Goal: Transaction & Acquisition: Purchase product/service

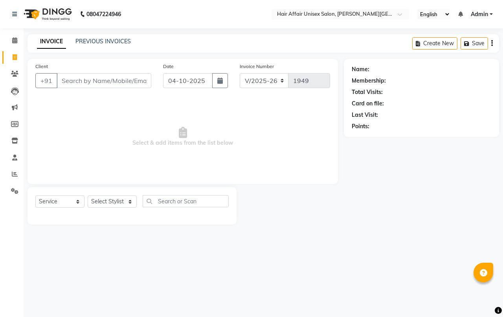
select select "6225"
select select "service"
select select "51190"
click at [88, 195] on select "Select Stylist [PERSON_NAME] kajal Kunal [PERSON_NAME] [PERSON_NAME] [PERSON_NA…" at bounding box center [112, 201] width 49 height 12
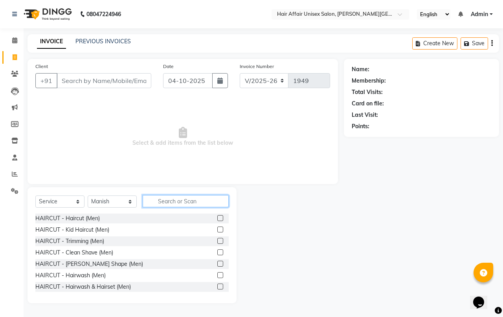
click at [178, 205] on input "text" at bounding box center [186, 201] width 86 height 12
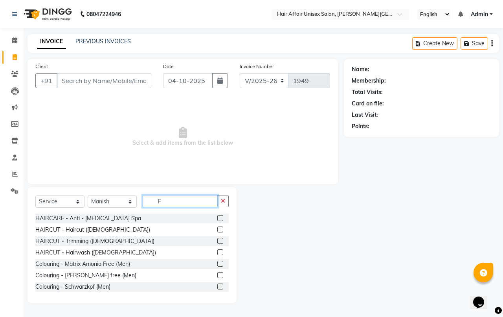
type input "F"
click at [217, 227] on label at bounding box center [220, 229] width 6 height 6
click at [217, 227] on input "checkbox" at bounding box center [219, 229] width 5 height 5
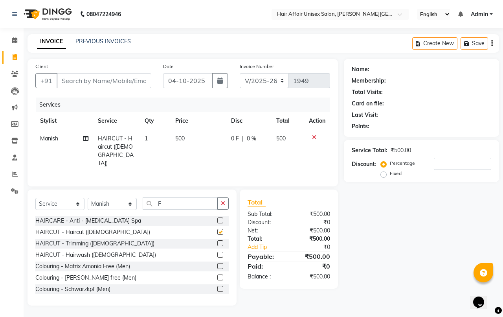
checkbox input "false"
click at [141, 89] on div "Client +91" at bounding box center [93, 78] width 128 height 32
click at [140, 84] on input "Client" at bounding box center [104, 80] width 95 height 15
click at [139, 83] on input "Client" at bounding box center [104, 80] width 95 height 15
type input "9"
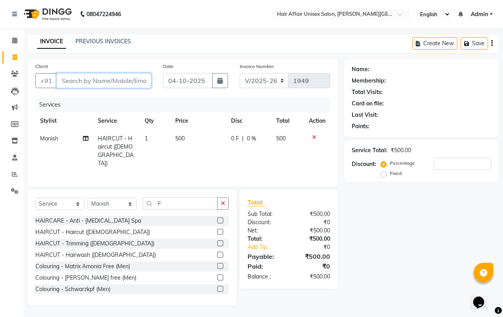
type input "0"
type input "9359882057"
click at [134, 81] on span "Add Client" at bounding box center [130, 81] width 31 height 8
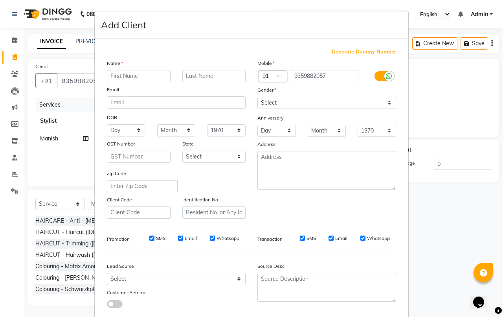
click at [130, 75] on input "text" at bounding box center [139, 76] width 64 height 12
type input "PURVA"
click at [191, 74] on input "BIBRARE" at bounding box center [214, 76] width 64 height 12
type input "[PERSON_NAME]"
drag, startPoint x: 277, startPoint y: 103, endPoint x: 275, endPoint y: 107, distance: 4.4
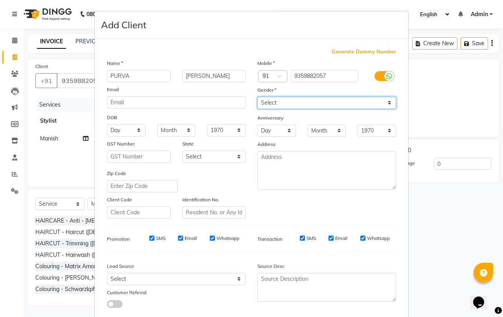
click at [276, 103] on select "Select [DEMOGRAPHIC_DATA] [DEMOGRAPHIC_DATA] Other Prefer Not To Say" at bounding box center [326, 103] width 139 height 12
select select "[DEMOGRAPHIC_DATA]"
click at [257, 97] on select "Select [DEMOGRAPHIC_DATA] [DEMOGRAPHIC_DATA] Other Prefer Not To Say" at bounding box center [326, 103] width 139 height 12
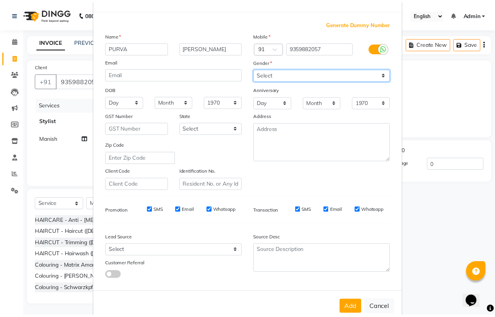
scroll to position [43, 0]
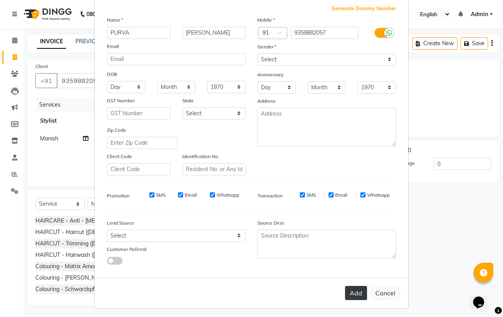
click at [355, 286] on button "Add" at bounding box center [356, 293] width 22 height 14
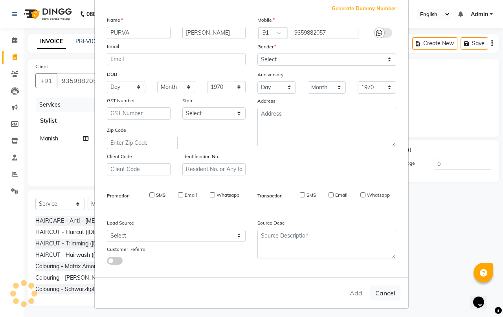
select select
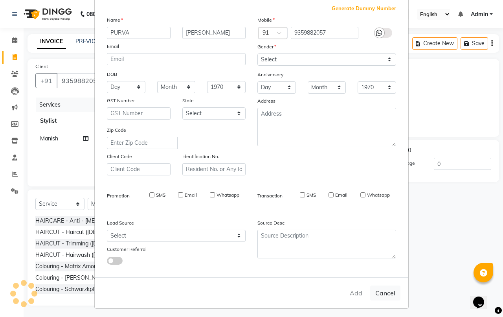
select select
checkbox input "false"
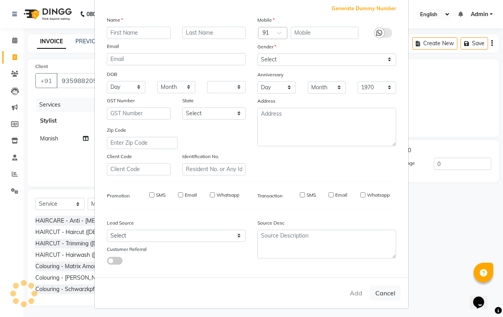
checkbox input "false"
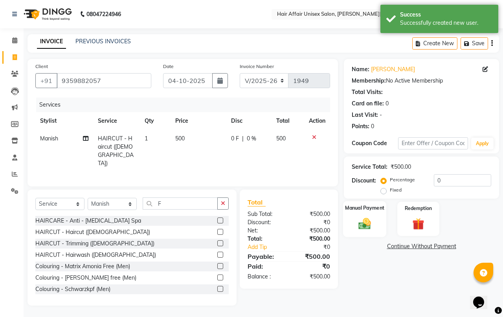
click at [359, 212] on div "Manual Payment" at bounding box center [365, 219] width 44 height 36
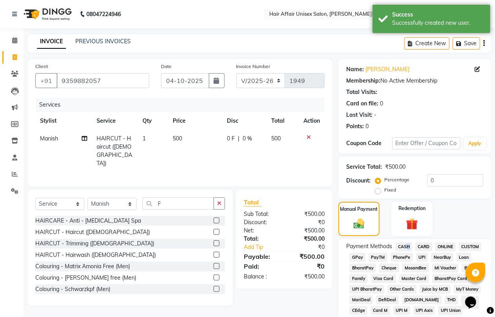
click at [405, 246] on span "CASH" at bounding box center [404, 246] width 17 height 9
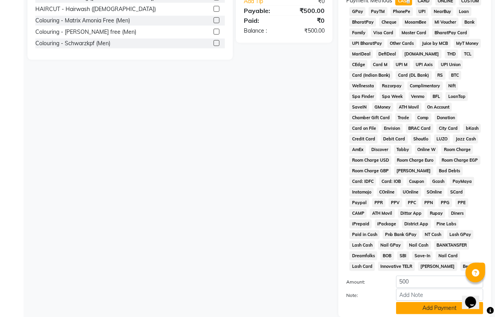
click at [405, 307] on button "Add Payment" at bounding box center [439, 308] width 87 height 12
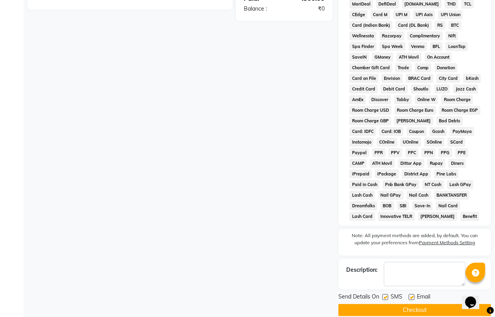
scroll to position [306, 0]
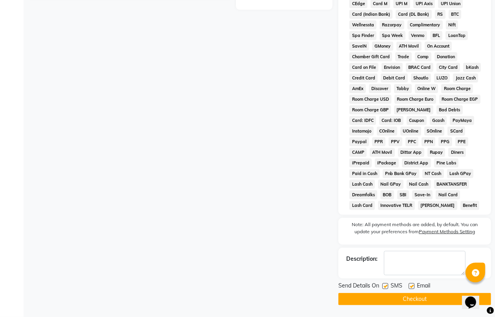
click at [433, 294] on button "Checkout" at bounding box center [415, 299] width 153 height 12
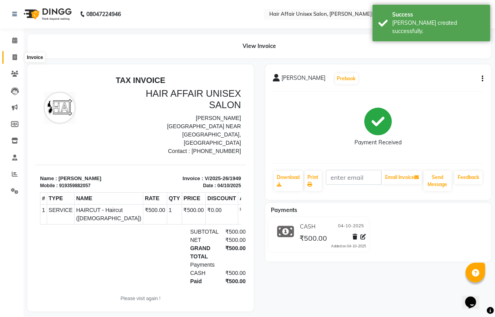
click at [15, 53] on span at bounding box center [15, 57] width 14 height 9
select select "6225"
select select "service"
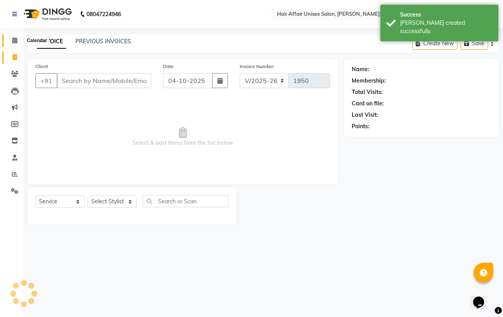
click at [15, 37] on span at bounding box center [15, 40] width 14 height 9
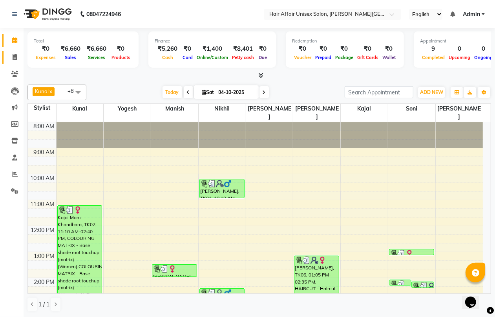
click at [14, 56] on icon at bounding box center [15, 57] width 4 height 6
select select "service"
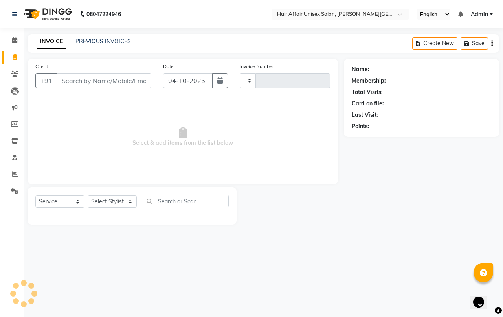
type input "1950"
select select "6225"
click at [103, 77] on input "Client" at bounding box center [104, 80] width 95 height 15
click at [13, 36] on span at bounding box center [15, 40] width 14 height 9
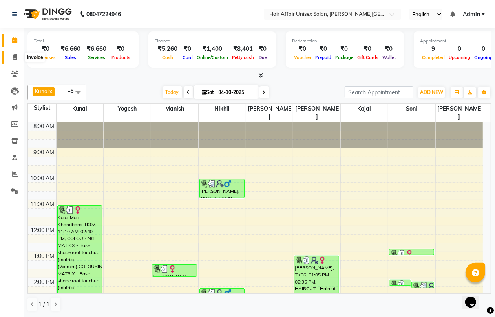
click at [17, 58] on span at bounding box center [15, 57] width 14 height 9
select select "6225"
select select "service"
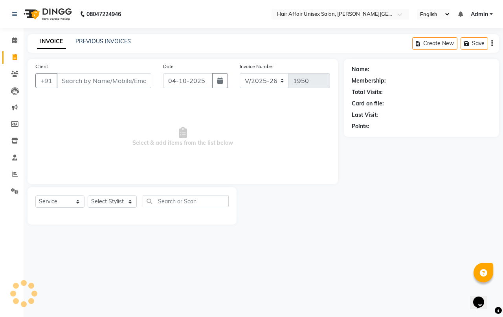
click at [79, 81] on input "Client" at bounding box center [104, 80] width 95 height 15
click at [120, 38] on link "PREVIOUS INVOICES" at bounding box center [102, 41] width 55 height 7
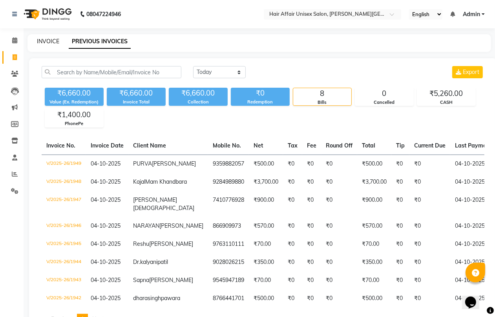
click at [46, 42] on link "INVOICE" at bounding box center [48, 41] width 22 height 7
select select "service"
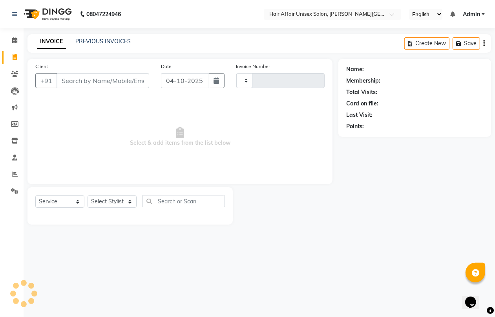
type input "1950"
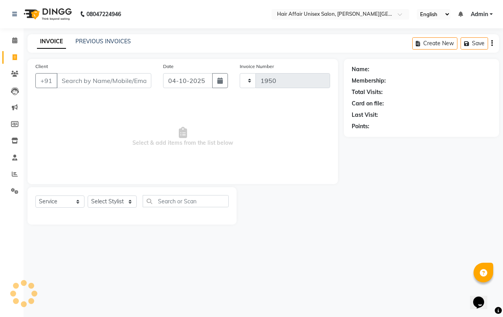
select select "6225"
click at [113, 40] on link "PREVIOUS INVOICES" at bounding box center [102, 41] width 55 height 7
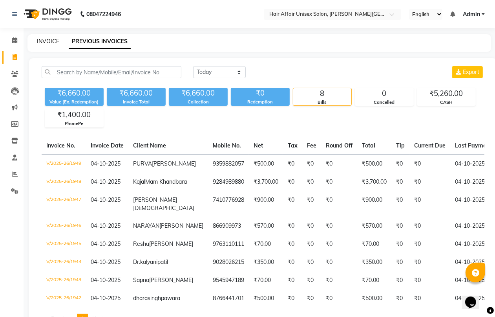
click at [49, 42] on link "INVOICE" at bounding box center [48, 41] width 22 height 7
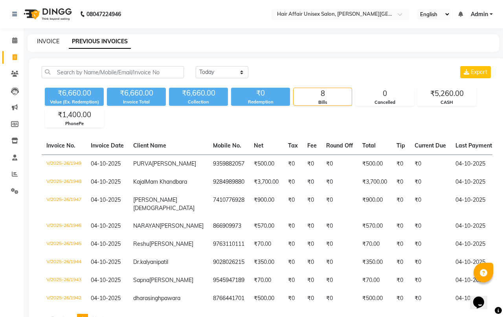
select select "6225"
select select "service"
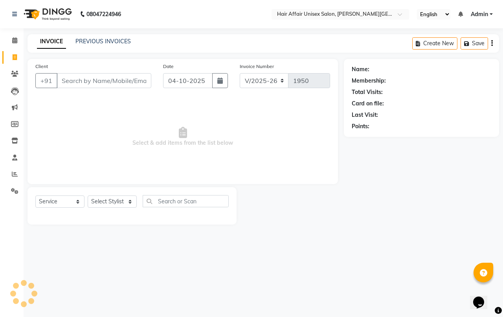
click at [82, 75] on input "Client" at bounding box center [104, 80] width 95 height 15
click at [87, 40] on link "PREVIOUS INVOICES" at bounding box center [102, 41] width 55 height 7
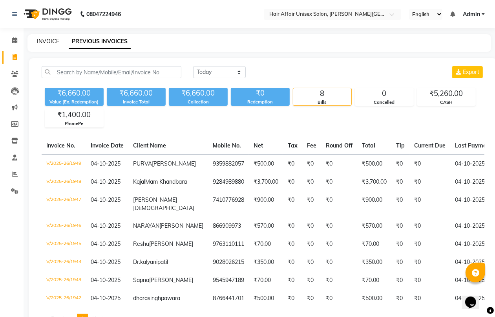
click at [52, 42] on link "INVOICE" at bounding box center [48, 41] width 22 height 7
select select "service"
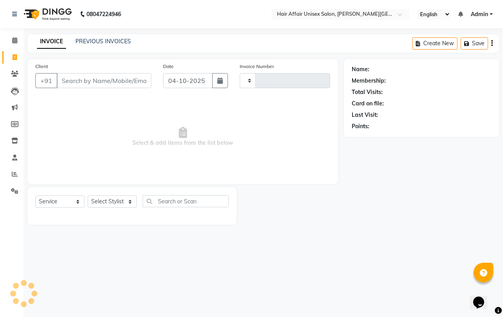
type input "1950"
select select "6225"
click at [86, 86] on input "Client" at bounding box center [104, 80] width 95 height 15
click at [111, 42] on link "PREVIOUS INVOICES" at bounding box center [102, 41] width 55 height 7
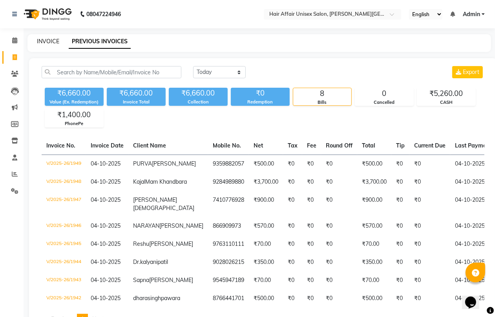
click at [54, 41] on link "INVOICE" at bounding box center [48, 41] width 22 height 7
select select "6225"
select select "service"
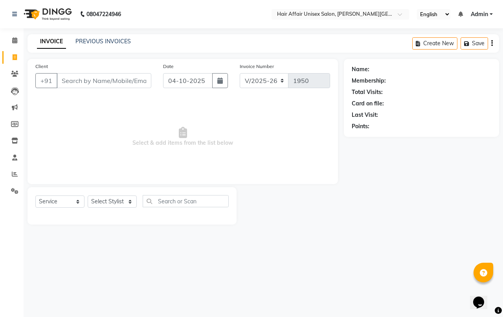
click at [105, 45] on div "PREVIOUS INVOICES" at bounding box center [102, 41] width 55 height 8
click at [105, 40] on link "PREVIOUS INVOICES" at bounding box center [102, 41] width 55 height 7
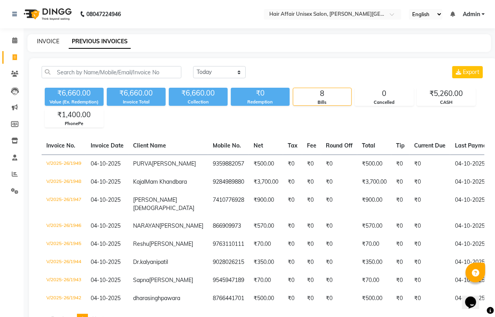
click at [53, 41] on link "INVOICE" at bounding box center [48, 41] width 22 height 7
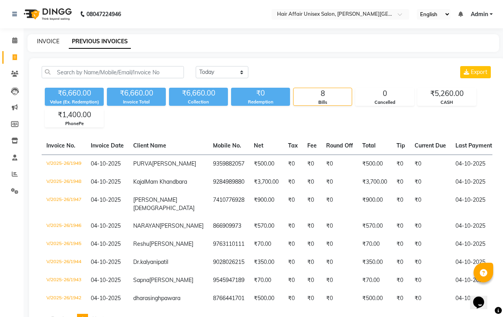
select select "6225"
select select "service"
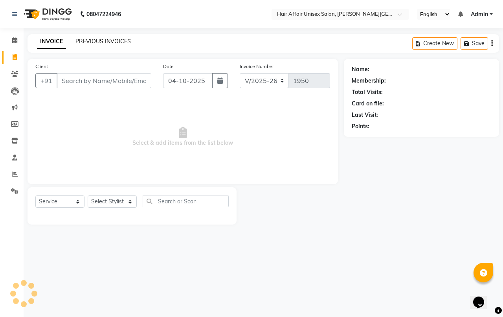
click at [95, 43] on link "PREVIOUS INVOICES" at bounding box center [102, 41] width 55 height 7
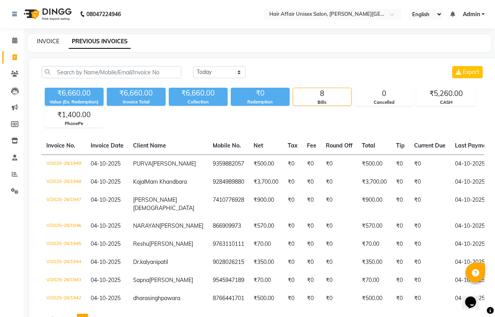
click at [49, 40] on link "INVOICE" at bounding box center [48, 41] width 22 height 7
select select "service"
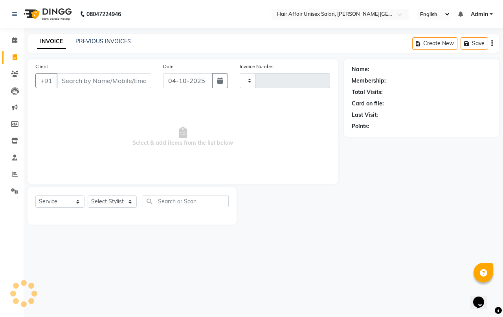
type input "1950"
select select "6225"
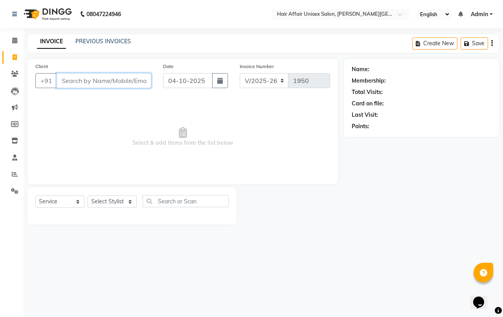
click at [103, 75] on input "Client" at bounding box center [104, 80] width 95 height 15
click at [101, 40] on link "PREVIOUS INVOICES" at bounding box center [102, 41] width 55 height 7
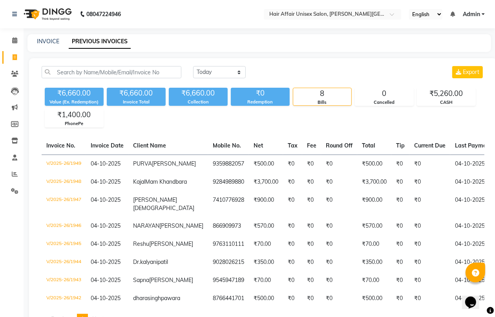
click at [53, 44] on div "INVOICE" at bounding box center [48, 41] width 22 height 8
click at [54, 38] on link "INVOICE" at bounding box center [48, 41] width 22 height 7
select select "service"
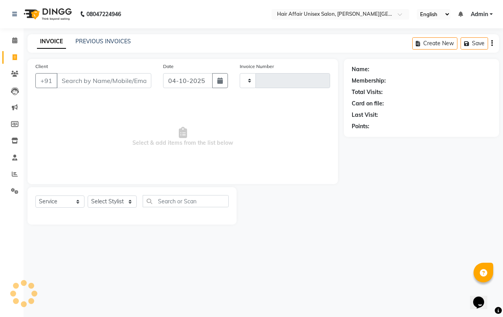
type input "1950"
select select "6225"
click at [115, 44] on link "PREVIOUS INVOICES" at bounding box center [102, 41] width 55 height 7
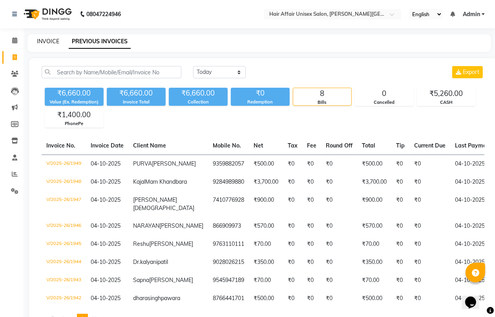
click at [54, 42] on link "INVOICE" at bounding box center [48, 41] width 22 height 7
select select "service"
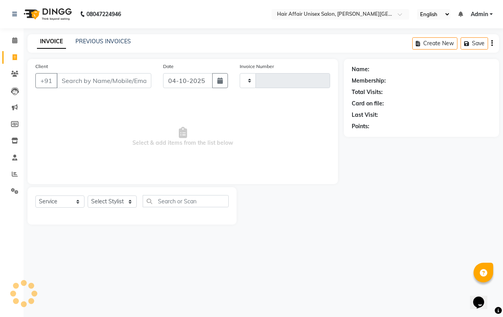
type input "1950"
select select "6225"
click at [103, 76] on input "Client" at bounding box center [104, 80] width 95 height 15
click at [109, 40] on link "PREVIOUS INVOICES" at bounding box center [102, 41] width 55 height 7
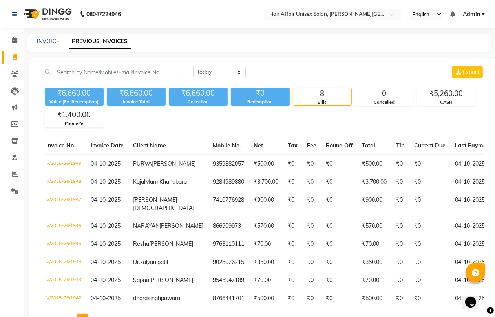
click at [61, 40] on div "INVOICE PREVIOUS INVOICES" at bounding box center [254, 41] width 454 height 8
click at [57, 42] on link "INVOICE" at bounding box center [48, 41] width 22 height 7
select select "service"
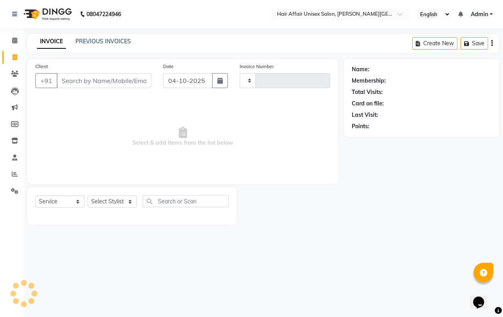
type input "1950"
select select "6225"
click at [119, 87] on input "Client" at bounding box center [104, 80] width 95 height 15
click at [115, 40] on link "PREVIOUS INVOICES" at bounding box center [102, 41] width 55 height 7
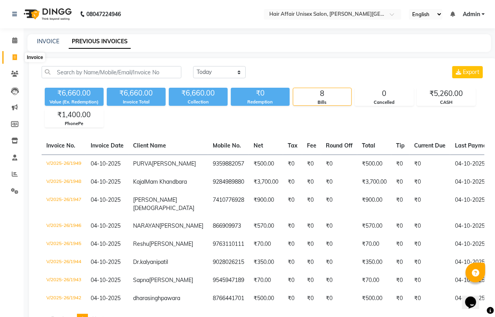
click at [23, 66] on li "Clients" at bounding box center [12, 74] width 24 height 17
click at [20, 58] on span at bounding box center [15, 57] width 14 height 9
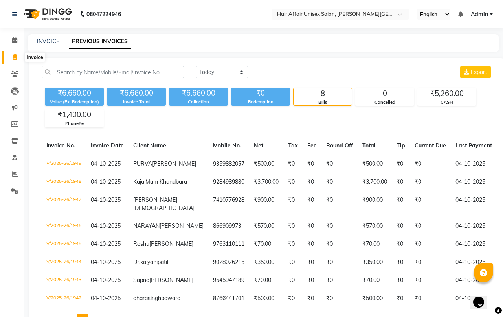
select select "6225"
select select "service"
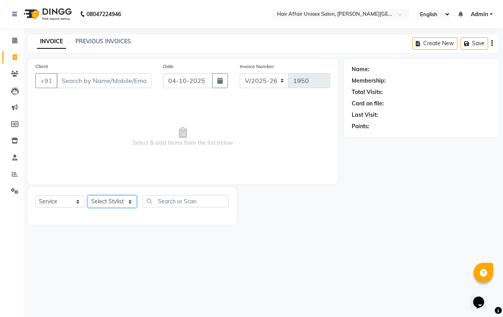
click at [99, 198] on select "Select Stylist [PERSON_NAME] kajal Kunal [PERSON_NAME] [PERSON_NAME] [PERSON_NA…" at bounding box center [112, 201] width 49 height 12
click at [200, 161] on span "Select & add items from the list below" at bounding box center [182, 136] width 295 height 79
click at [16, 40] on icon at bounding box center [14, 40] width 5 height 6
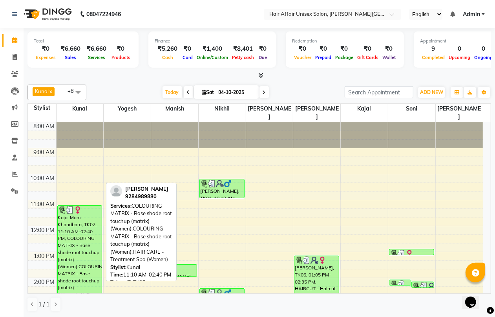
click at [88, 223] on div "Kajal Mam Khandbara, TK07, 11:10 AM-02:40 PM, COLOURING MATRIX - Base shade roo…" at bounding box center [80, 250] width 44 height 90
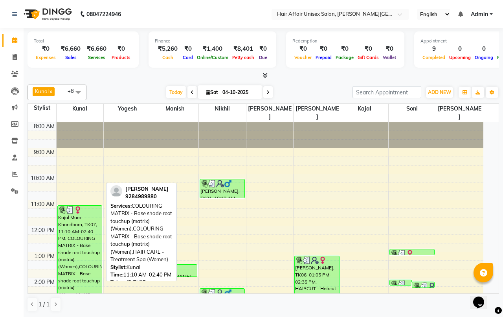
select select "3"
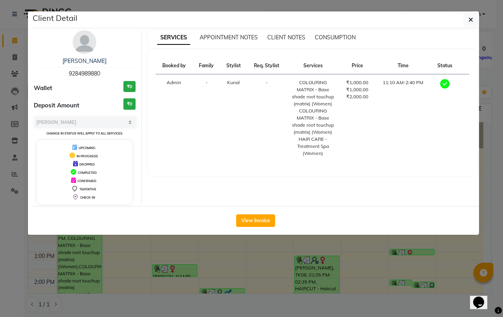
click at [246, 221] on button "View Invoice" at bounding box center [255, 220] width 39 height 13
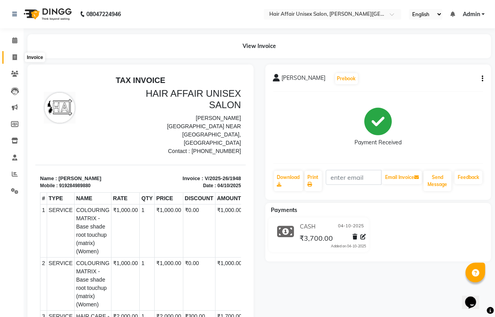
click at [15, 54] on icon at bounding box center [15, 57] width 4 height 6
select select "6225"
select select "service"
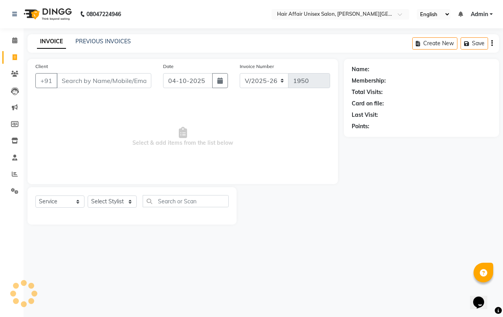
click at [80, 83] on input "Client" at bounding box center [104, 80] width 95 height 15
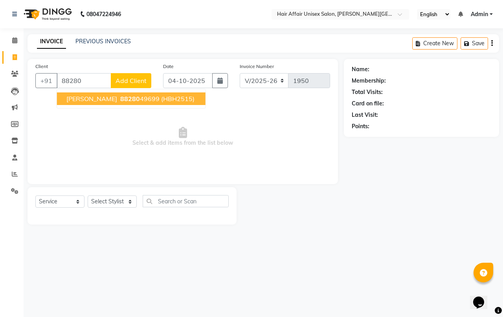
click at [172, 98] on span "(HBH2515)" at bounding box center [177, 99] width 33 height 8
type input "8828049699"
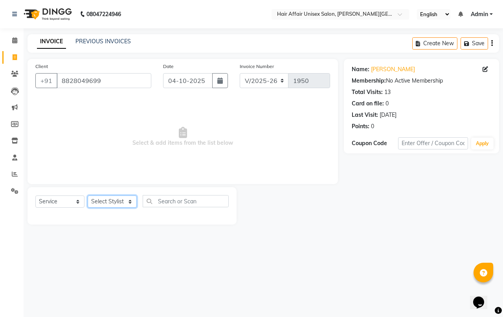
click at [100, 196] on select "Select Stylist [PERSON_NAME] kajal Kunal [PERSON_NAME] [PERSON_NAME] [PERSON_NA…" at bounding box center [112, 201] width 49 height 12
select select "66024"
click at [88, 195] on select "Select Stylist [PERSON_NAME] kajal Kunal [PERSON_NAME] [PERSON_NAME] [PERSON_NA…" at bounding box center [112, 201] width 49 height 12
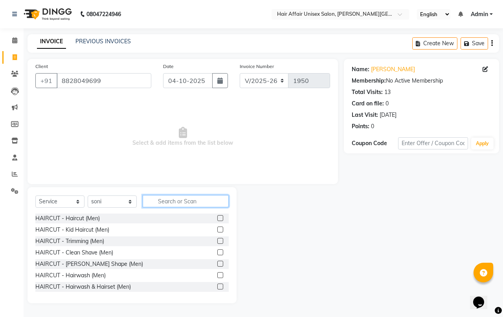
click at [191, 201] on input "text" at bounding box center [186, 201] width 86 height 12
type input "WAX"
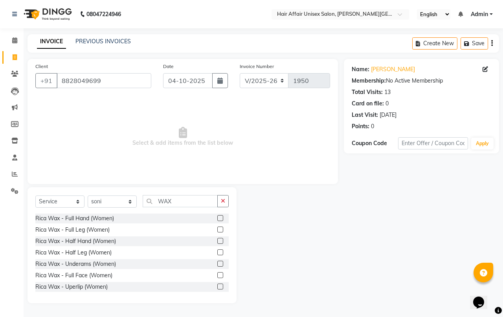
click at [217, 215] on label at bounding box center [220, 218] width 6 height 6
click at [217, 216] on input "checkbox" at bounding box center [219, 218] width 5 height 5
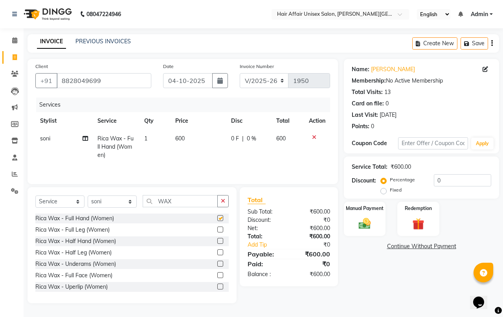
checkbox input "false"
click at [217, 230] on label at bounding box center [220, 229] width 6 height 6
click at [217, 230] on input "checkbox" at bounding box center [219, 229] width 5 height 5
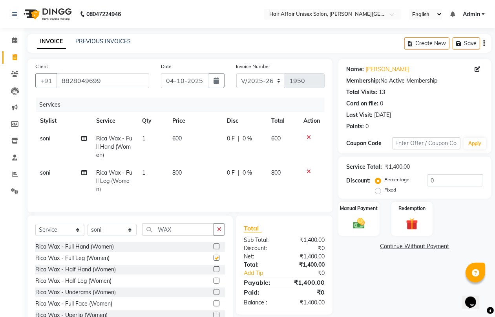
checkbox input "false"
click at [214, 295] on label at bounding box center [217, 292] width 6 height 6
click at [214, 295] on input "checkbox" at bounding box center [216, 291] width 5 height 5
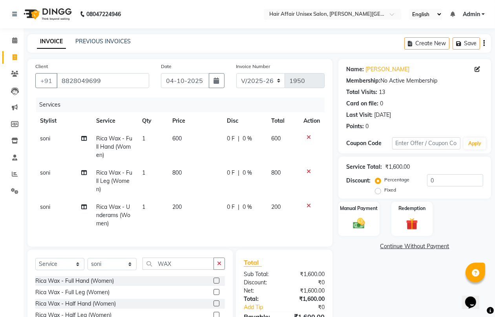
checkbox input "false"
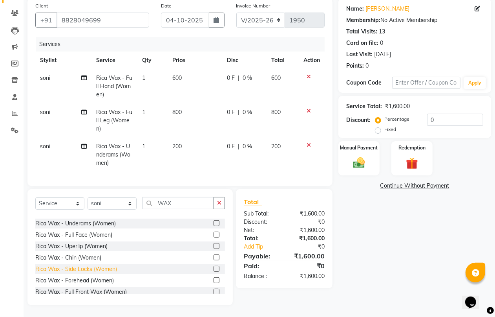
scroll to position [20, 0]
click at [214, 255] on label at bounding box center [217, 257] width 6 height 6
click at [214, 255] on input "checkbox" at bounding box center [216, 257] width 5 height 5
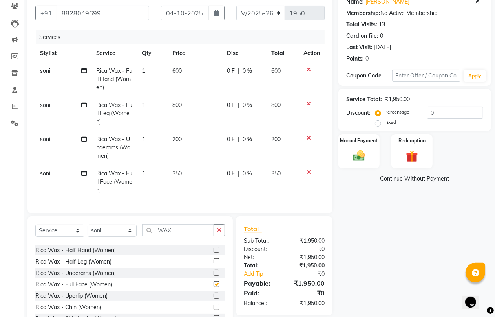
checkbox input "false"
click at [181, 173] on span "350" at bounding box center [176, 173] width 9 height 7
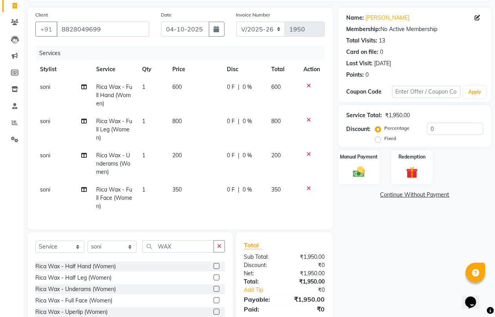
select select "66024"
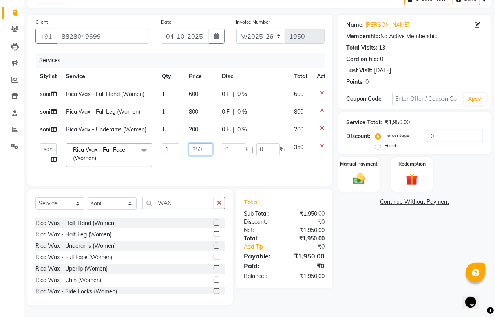
drag, startPoint x: 205, startPoint y: 140, endPoint x: 191, endPoint y: 142, distance: 14.3
click at [191, 143] on input "350" at bounding box center [201, 149] width 24 height 12
type input "400"
click at [176, 204] on div "Client [PHONE_NUMBER] Date [DATE] Invoice Number V/2025 V/[PHONE_NUMBER] Servic…" at bounding box center [180, 160] width 317 height 290
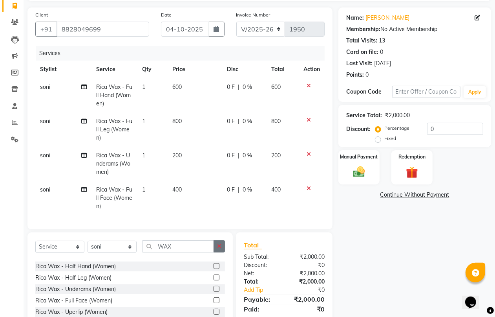
click at [222, 252] on button "button" at bounding box center [219, 246] width 11 height 12
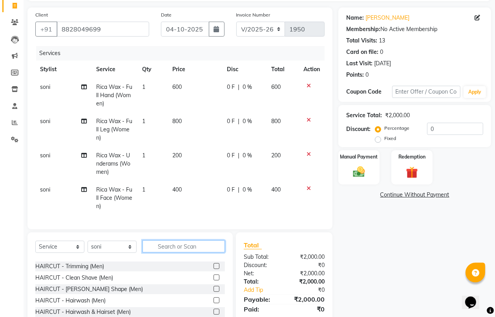
click at [201, 252] on input "text" at bounding box center [184, 246] width 82 height 12
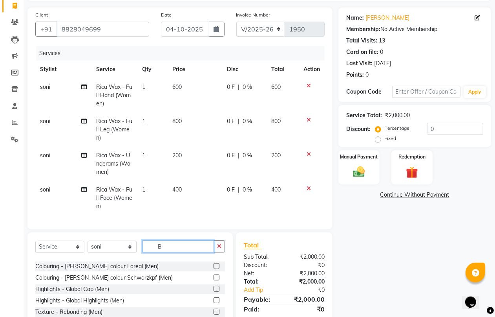
scroll to position [0, 0]
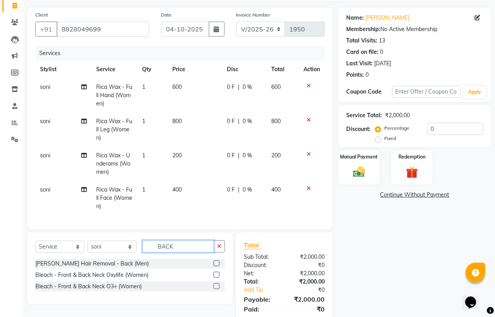
type input "BACK"
click at [212, 291] on div "Bleach - Front & Back Neck O3+ (Women)" at bounding box center [130, 286] width 190 height 10
click at [217, 289] on label at bounding box center [217, 286] width 6 height 6
click at [217, 289] on input "checkbox" at bounding box center [216, 286] width 5 height 5
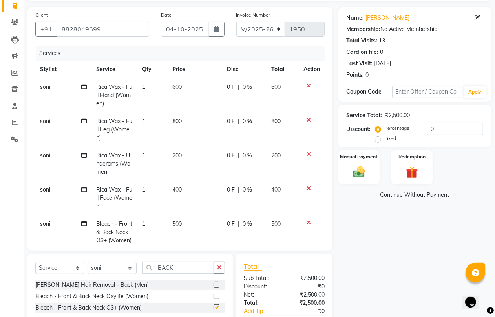
checkbox input "false"
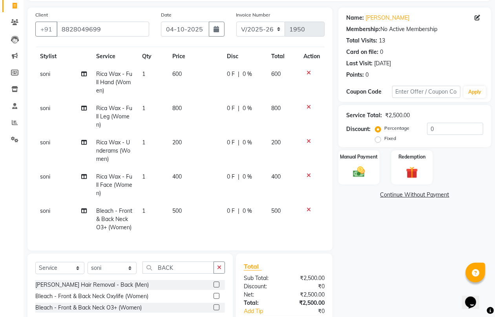
click at [178, 207] on span "500" at bounding box center [176, 210] width 9 height 7
select select "66024"
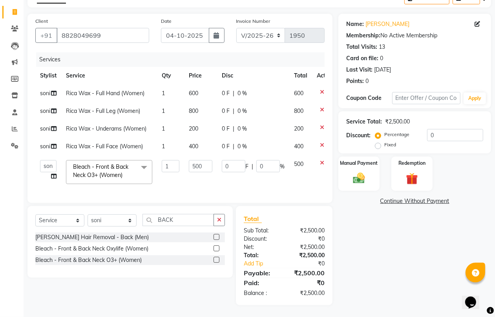
scroll to position [0, 0]
drag, startPoint x: 203, startPoint y: 156, endPoint x: 187, endPoint y: 154, distance: 16.7
click at [187, 155] on td "500" at bounding box center [200, 171] width 33 height 33
type input "800"
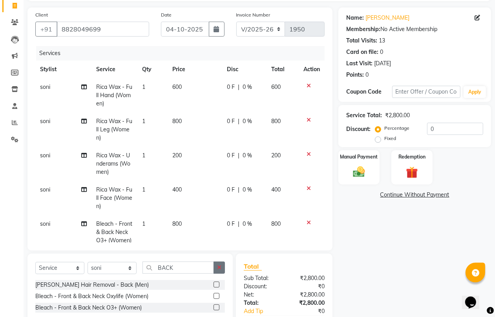
click at [224, 221] on div "Client [PHONE_NUMBER] Date [DATE] Invoice Number V/2025 V/[PHONE_NUMBER] Servic…" at bounding box center [180, 179] width 317 height 345
click at [221, 267] on icon "button" at bounding box center [219, 266] width 4 height 5
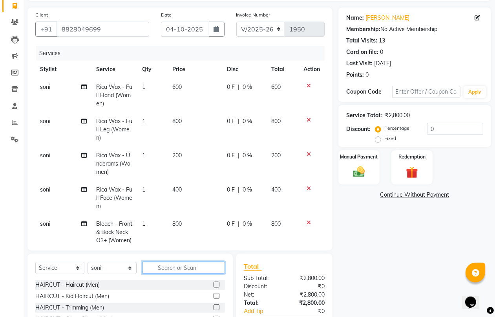
click at [199, 267] on input "text" at bounding box center [184, 267] width 82 height 12
type input "B"
type input "CLEA"
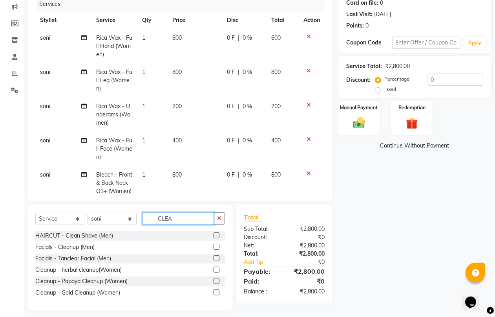
scroll to position [105, 0]
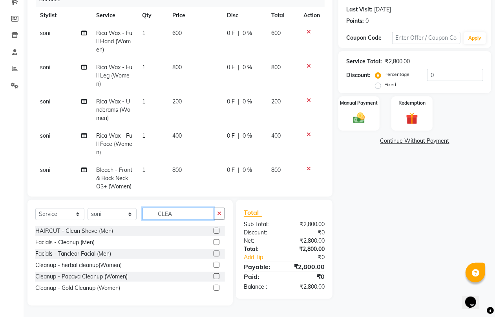
drag, startPoint x: 190, startPoint y: 211, endPoint x: 158, endPoint y: 214, distance: 32.4
click at [158, 214] on input "CLEA" at bounding box center [178, 213] width 71 height 12
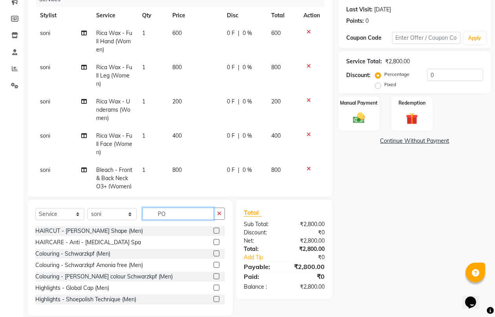
scroll to position [99, 0]
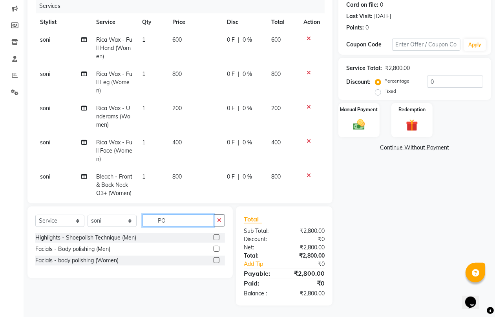
type input "P"
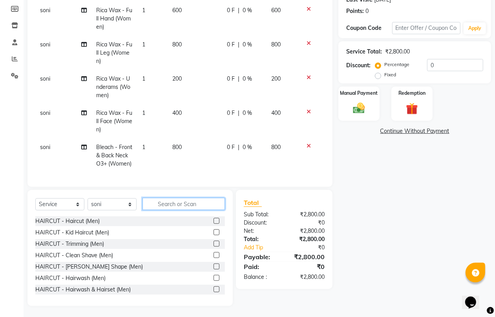
scroll to position [0, 0]
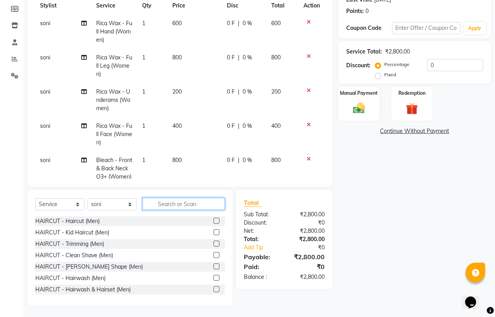
click at [173, 198] on input "text" at bounding box center [184, 204] width 82 height 12
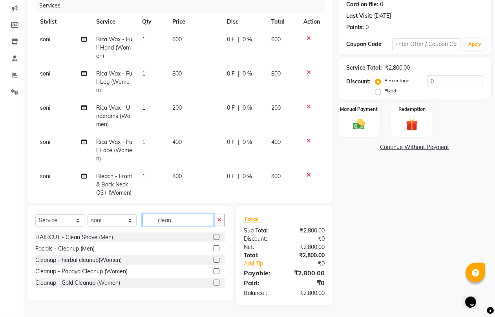
scroll to position [99, 0]
type input "clean"
click at [220, 219] on icon "button" at bounding box center [219, 219] width 4 height 5
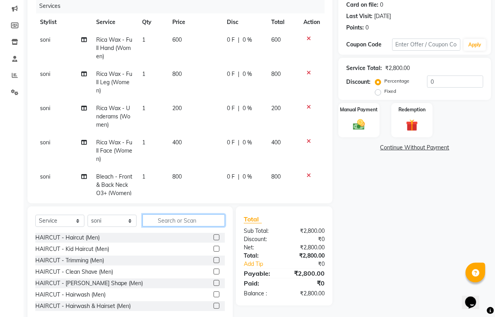
click at [215, 220] on input "text" at bounding box center [184, 220] width 82 height 12
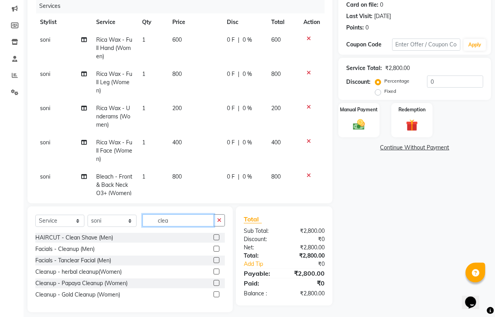
scroll to position [105, 0]
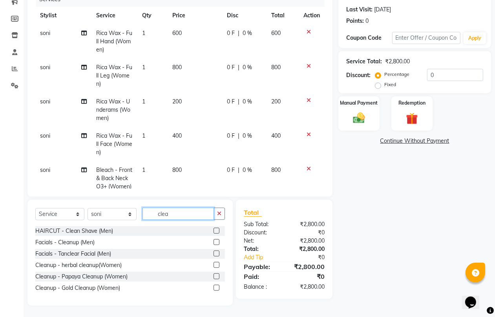
type input "clea"
click at [216, 276] on label at bounding box center [217, 276] width 6 height 6
click at [216, 276] on input "checkbox" at bounding box center [216, 276] width 5 height 5
checkbox input "false"
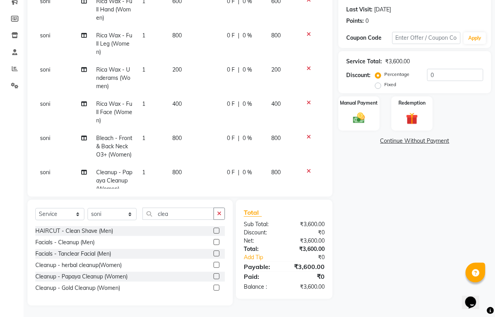
scroll to position [63, 0]
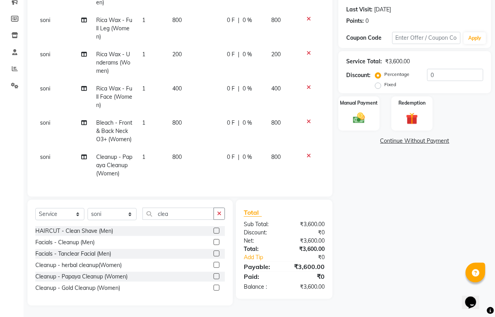
click at [307, 153] on icon at bounding box center [309, 155] width 4 height 5
click at [216, 284] on label at bounding box center [217, 287] width 6 height 6
click at [216, 285] on input "checkbox" at bounding box center [216, 287] width 5 height 5
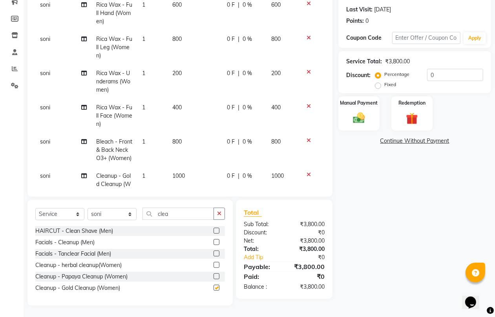
scroll to position [63, 0]
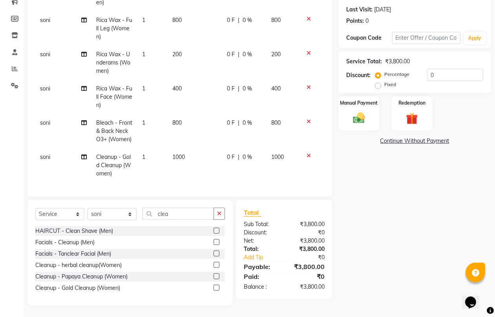
checkbox input "false"
click at [188, 148] on td "1000" at bounding box center [195, 165] width 55 height 34
select select "66024"
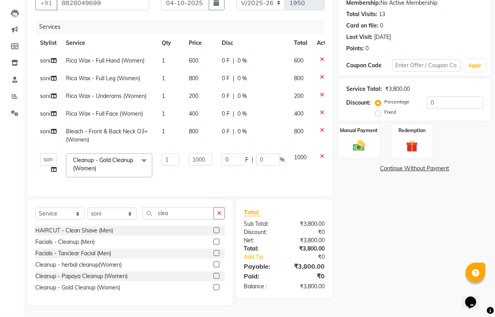
scroll to position [0, 0]
drag, startPoint x: 209, startPoint y: 148, endPoint x: 189, endPoint y: 148, distance: 19.6
click at [189, 153] on input "1000" at bounding box center [201, 159] width 24 height 12
type input "1500"
click at [394, 216] on div "Name: [PERSON_NAME] Membership: No Active Membership Total Visits: 13 Card on f…" at bounding box center [418, 143] width 159 height 324
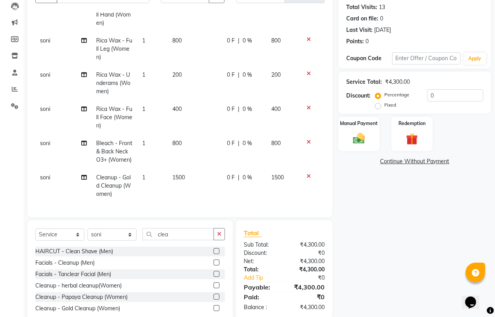
scroll to position [63, 0]
drag, startPoint x: 187, startPoint y: 236, endPoint x: 143, endPoint y: 238, distance: 44.1
click at [143, 238] on input "clea" at bounding box center [178, 234] width 71 height 12
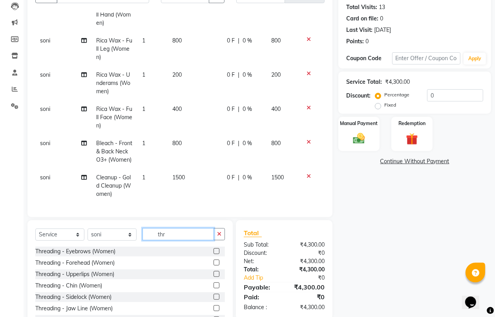
type input "thr"
click at [214, 250] on label at bounding box center [217, 251] width 6 height 6
click at [214, 250] on input "checkbox" at bounding box center [216, 251] width 5 height 5
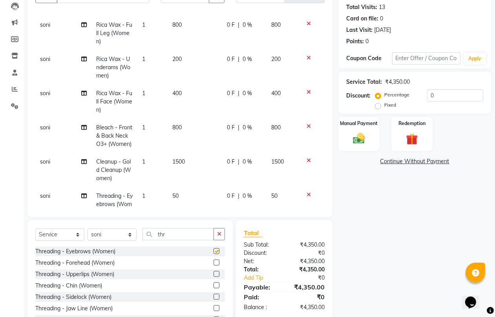
checkbox input "false"
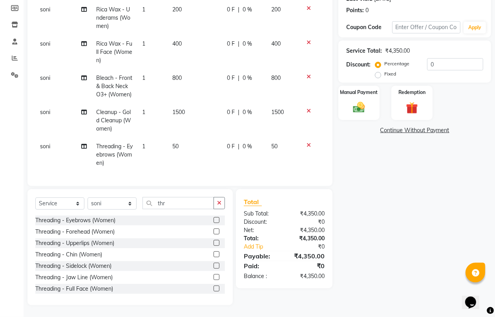
scroll to position [0, 0]
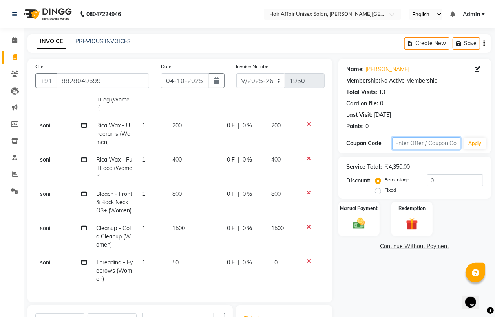
click at [429, 147] on input "text" at bounding box center [426, 143] width 68 height 12
click at [370, 211] on div "Manual Payment" at bounding box center [359, 219] width 43 height 36
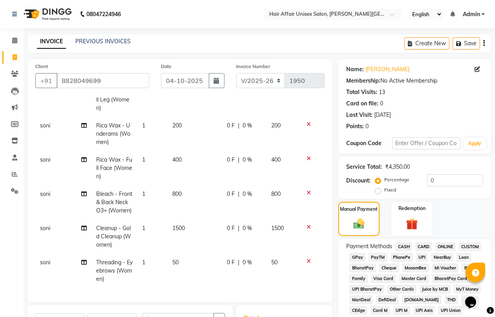
click at [404, 255] on span "PhonePe" at bounding box center [402, 257] width 22 height 9
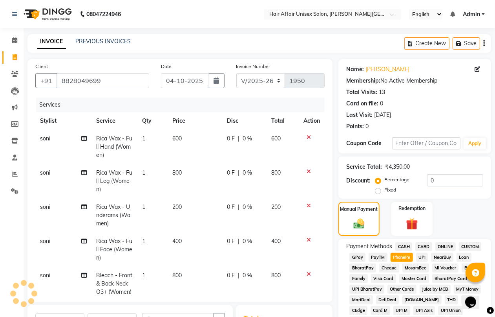
click at [385, 189] on label "Fixed" at bounding box center [391, 189] width 12 height 7
click at [377, 189] on input "Fixed" at bounding box center [379, 189] width 5 height 5
radio input "true"
click at [438, 175] on input "0" at bounding box center [455, 180] width 56 height 12
drag, startPoint x: 380, startPoint y: 183, endPoint x: 380, endPoint y: 193, distance: 9.8
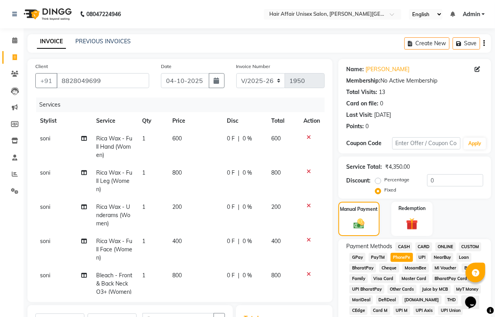
click at [380, 192] on div "Percentage Fixed" at bounding box center [402, 185] width 50 height 20
click at [385, 179] on label "Percentage" at bounding box center [397, 179] width 25 height 7
click at [379, 179] on input "Percentage" at bounding box center [379, 179] width 5 height 5
radio input "true"
click at [385, 191] on label "Fixed" at bounding box center [391, 189] width 12 height 7
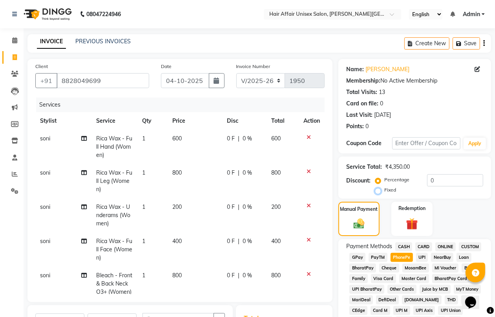
click at [378, 191] on input "Fixed" at bounding box center [379, 189] width 5 height 5
radio input "true"
click at [400, 207] on label "Redemption" at bounding box center [412, 207] width 28 height 7
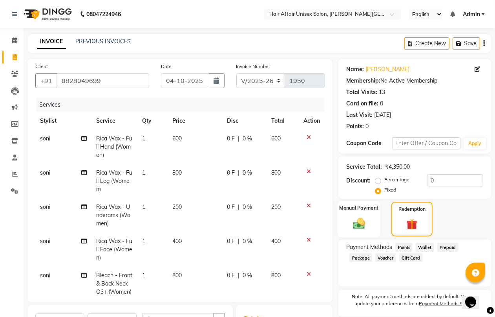
click at [374, 210] on label "Manual Payment" at bounding box center [359, 207] width 39 height 7
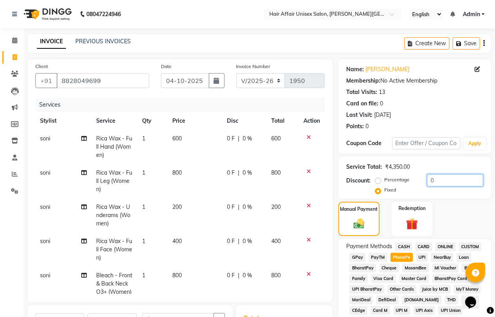
drag, startPoint x: 445, startPoint y: 187, endPoint x: 449, endPoint y: 179, distance: 8.3
click at [448, 184] on div "Percentage Fixed 0" at bounding box center [430, 184] width 106 height 21
click at [449, 179] on input "0" at bounding box center [455, 180] width 56 height 12
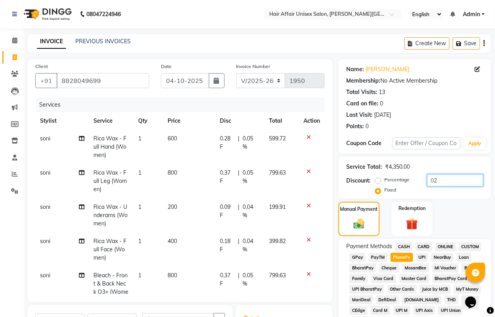
type input "0"
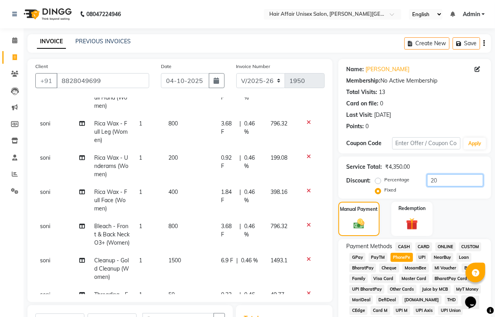
scroll to position [196, 0]
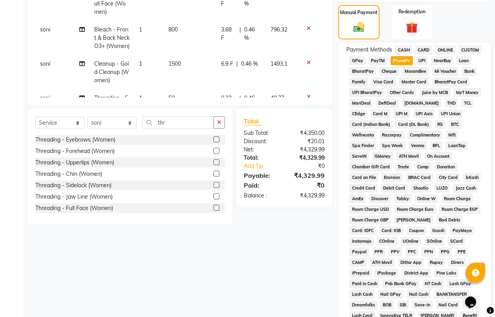
click at [311, 226] on div "Client [PHONE_NUMBER] Date [DATE] Invoice Number V/2025 V/[PHONE_NUMBER] Servic…" at bounding box center [180, 138] width 317 height 550
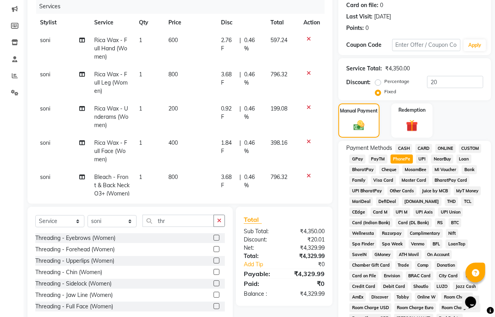
scroll to position [49, 0]
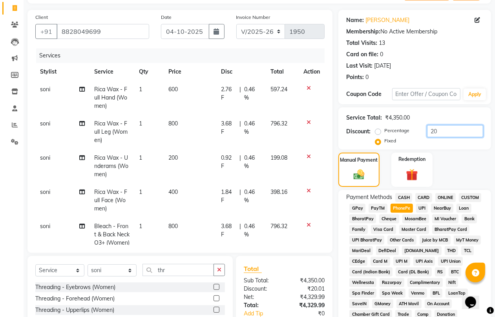
click at [438, 132] on input "20" at bounding box center [455, 131] width 56 height 12
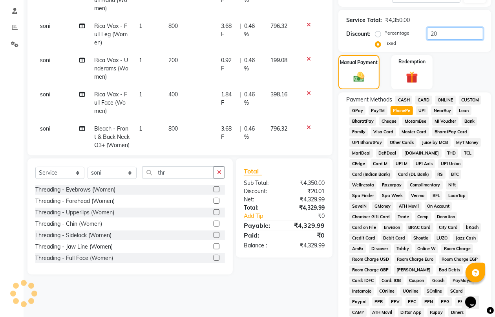
scroll to position [0, 0]
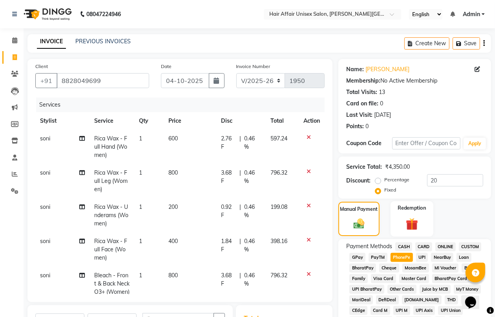
click at [405, 226] on img at bounding box center [412, 223] width 20 height 15
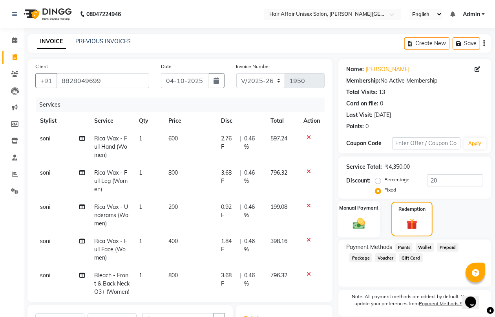
click at [359, 218] on img at bounding box center [359, 223] width 20 height 14
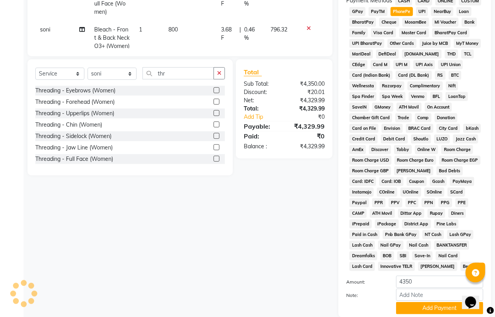
scroll to position [49, 0]
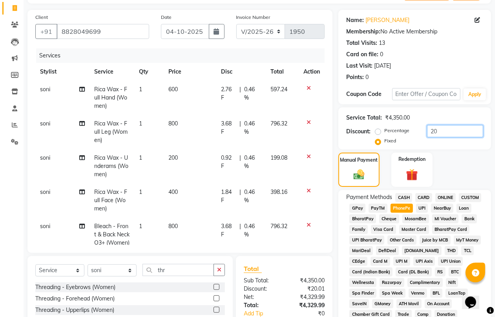
click at [447, 130] on input "20" at bounding box center [455, 131] width 56 height 12
type input "2"
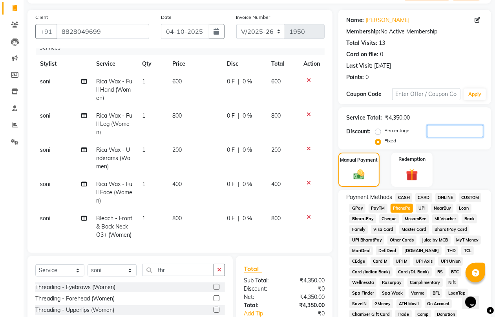
scroll to position [0, 0]
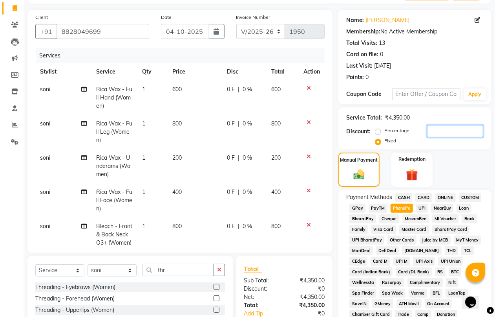
click at [435, 134] on input "number" at bounding box center [455, 131] width 56 height 12
click at [243, 89] on span "0 %" at bounding box center [247, 89] width 9 height 8
select select "66024"
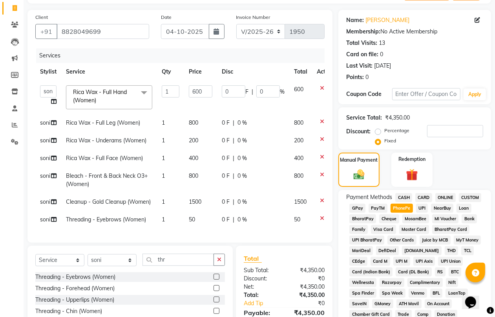
click at [394, 130] on label "Percentage" at bounding box center [397, 130] width 25 height 7
click at [383, 130] on input "Percentage" at bounding box center [379, 130] width 5 height 5
radio input "true"
click at [234, 86] on input "0" at bounding box center [234, 91] width 24 height 12
type input "20"
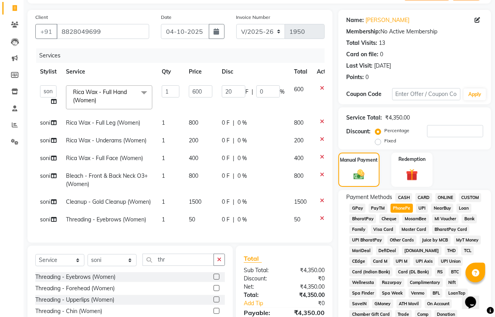
click at [252, 110] on td "20 F | 0 %" at bounding box center [253, 97] width 72 height 33
select select "66024"
click at [227, 122] on span "0 F" at bounding box center [226, 123] width 8 height 8
select select "66024"
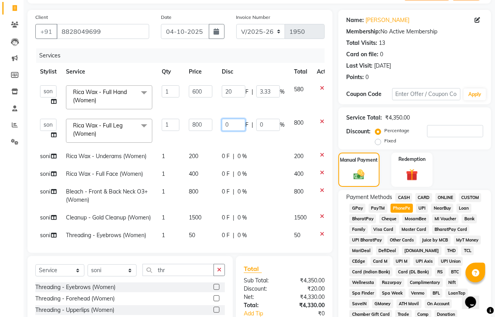
drag, startPoint x: 234, startPoint y: 123, endPoint x: 225, endPoint y: 124, distance: 9.1
click at [225, 124] on input "0" at bounding box center [234, 125] width 24 height 12
type input "20"
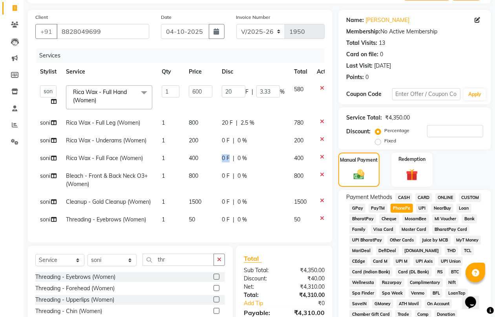
drag, startPoint x: 229, startPoint y: 154, endPoint x: 221, endPoint y: 154, distance: 8.2
click at [221, 154] on tbody "[PERSON_NAME] [PERSON_NAME] [PERSON_NAME] [PERSON_NAME] [PERSON_NAME] Rica Wax …" at bounding box center [186, 155] width 303 height 148
click at [230, 122] on span "20 F" at bounding box center [227, 123] width 11 height 8
select select "66024"
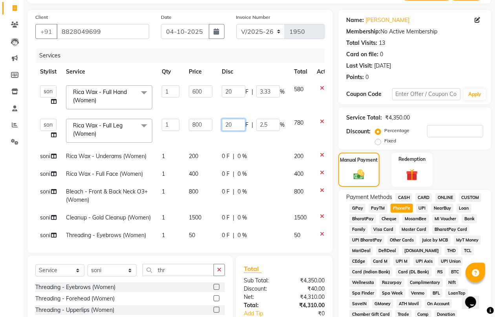
click at [235, 123] on input "20" at bounding box center [234, 125] width 24 height 12
type input "2"
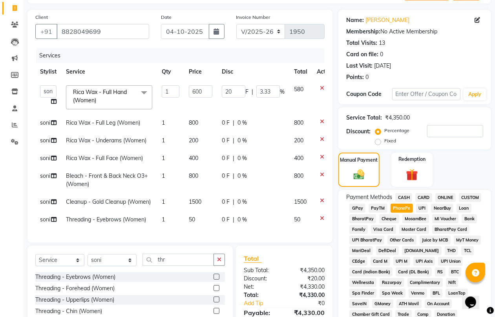
click at [337, 124] on div "Client [PHONE_NUMBER] Date [DATE] Invoice Number V/2025 V/[PHONE_NUMBER] Servic…" at bounding box center [180, 285] width 317 height 550
click at [240, 121] on span "0 %" at bounding box center [242, 123] width 9 height 8
select select "66024"
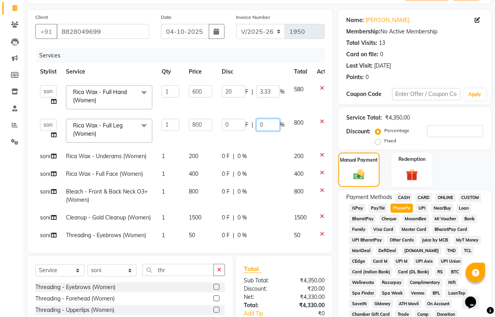
click at [262, 125] on input "0" at bounding box center [268, 125] width 24 height 12
type input "20"
click at [269, 152] on tbody "[PERSON_NAME] [PERSON_NAME] [PERSON_NAME] [PERSON_NAME] [PERSON_NAME] Rica Wax …" at bounding box center [186, 162] width 303 height 163
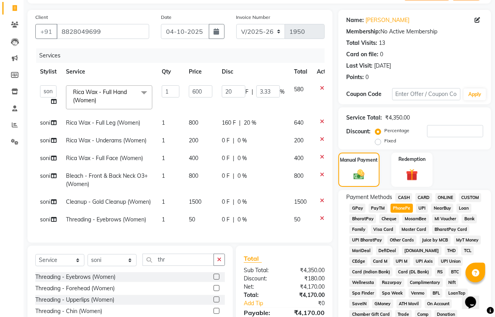
click at [237, 139] on div "0 F | 0 %" at bounding box center [253, 140] width 63 height 8
select select "66024"
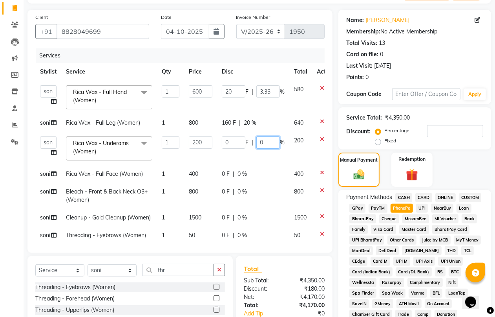
click at [262, 141] on input "0" at bounding box center [268, 142] width 24 height 12
type input "20"
click at [264, 168] on tbody "[PERSON_NAME] [PERSON_NAME] [PERSON_NAME] [PERSON_NAME] [PERSON_NAME] Rica Wax …" at bounding box center [186, 162] width 303 height 163
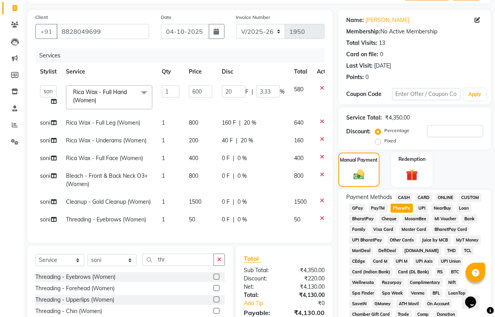
click at [242, 158] on span "0 %" at bounding box center [242, 158] width 9 height 8
select select "66024"
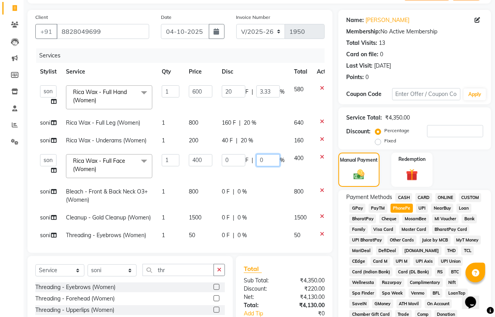
click at [267, 162] on input "0" at bounding box center [268, 160] width 24 height 12
type input "20"
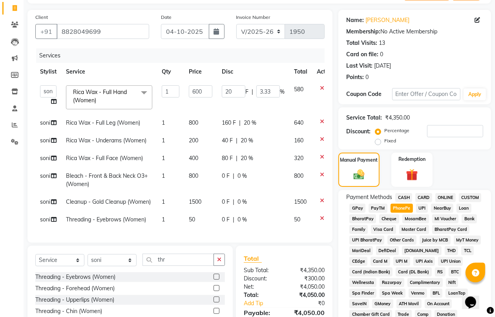
click at [240, 192] on td "0 F | 0 %" at bounding box center [253, 180] width 72 height 26
select select "66024"
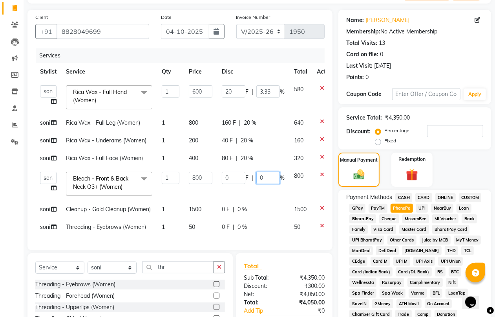
click at [262, 179] on input "0" at bounding box center [268, 178] width 24 height 12
type input "20"
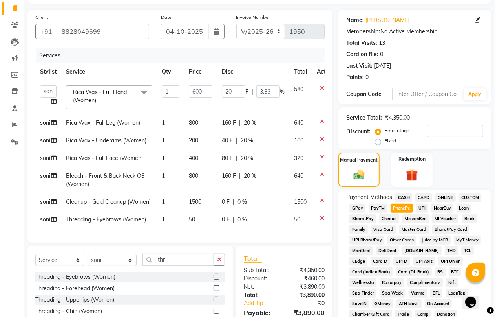
click at [262, 195] on td "0 F | 0 %" at bounding box center [253, 202] width 72 height 18
select select "66024"
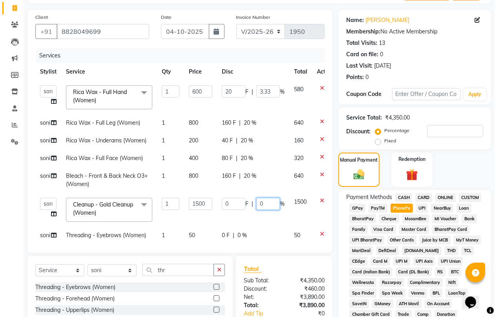
click at [266, 203] on input "0" at bounding box center [268, 204] width 24 height 12
type input "20"
click at [273, 189] on td "160 F | 20 %" at bounding box center [253, 180] width 72 height 26
select select "66024"
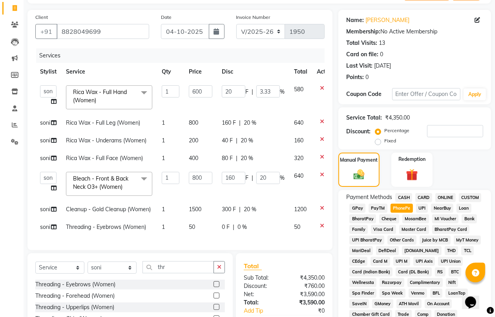
scroll to position [5, 0]
click at [242, 223] on span "0 %" at bounding box center [242, 227] width 9 height 8
select select "66024"
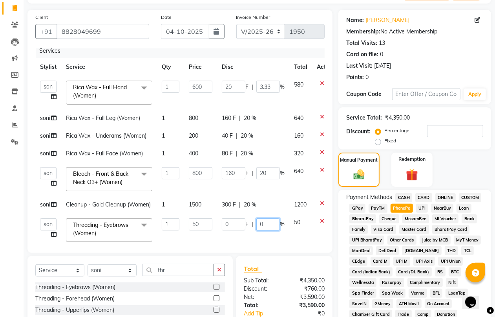
drag, startPoint x: 266, startPoint y: 224, endPoint x: 256, endPoint y: 223, distance: 9.9
click at [256, 223] on input "0" at bounding box center [268, 224] width 24 height 12
type input "20"
click at [447, 170] on div "Manual Payment Redemption" at bounding box center [415, 169] width 165 height 34
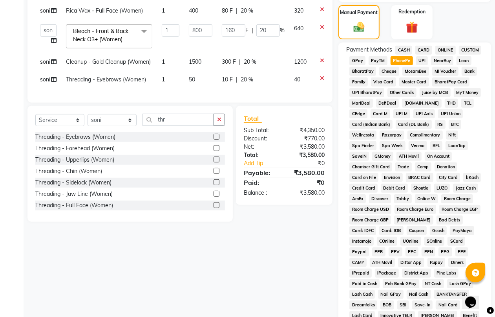
scroll to position [0, 0]
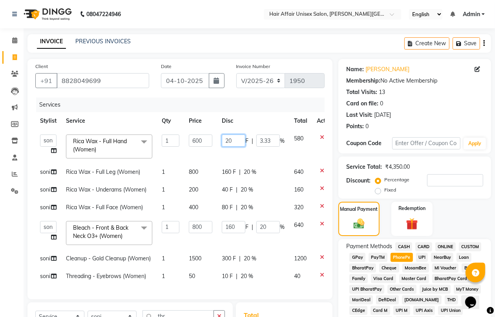
click at [241, 140] on input "20" at bounding box center [234, 140] width 24 height 12
click at [264, 121] on th "Disc" at bounding box center [253, 121] width 72 height 18
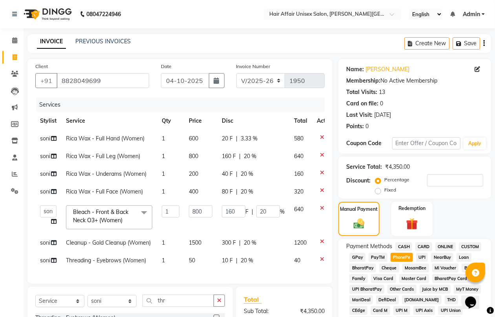
click at [230, 137] on span "20 F" at bounding box center [227, 138] width 11 height 8
select select "66024"
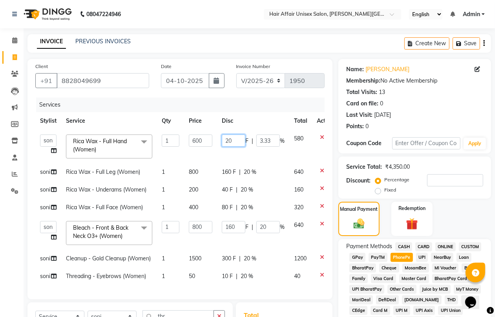
drag, startPoint x: 234, startPoint y: 141, endPoint x: 220, endPoint y: 142, distance: 13.4
click at [220, 142] on td "20 F | 3.33 %" at bounding box center [253, 146] width 72 height 33
click at [273, 116] on th "Disc" at bounding box center [253, 121] width 72 height 18
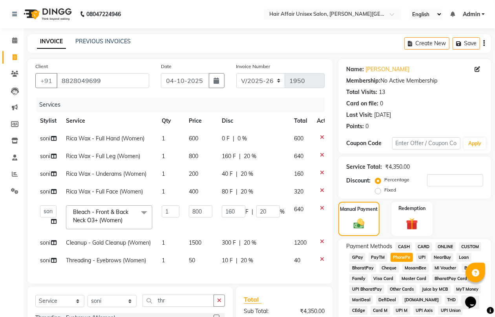
click at [240, 137] on span "0 %" at bounding box center [242, 138] width 9 height 8
select select "66024"
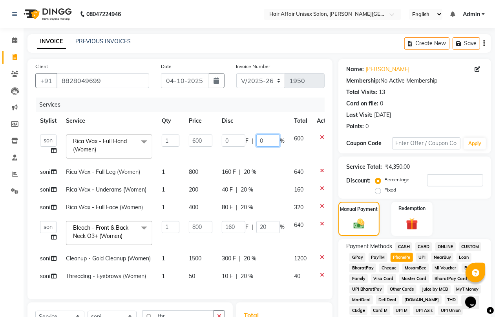
drag, startPoint x: 267, startPoint y: 137, endPoint x: 256, endPoint y: 139, distance: 11.2
click at [256, 139] on input "0" at bounding box center [268, 140] width 24 height 12
type input "20"
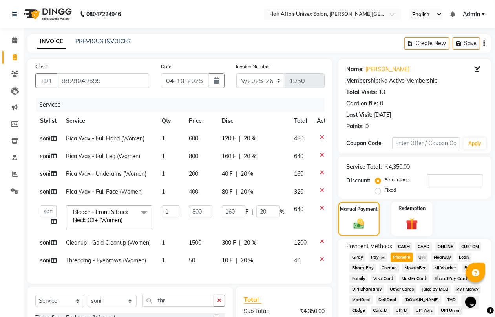
click at [270, 126] on th "Disc" at bounding box center [253, 121] width 72 height 18
click at [260, 228] on td "160 F | 20 %" at bounding box center [253, 216] width 72 height 33
click at [238, 213] on input "160" at bounding box center [234, 211] width 24 height 12
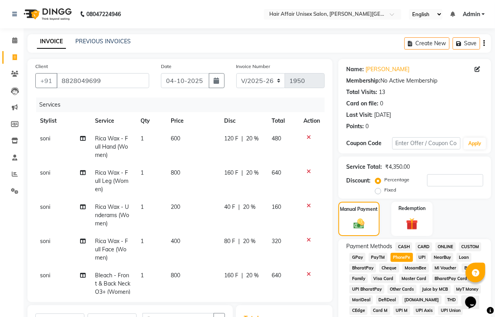
click at [274, 264] on tbody "soni Rica Wax - Full Hand (Women) 1 600 120 F | 20 % 480 soni Rica Wax - Full L…" at bounding box center [179, 249] width 289 height 239
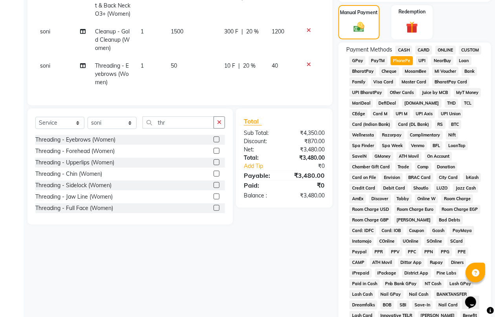
scroll to position [302, 0]
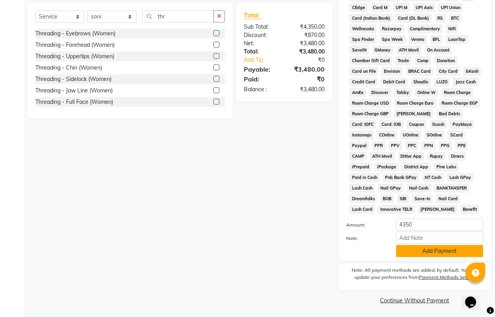
click at [401, 249] on button "Add Payment" at bounding box center [439, 251] width 87 height 12
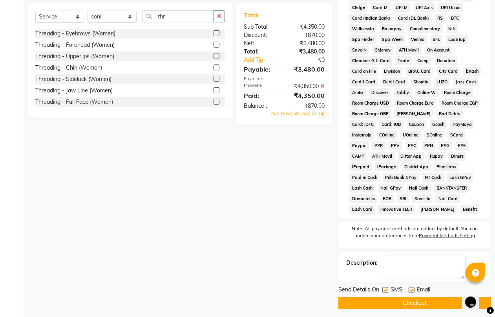
scroll to position [8, 0]
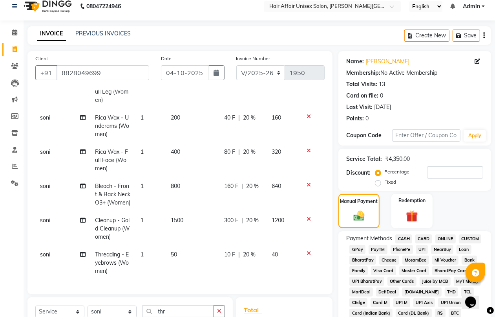
click at [405, 235] on span "CASH" at bounding box center [404, 238] width 17 height 9
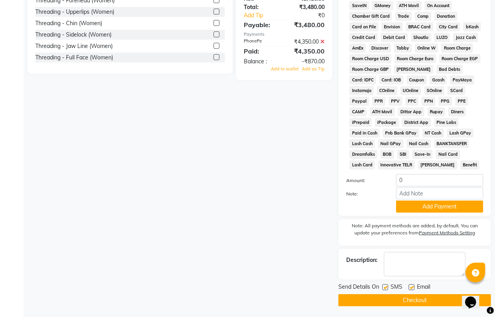
scroll to position [0, 0]
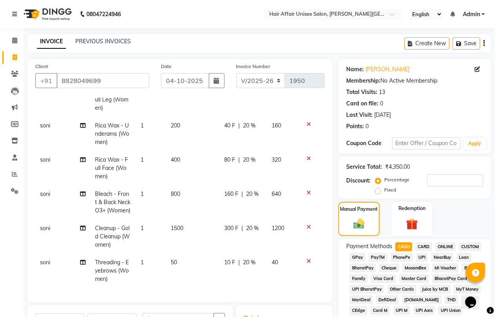
click at [394, 259] on span "PhonePe" at bounding box center [402, 257] width 22 height 9
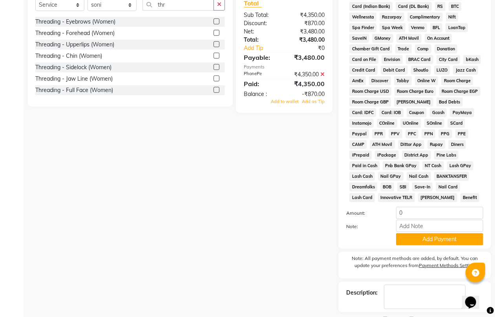
scroll to position [344, 0]
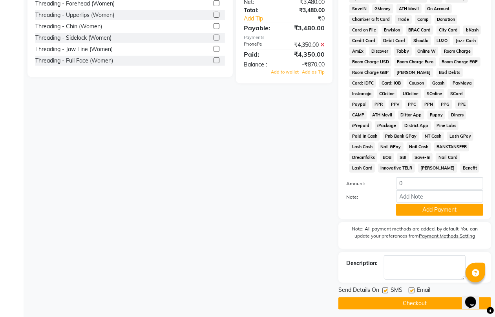
click at [391, 297] on button "Checkout" at bounding box center [415, 303] width 153 height 12
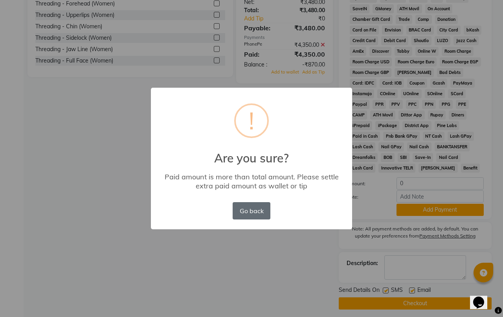
click at [260, 209] on button "Go back" at bounding box center [252, 210] width 38 height 17
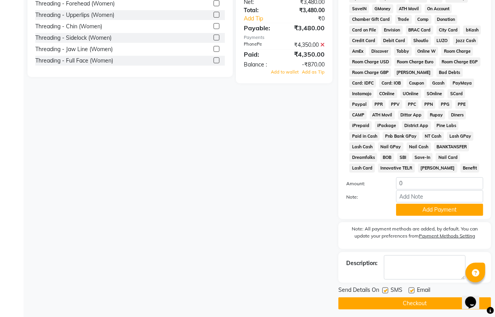
scroll to position [245, 0]
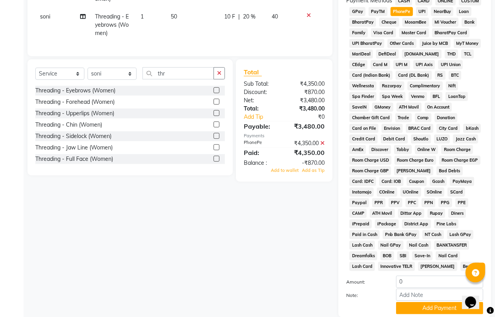
click at [323, 144] on icon at bounding box center [323, 142] width 4 height 5
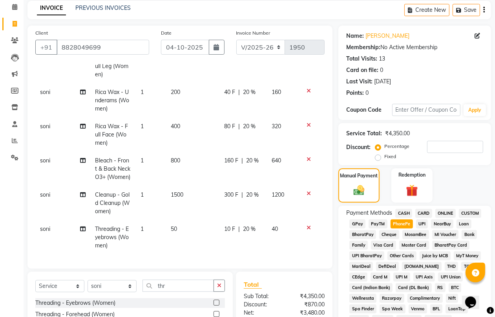
scroll to position [8, 0]
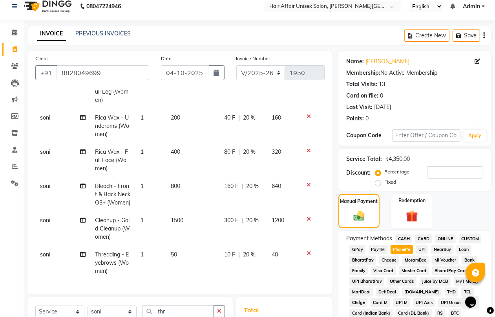
click at [397, 248] on span "PhonePe" at bounding box center [402, 249] width 22 height 9
type input "3480"
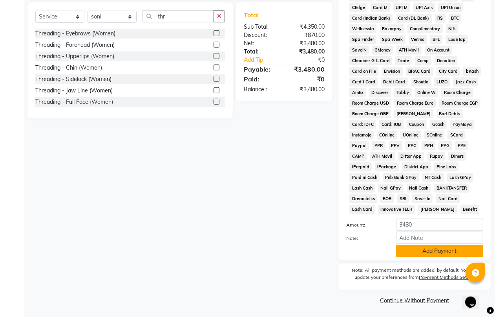
click at [429, 250] on button "Add Payment" at bounding box center [439, 251] width 87 height 12
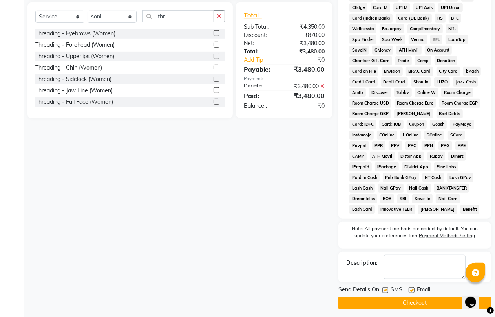
click at [419, 304] on button "Checkout" at bounding box center [415, 303] width 153 height 12
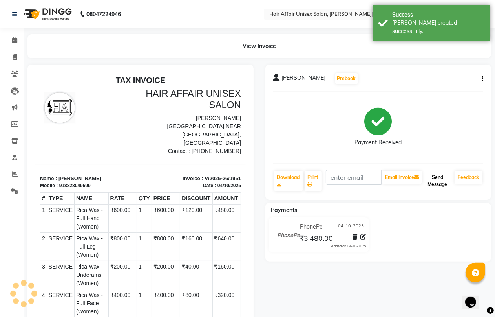
click at [430, 176] on button "Send Message" at bounding box center [438, 180] width 28 height 20
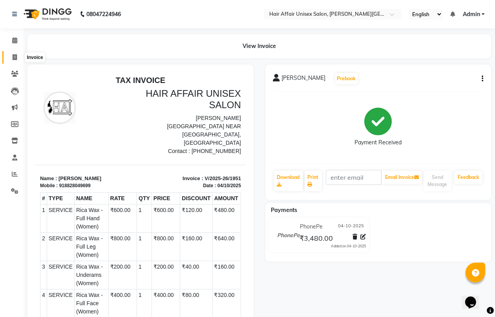
click at [14, 55] on icon at bounding box center [15, 57] width 4 height 6
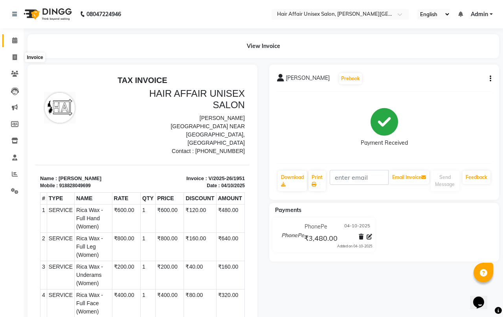
select select "6225"
select select "service"
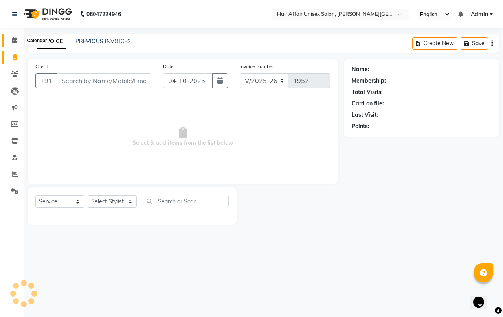
click at [16, 42] on icon at bounding box center [14, 40] width 5 height 6
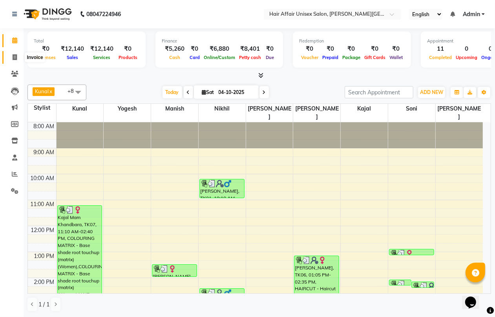
click at [14, 59] on icon at bounding box center [15, 57] width 4 height 6
select select "6225"
select select "service"
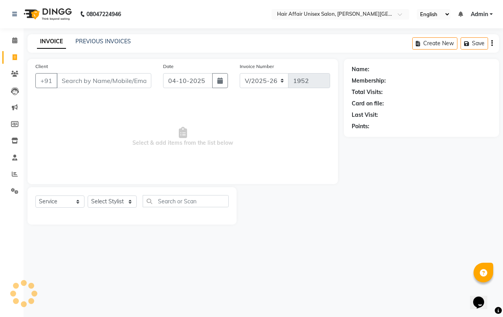
click at [67, 75] on input "Client" at bounding box center [104, 80] width 95 height 15
click at [108, 42] on link "PREVIOUS INVOICES" at bounding box center [102, 41] width 55 height 7
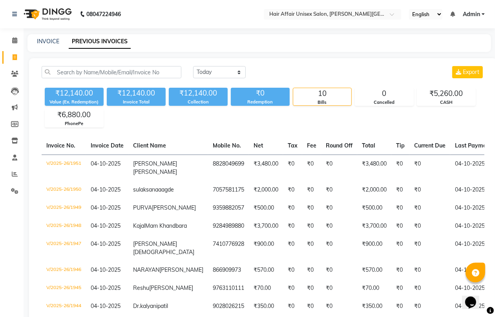
click at [58, 45] on div "INVOICE" at bounding box center [48, 41] width 22 height 8
click at [59, 38] on div "INVOICE PREVIOUS INVOICES" at bounding box center [254, 41] width 454 height 8
click at [55, 44] on div "INVOICE" at bounding box center [48, 41] width 22 height 8
click at [56, 46] on div "INVOICE PREVIOUS INVOICES" at bounding box center [259, 43] width 464 height 18
click at [57, 44] on link "INVOICE" at bounding box center [48, 41] width 22 height 7
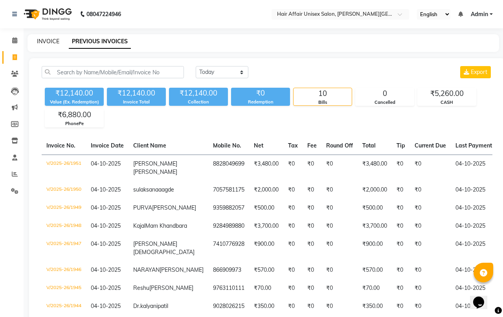
select select "6225"
select select "service"
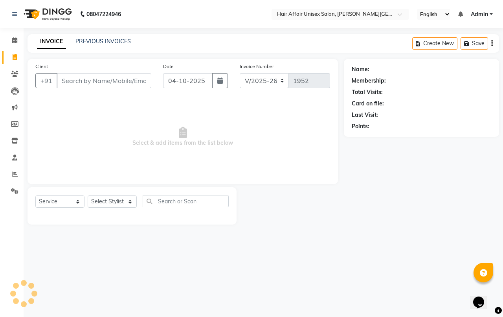
click at [71, 70] on div "Client +91" at bounding box center [93, 78] width 128 height 32
click at [77, 79] on input "Client" at bounding box center [104, 80] width 95 height 15
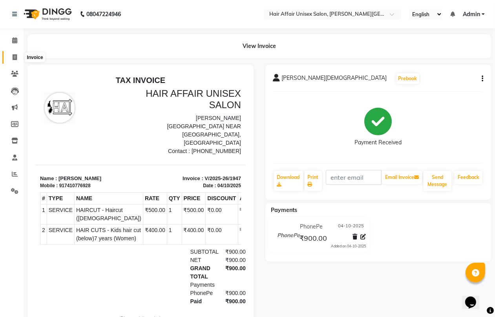
click at [13, 57] on icon at bounding box center [15, 57] width 4 height 6
select select "service"
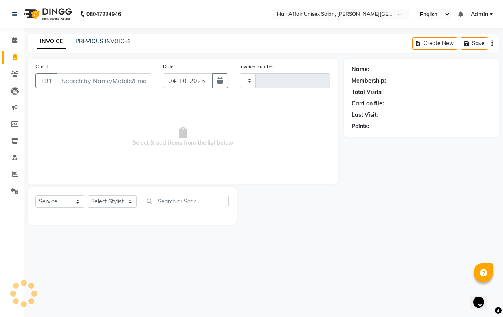
type input "1950"
select select "6225"
click at [87, 44] on div "PREVIOUS INVOICES" at bounding box center [102, 41] width 55 height 8
click at [81, 42] on link "PREVIOUS INVOICES" at bounding box center [102, 41] width 55 height 7
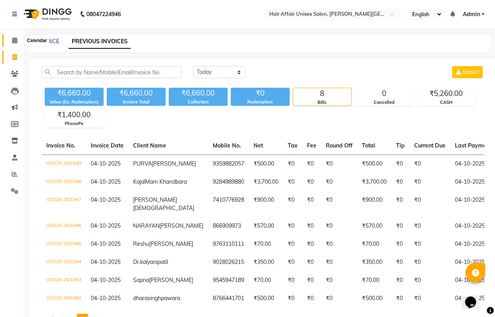
click at [18, 40] on span at bounding box center [15, 40] width 14 height 9
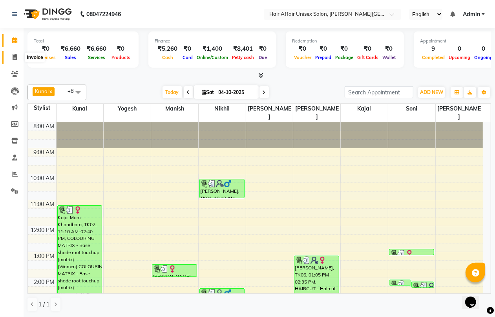
click at [16, 58] on icon at bounding box center [15, 57] width 4 height 6
select select "service"
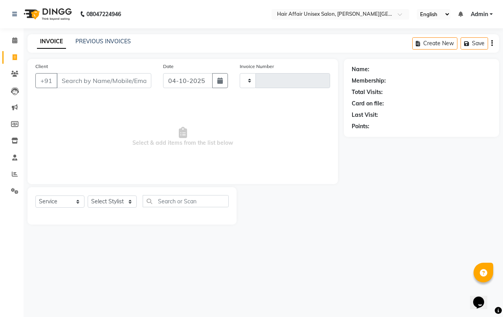
type input "1950"
select select "6225"
click at [95, 79] on input "Client" at bounding box center [104, 80] width 95 height 15
click at [111, 40] on link "PREVIOUS INVOICES" at bounding box center [102, 41] width 55 height 7
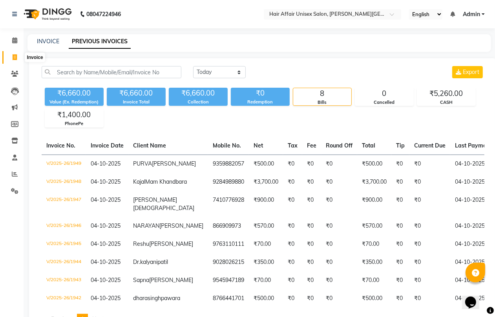
click at [12, 57] on span at bounding box center [15, 57] width 14 height 9
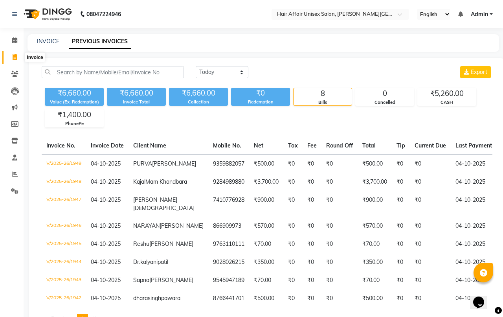
select select "6225"
select select "service"
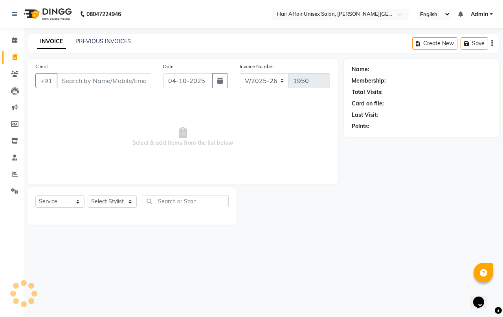
click at [126, 90] on div "Client +91" at bounding box center [93, 78] width 128 height 32
click at [122, 78] on input "Client" at bounding box center [104, 80] width 95 height 15
click at [12, 171] on icon at bounding box center [15, 174] width 6 height 6
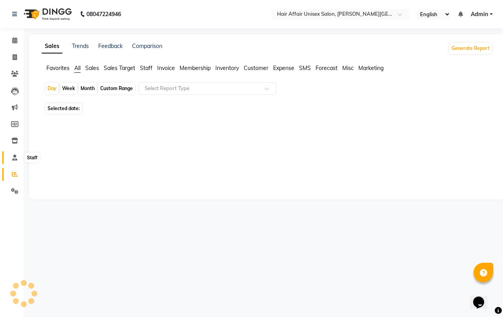
click at [16, 158] on icon at bounding box center [14, 157] width 5 height 6
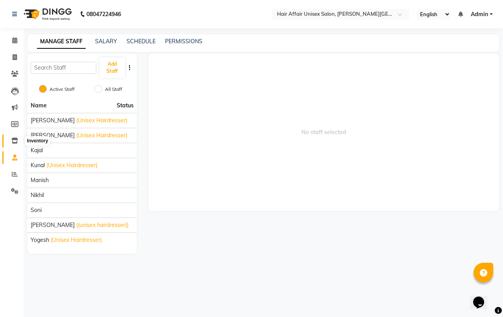
click at [16, 144] on span at bounding box center [15, 140] width 14 height 9
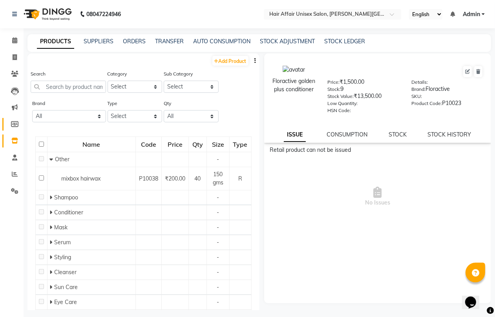
click at [17, 130] on link "Members" at bounding box center [11, 124] width 19 height 13
select select
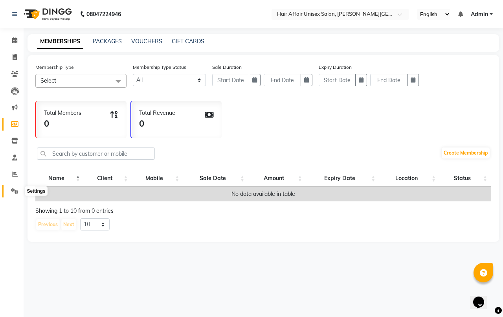
click at [19, 190] on span at bounding box center [15, 191] width 14 height 9
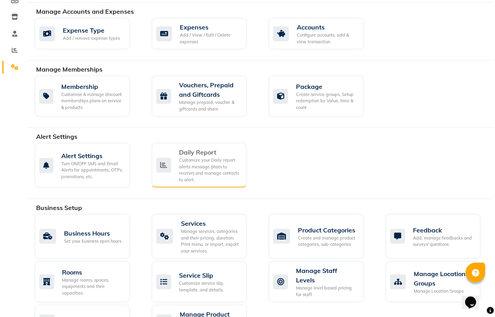
scroll to position [147, 0]
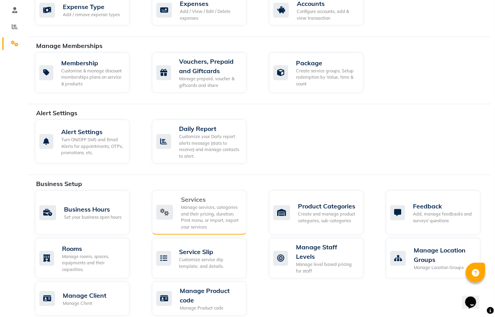
click at [192, 203] on div "Services" at bounding box center [210, 198] width 59 height 9
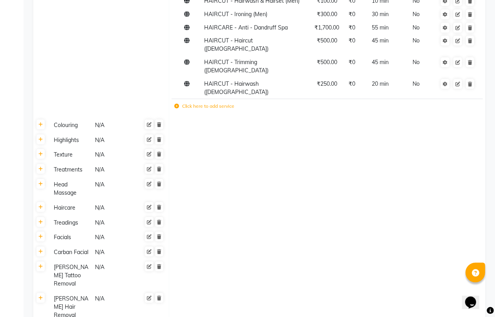
scroll to position [196, 0]
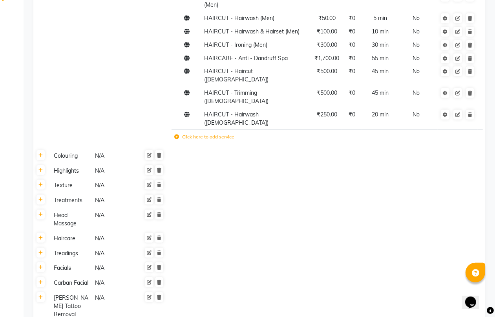
click at [217, 133] on label "Click here to add service" at bounding box center [204, 136] width 60 height 7
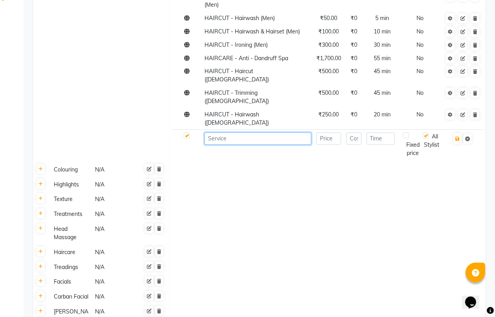
drag, startPoint x: 254, startPoint y: 108, endPoint x: 260, endPoint y: 107, distance: 6.4
click at [255, 132] on input at bounding box center [258, 138] width 107 height 12
type input "B"
type input "a"
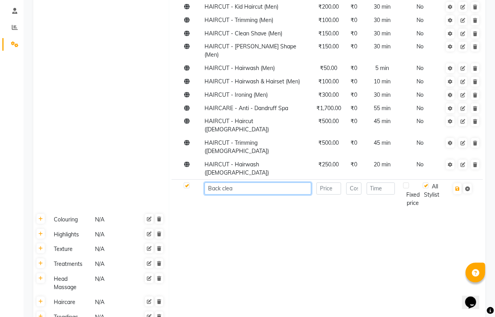
scroll to position [49, 0]
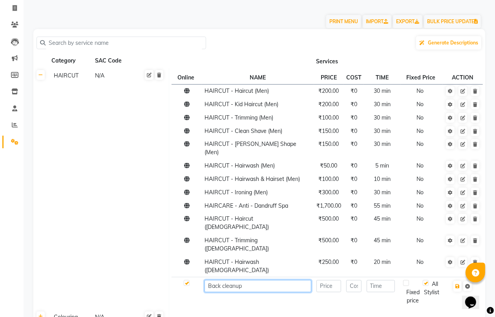
click at [226, 280] on input "Back cleanup" at bounding box center [258, 286] width 107 height 12
click at [256, 280] on input "Back Cleanup" at bounding box center [258, 286] width 107 height 12
type input "Back Cleanup"
click at [258, 275] on td "Online NAME PRICE COST TIME Fixed Price ACTION HAIRCUT - Haircut (Men) ₹200.00 …" at bounding box center [327, 188] width 317 height 241
click at [259, 280] on input "Back Cleanup" at bounding box center [258, 286] width 107 height 12
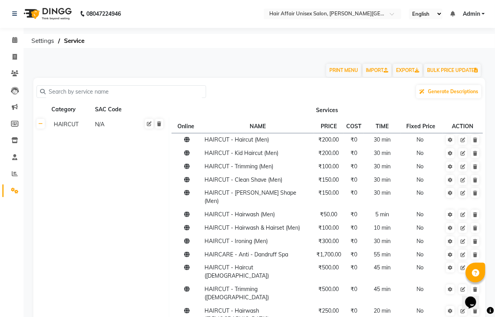
scroll to position [147, 0]
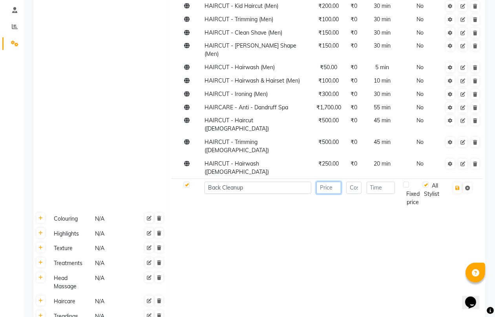
click at [326, 181] on input "number" at bounding box center [329, 187] width 25 height 12
type input "1500"
click at [338, 226] on td at bounding box center [327, 233] width 317 height 15
click at [396, 211] on td at bounding box center [327, 218] width 317 height 15
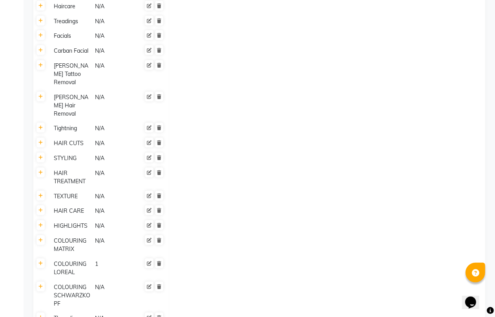
scroll to position [604, 0]
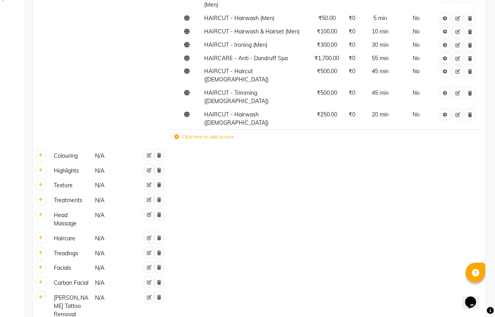
scroll to position [0, 0]
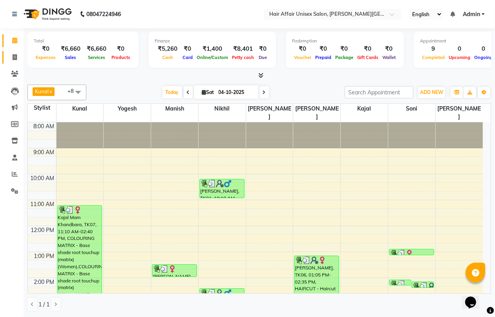
click at [18, 60] on span at bounding box center [15, 57] width 14 height 9
select select "service"
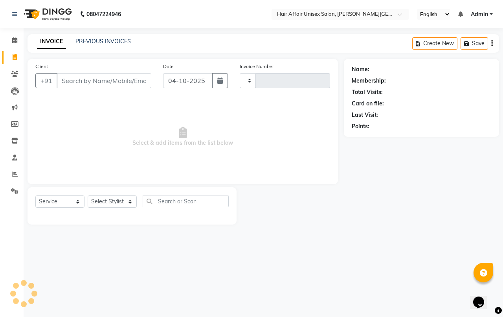
type input "1950"
select select "6225"
click at [93, 202] on select "Select Stylist" at bounding box center [112, 201] width 49 height 12
select select "51190"
click at [88, 195] on select "Select Stylist [PERSON_NAME] kajal Kunal [PERSON_NAME] [PERSON_NAME] [PERSON_NA…" at bounding box center [112, 201] width 49 height 12
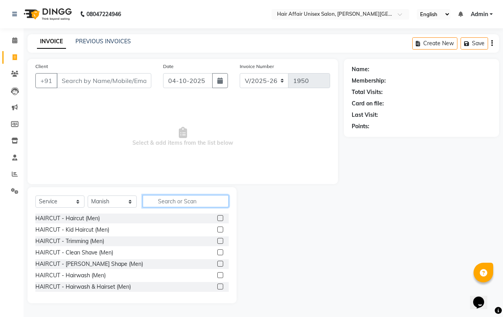
click at [180, 196] on input "text" at bounding box center [186, 201] width 86 height 12
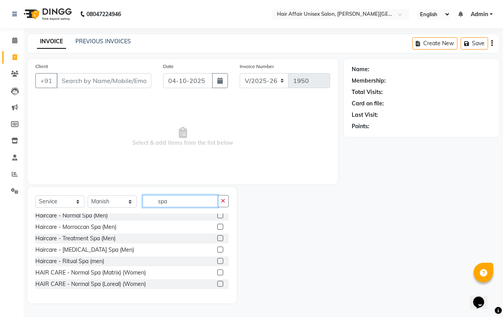
scroll to position [49, 0]
type input "spa"
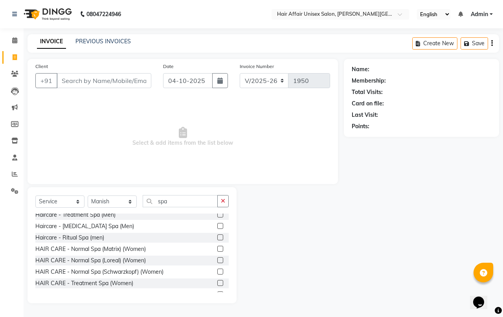
click at [217, 283] on label at bounding box center [220, 283] width 6 height 6
click at [217, 283] on input "checkbox" at bounding box center [219, 282] width 5 height 5
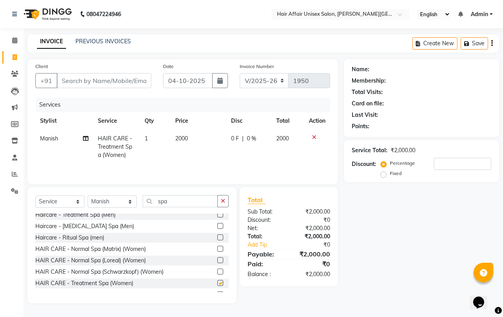
checkbox input "false"
click at [108, 79] on input "Client" at bounding box center [104, 80] width 95 height 15
click at [113, 87] on input "Client" at bounding box center [104, 80] width 95 height 15
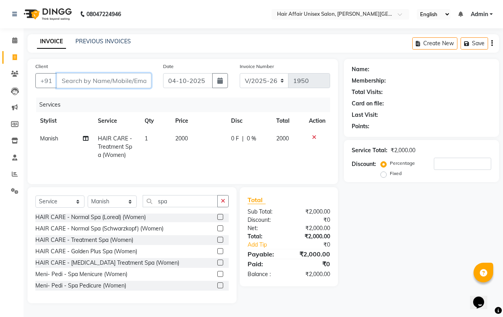
click at [130, 86] on input "Client" at bounding box center [104, 80] width 95 height 15
click at [130, 85] on input "Client" at bounding box center [104, 80] width 95 height 15
click at [126, 79] on input "Client" at bounding box center [104, 80] width 95 height 15
click at [287, 156] on td "2000" at bounding box center [287, 147] width 33 height 34
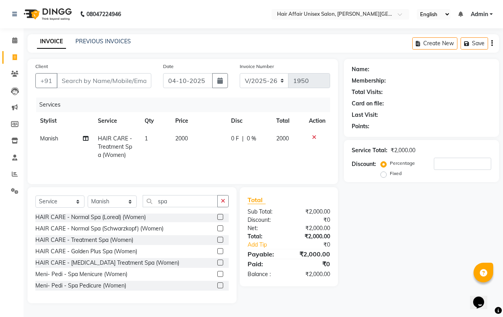
select select "51190"
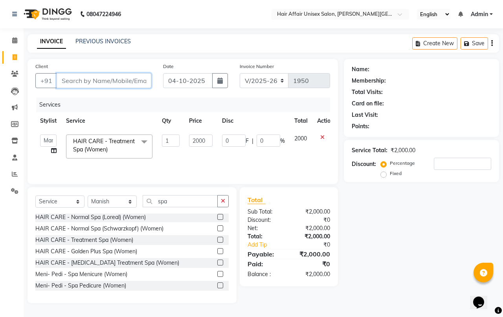
click at [97, 81] on input "Client" at bounding box center [104, 80] width 95 height 15
type input "+"
type input "0"
type input "+"
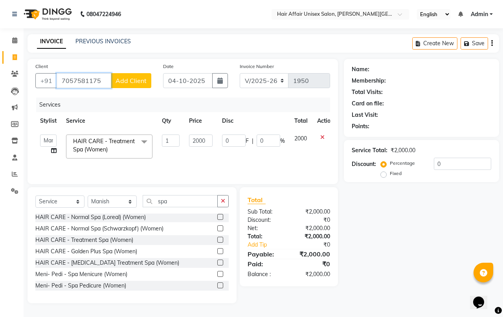
type input "7057581175"
click at [130, 81] on span "Add Client" at bounding box center [130, 81] width 31 height 8
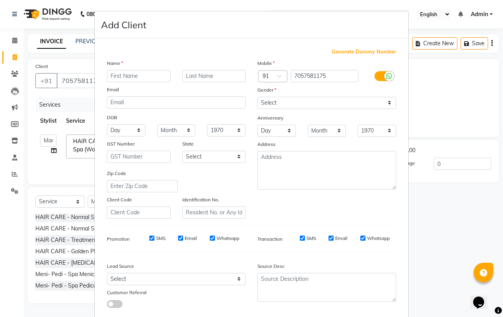
click at [140, 77] on input "text" at bounding box center [139, 76] width 64 height 12
type input "sulaksana"
type input "aagde"
click at [283, 104] on select "Select [DEMOGRAPHIC_DATA] [DEMOGRAPHIC_DATA] Other Prefer Not To Say" at bounding box center [326, 103] width 139 height 12
select select "[DEMOGRAPHIC_DATA]"
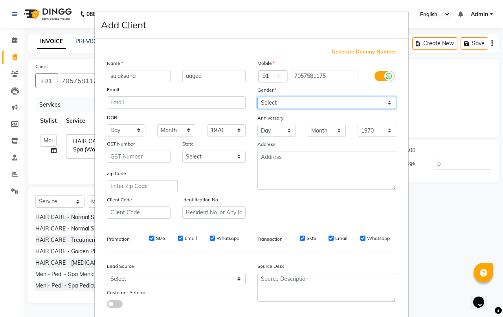
click at [257, 97] on select "Select [DEMOGRAPHIC_DATA] [DEMOGRAPHIC_DATA] Other Prefer Not To Say" at bounding box center [326, 103] width 139 height 12
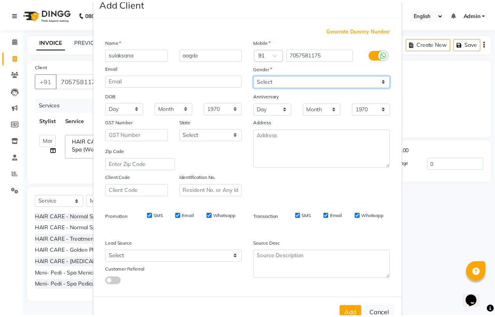
scroll to position [43, 0]
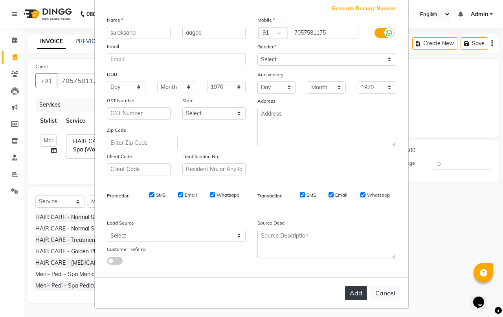
click at [345, 289] on button "Add" at bounding box center [356, 293] width 22 height 14
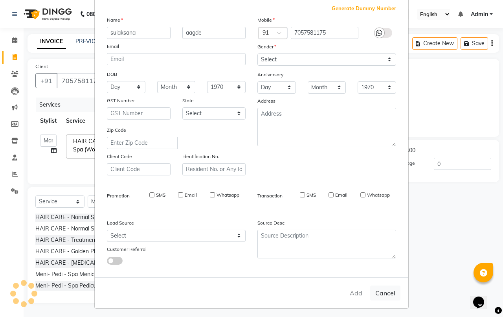
select select
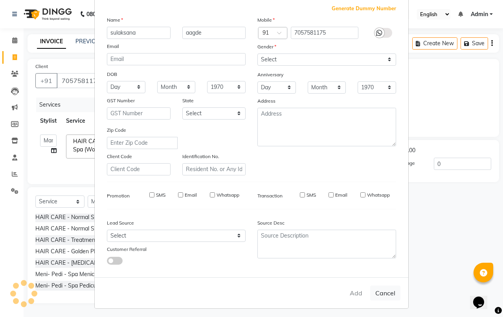
select select
checkbox input "false"
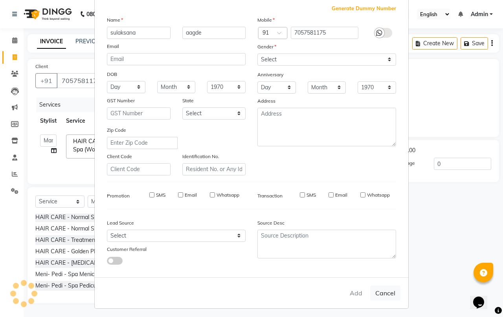
checkbox input "false"
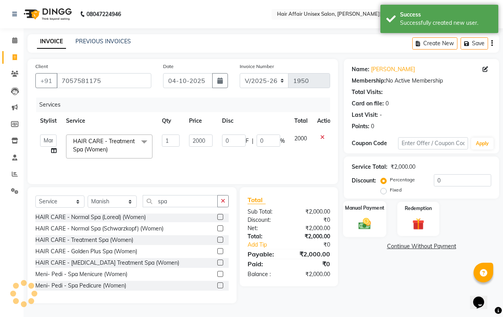
click at [366, 221] on img at bounding box center [364, 223] width 20 height 15
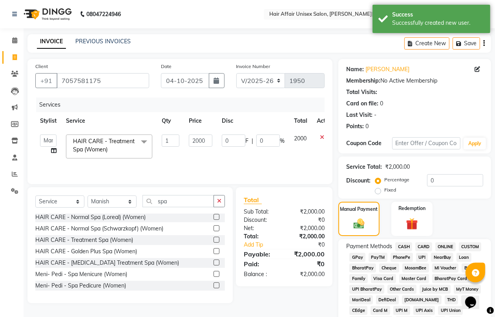
click at [397, 254] on span "PhonePe" at bounding box center [402, 257] width 22 height 9
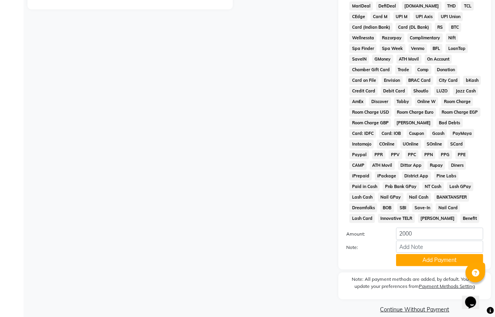
scroll to position [302, 0]
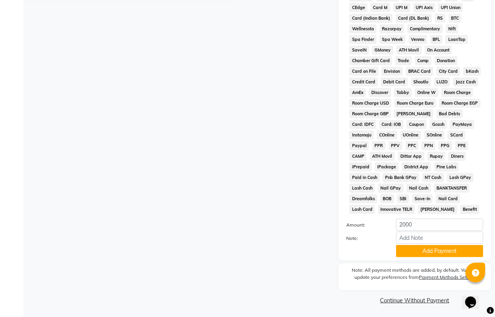
click at [177, 153] on div "Client +91 7057581175 Date 04-10-2025 Invoice Number V/2025 V/2025-26 1950 Serv…" at bounding box center [180, 31] width 317 height 550
click at [427, 249] on button "Add Payment" at bounding box center [439, 251] width 87 height 12
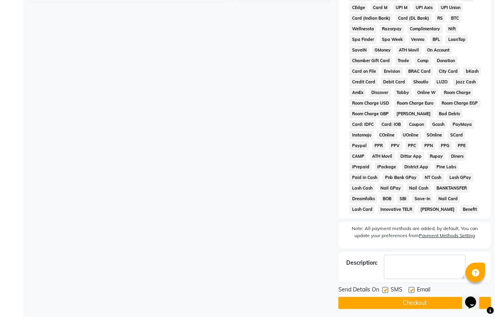
click at [428, 297] on button "Checkout" at bounding box center [415, 303] width 153 height 12
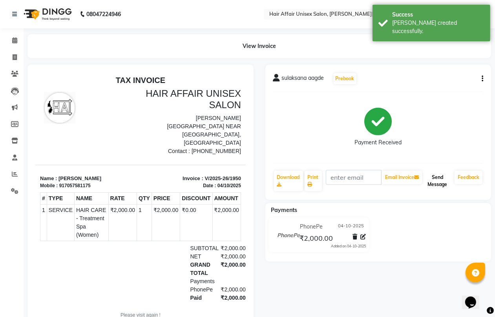
click at [443, 186] on button "Send Message" at bounding box center [438, 180] width 28 height 20
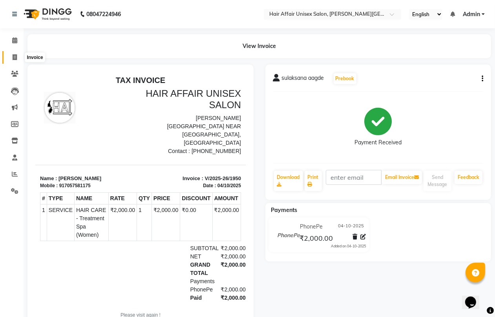
click at [13, 56] on icon at bounding box center [15, 57] width 4 height 6
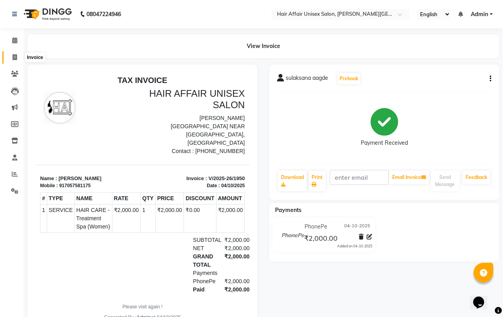
select select "service"
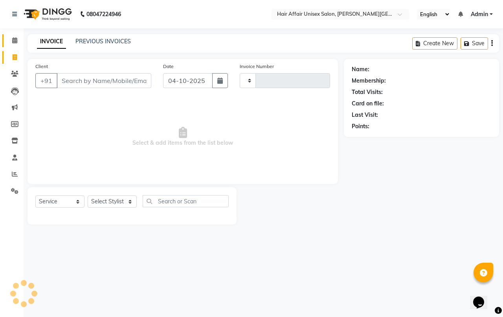
click at [14, 38] on icon at bounding box center [14, 40] width 5 height 6
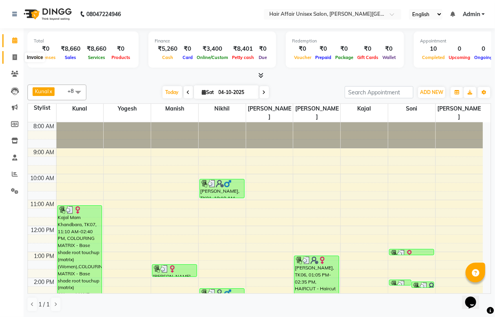
click at [18, 56] on span at bounding box center [15, 57] width 14 height 9
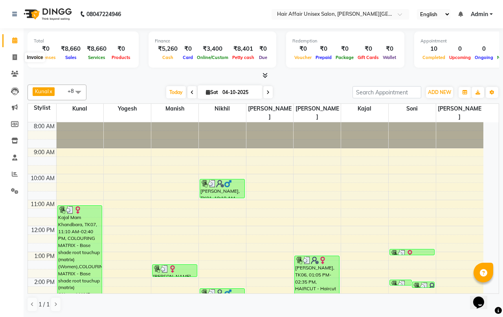
select select "6225"
select select "service"
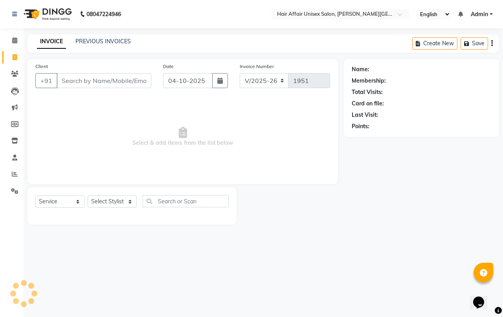
drag, startPoint x: 89, startPoint y: 75, endPoint x: 91, endPoint y: 79, distance: 4.4
click at [91, 79] on input "Client" at bounding box center [104, 80] width 95 height 15
click at [10, 41] on span at bounding box center [15, 40] width 14 height 9
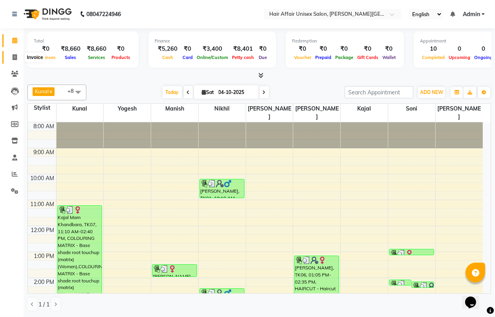
click at [13, 58] on icon at bounding box center [15, 57] width 4 height 6
select select "service"
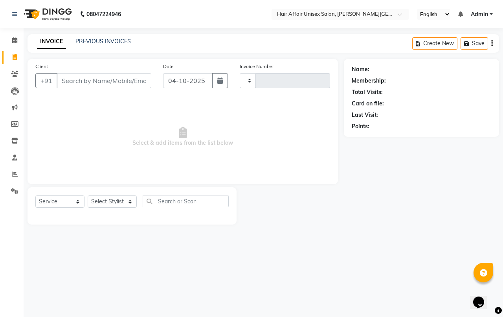
type input "1951"
select select "6225"
click at [17, 40] on span at bounding box center [15, 40] width 14 height 9
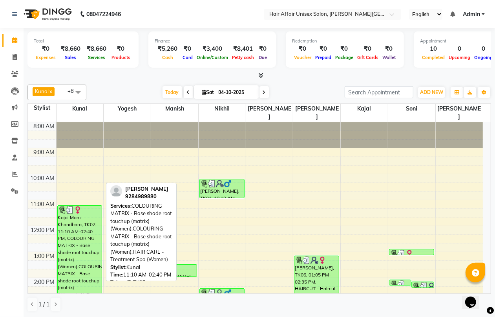
click at [84, 227] on div "Kajal Mam Khandbara, TK07, 11:10 AM-02:40 PM, COLOURING MATRIX - Base shade roo…" at bounding box center [80, 250] width 44 height 90
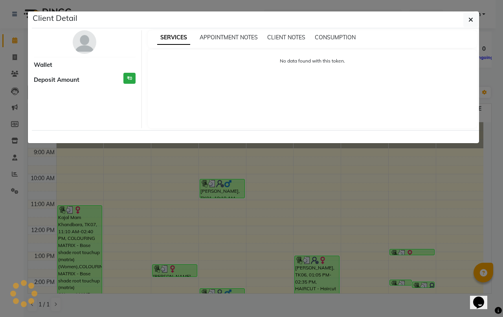
select select "3"
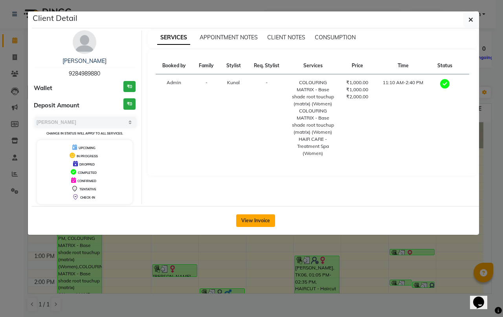
click at [246, 221] on button "View Invoice" at bounding box center [255, 220] width 39 height 13
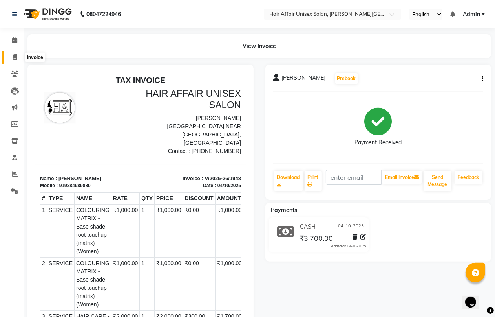
click at [16, 57] on icon at bounding box center [15, 57] width 4 height 6
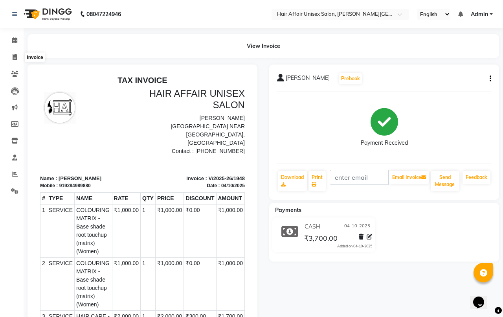
select select "6225"
select select "service"
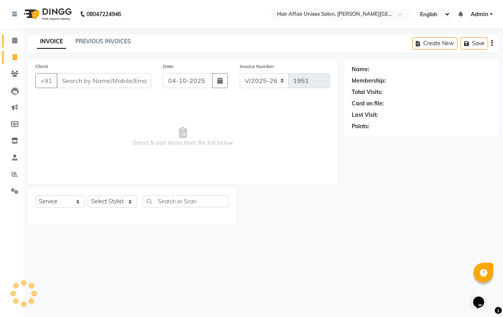
click at [12, 43] on icon at bounding box center [14, 40] width 5 height 6
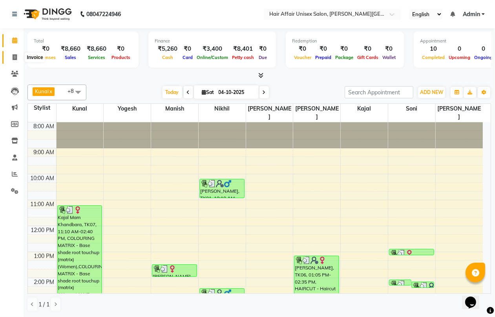
click at [13, 57] on icon at bounding box center [15, 57] width 4 height 6
select select "service"
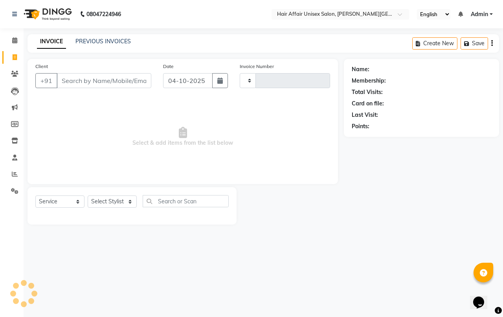
type input "1951"
select select "6225"
click at [17, 44] on span at bounding box center [15, 40] width 14 height 9
select select "6225"
select select "service"
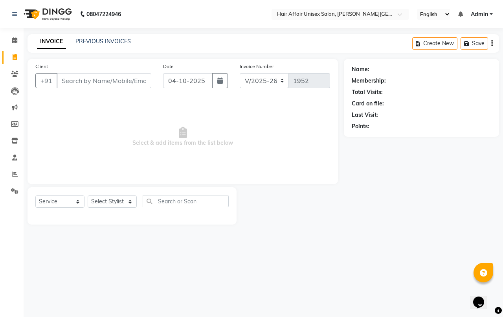
click at [120, 195] on div "Select Service Product Membership Package Voucher Prepaid Gift Card Select Styl…" at bounding box center [131, 204] width 193 height 18
click at [119, 200] on select "Select Stylist [PERSON_NAME] kajal Kunal [PERSON_NAME] [PERSON_NAME] [PERSON_NA…" at bounding box center [112, 201] width 49 height 12
select select "66024"
click at [88, 195] on select "Select Stylist [PERSON_NAME] kajal Kunal [PERSON_NAME] [PERSON_NAME] [PERSON_NA…" at bounding box center [112, 201] width 49 height 12
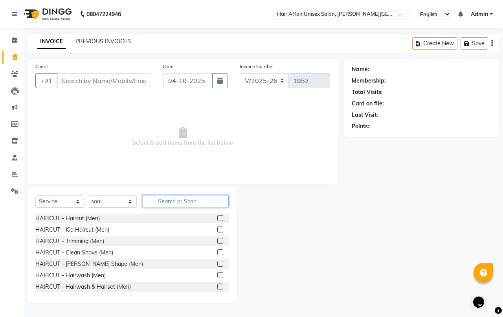
click at [167, 201] on input "text" at bounding box center [186, 201] width 86 height 12
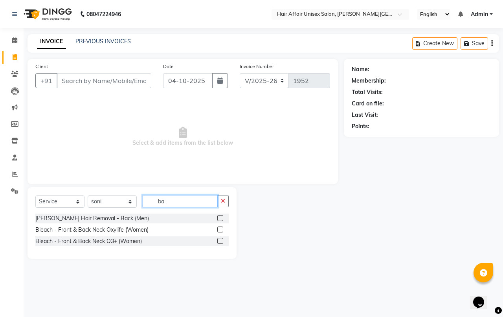
type input "b"
type input "back"
drag, startPoint x: 195, startPoint y: 201, endPoint x: 145, endPoint y: 208, distance: 51.2
click at [145, 208] on div "Select Service Product Membership Package Voucher Prepaid Gift Card Select Styl…" at bounding box center [131, 204] width 193 height 18
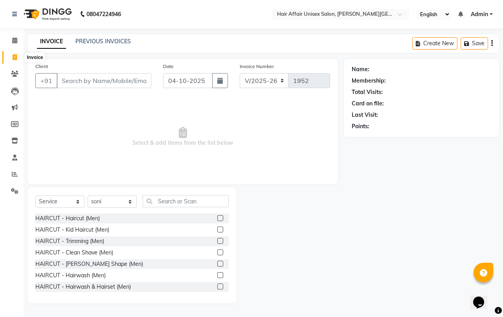
click at [16, 57] on icon at bounding box center [15, 57] width 4 height 6
select select "service"
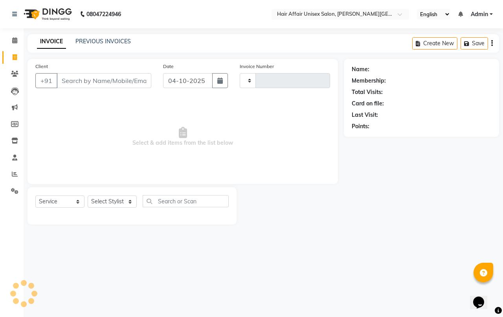
type input "1952"
select select "6225"
click at [74, 40] on div "INVOICE PREVIOUS INVOICES" at bounding box center [78, 41] width 103 height 8
click at [76, 40] on link "PREVIOUS INVOICES" at bounding box center [102, 41] width 55 height 7
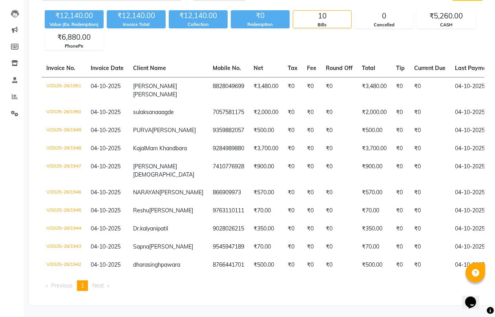
scroll to position [156, 0]
click at [288, 283] on ul "Previous page 1 / 1 You're on page 1 Next page" at bounding box center [263, 285] width 443 height 11
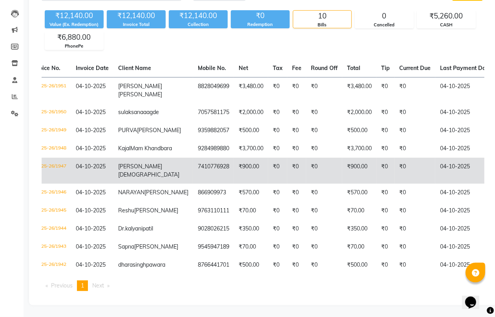
scroll to position [0, 0]
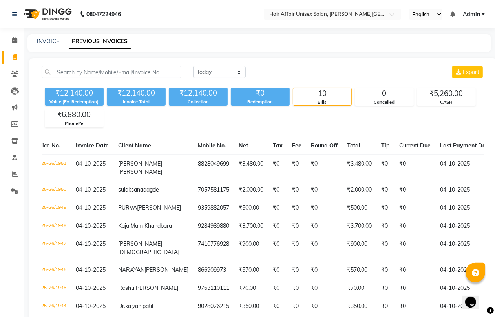
click at [388, 60] on div "Today Yesterday Custom Range Export ₹12,140.00 Value (Ex. Redemption) ₹12,140.0…" at bounding box center [263, 220] width 468 height 324
click at [37, 41] on link "INVOICE" at bounding box center [48, 41] width 22 height 7
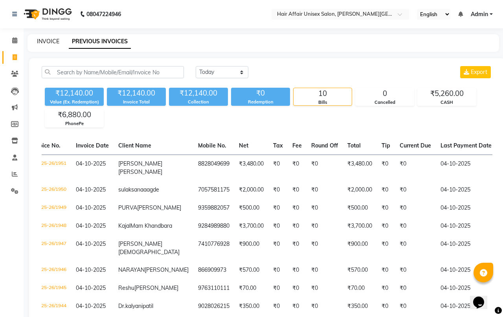
select select "6225"
select select "service"
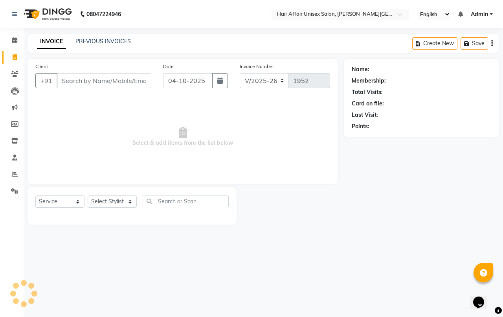
click at [0, 42] on li "Calendar" at bounding box center [12, 40] width 24 height 17
click at [10, 40] on span at bounding box center [15, 40] width 14 height 9
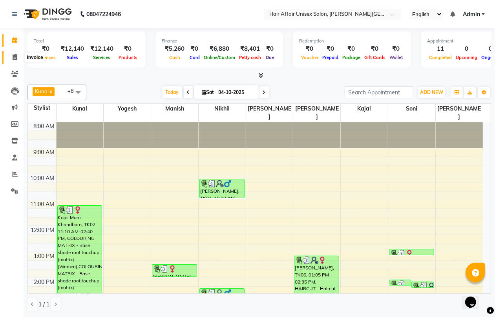
click at [16, 61] on span at bounding box center [15, 57] width 14 height 9
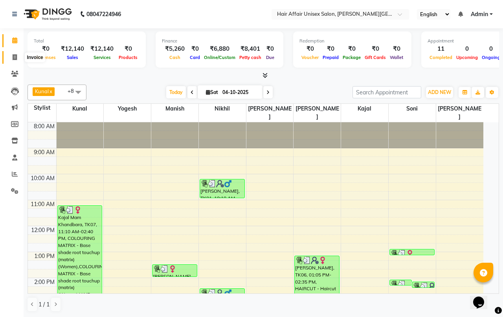
select select "6225"
select select "service"
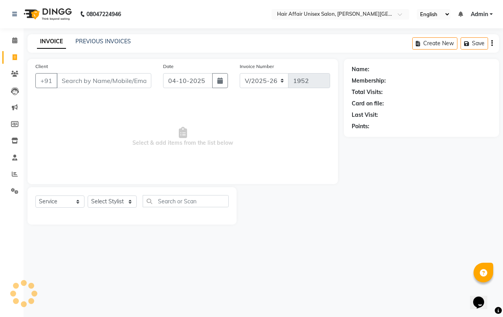
click at [79, 74] on input "Client" at bounding box center [104, 80] width 95 height 15
click at [120, 195] on select "Select Stylist [PERSON_NAME] kajal Kunal [PERSON_NAME] [PERSON_NAME] [PERSON_NA…" at bounding box center [112, 201] width 49 height 12
select select "60041"
click at [88, 195] on select "Select Stylist [PERSON_NAME] kajal Kunal [PERSON_NAME] [PERSON_NAME] [PERSON_NA…" at bounding box center [112, 201] width 49 height 12
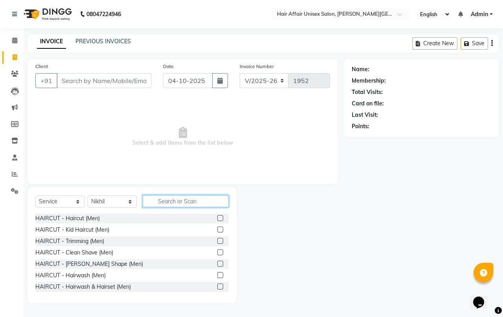
click at [167, 203] on input "text" at bounding box center [186, 201] width 86 height 12
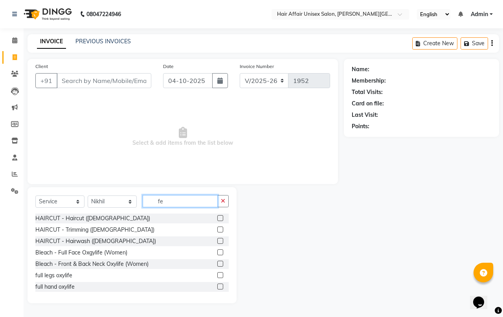
type input "fe"
click at [217, 216] on label at bounding box center [220, 218] width 6 height 6
click at [217, 216] on input "checkbox" at bounding box center [219, 218] width 5 height 5
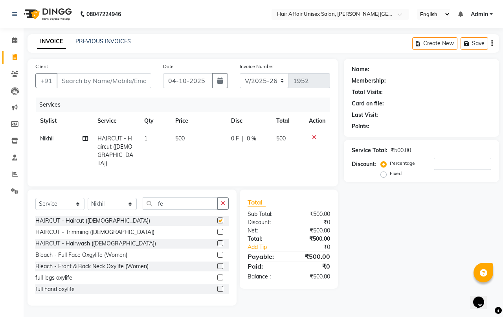
checkbox input "false"
click at [128, 81] on input "Client" at bounding box center [104, 80] width 95 height 15
type input "7"
type input "0"
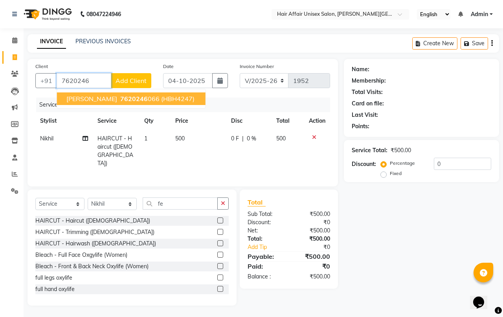
click at [161, 97] on span "(HBH4247)" at bounding box center [177, 99] width 33 height 8
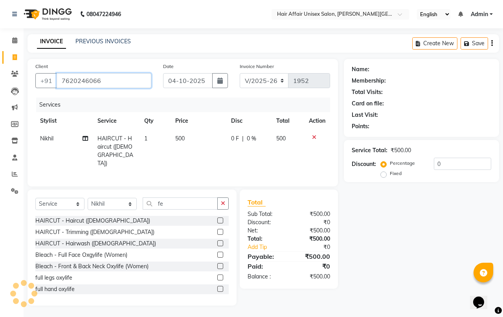
type input "7620246066"
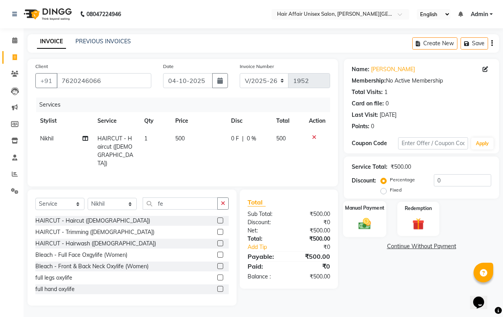
click at [352, 228] on div "Manual Payment" at bounding box center [365, 219] width 44 height 36
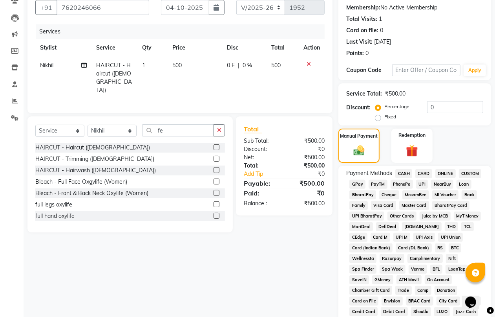
scroll to position [98, 0]
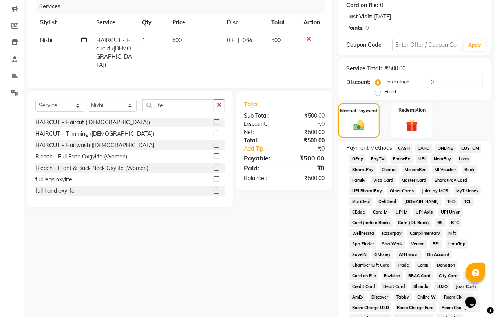
click at [407, 158] on span "PhonePe" at bounding box center [402, 158] width 22 height 9
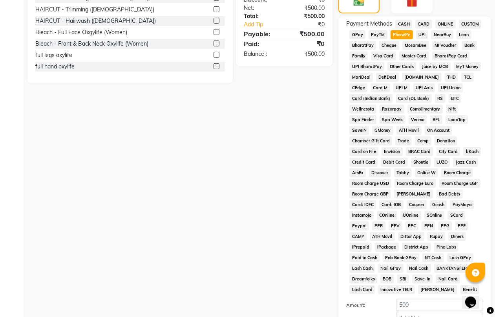
scroll to position [295, 0]
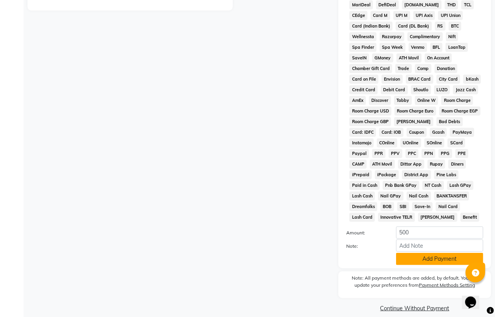
click at [434, 255] on button "Add Payment" at bounding box center [439, 259] width 87 height 12
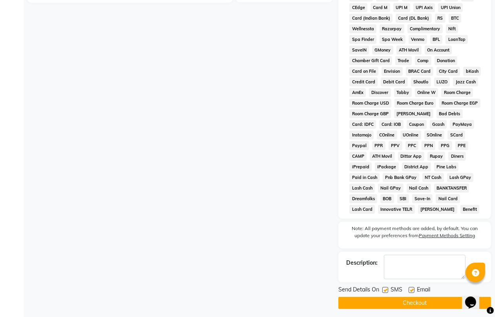
scroll to position [306, 0]
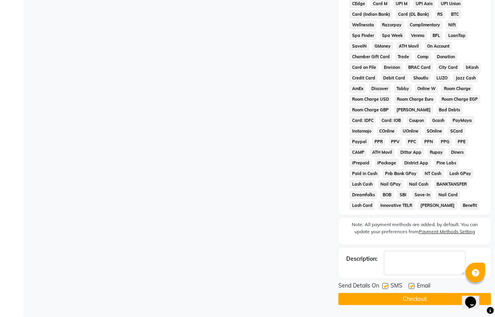
click at [417, 300] on button "Checkout" at bounding box center [415, 299] width 153 height 12
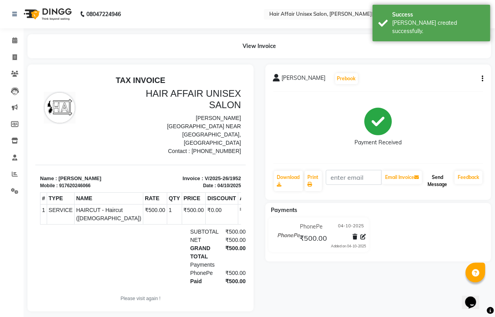
click at [438, 181] on button "Send Message" at bounding box center [438, 180] width 28 height 20
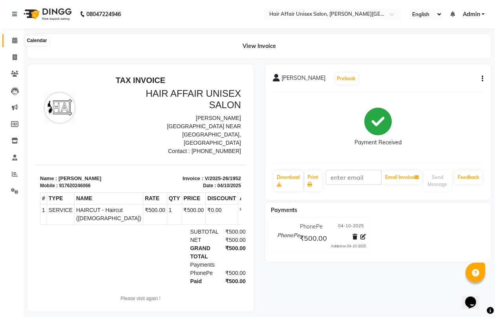
click at [18, 38] on span at bounding box center [15, 40] width 14 height 9
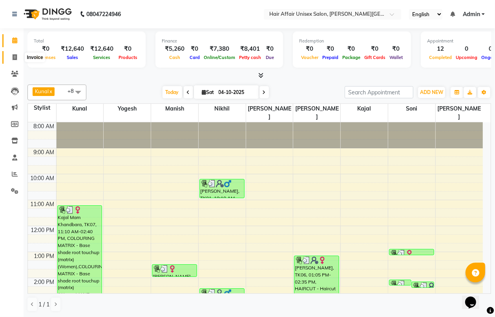
click at [18, 53] on span at bounding box center [15, 57] width 14 height 9
select select "6225"
select select "service"
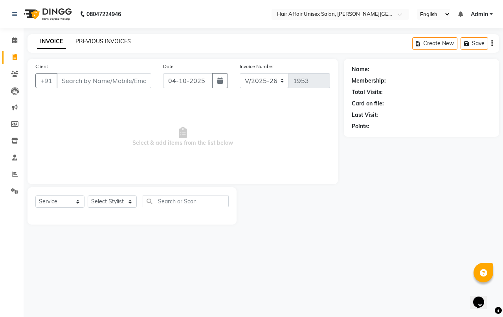
click at [99, 45] on div "PREVIOUS INVOICES" at bounding box center [102, 41] width 55 height 8
click at [99, 42] on link "PREVIOUS INVOICES" at bounding box center [102, 41] width 55 height 7
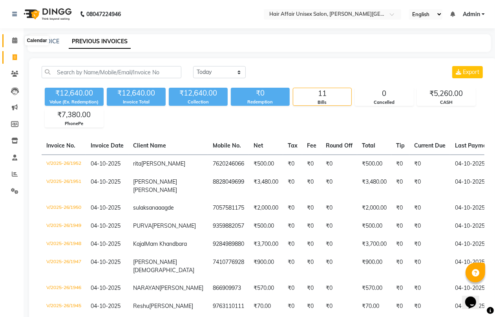
click at [18, 40] on span at bounding box center [15, 40] width 14 height 9
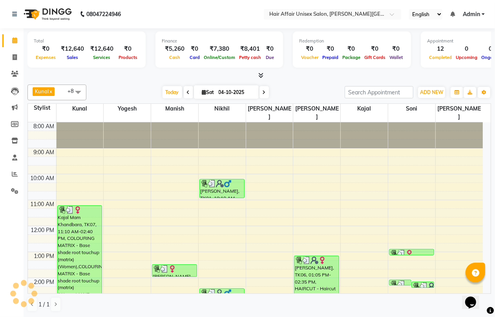
scroll to position [0, 0]
click at [14, 59] on icon at bounding box center [15, 57] width 4 height 6
select select "6225"
select select "service"
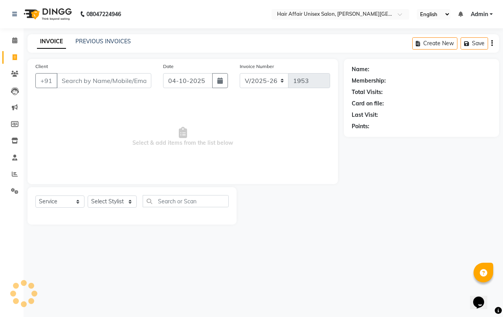
click at [85, 75] on input "Client" at bounding box center [104, 80] width 95 height 15
click at [95, 42] on link "PREVIOUS INVOICES" at bounding box center [102, 41] width 55 height 7
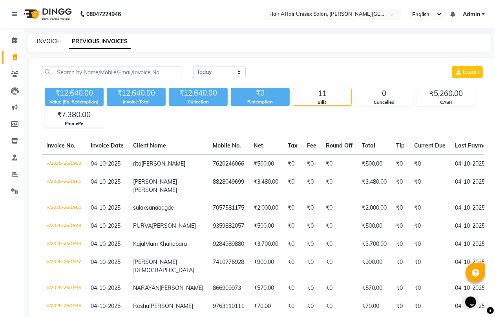
click at [52, 42] on link "INVOICE" at bounding box center [48, 41] width 22 height 7
select select "service"
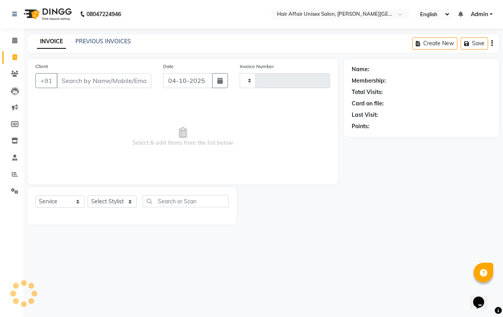
type input "1953"
select select "6225"
click at [250, 138] on span "Select & add items from the list below" at bounding box center [182, 136] width 295 height 79
click at [108, 42] on link "PREVIOUS INVOICES" at bounding box center [102, 41] width 55 height 7
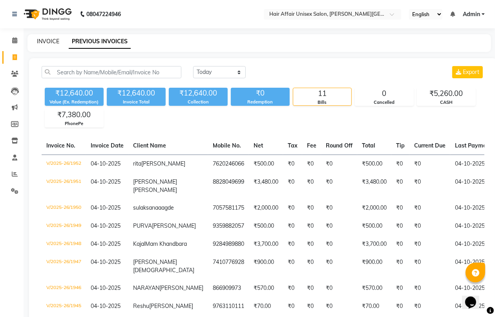
click at [51, 40] on link "INVOICE" at bounding box center [48, 41] width 22 height 7
select select "service"
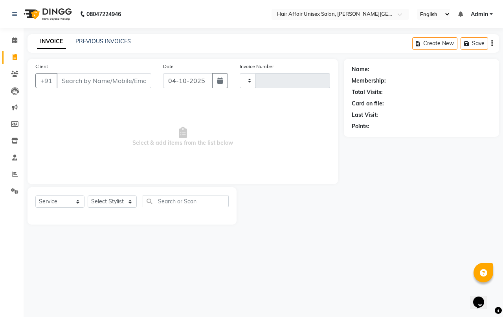
type input "1953"
select select "6225"
click at [80, 79] on input "Client" at bounding box center [104, 80] width 95 height 15
click at [99, 42] on link "PREVIOUS INVOICES" at bounding box center [102, 41] width 55 height 7
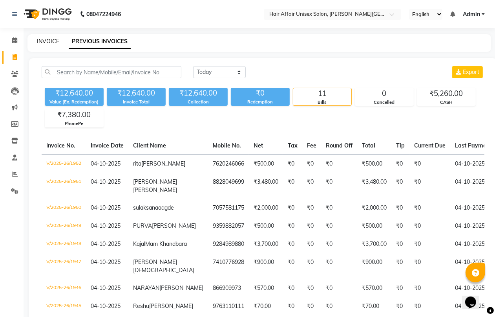
click at [48, 42] on link "INVOICE" at bounding box center [48, 41] width 22 height 7
select select "6225"
select select "service"
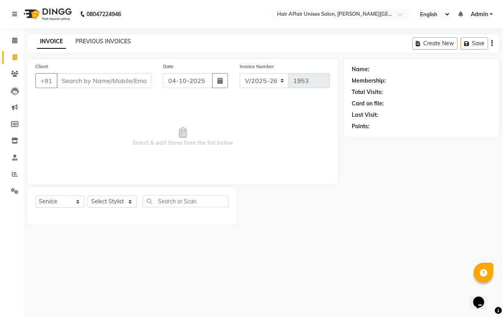
click at [116, 44] on link "PREVIOUS INVOICES" at bounding box center [102, 41] width 55 height 7
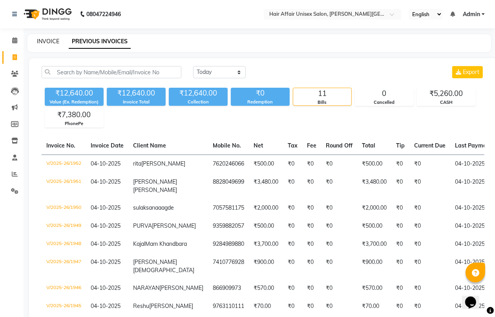
click at [46, 40] on link "INVOICE" at bounding box center [48, 41] width 22 height 7
select select "service"
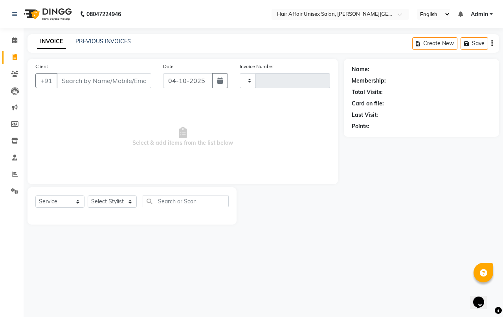
type input "1953"
select select "6225"
click at [101, 44] on link "PREVIOUS INVOICES" at bounding box center [102, 41] width 55 height 7
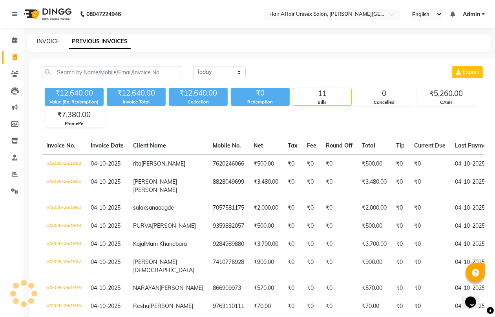
click at [42, 44] on link "INVOICE" at bounding box center [48, 41] width 22 height 7
select select "service"
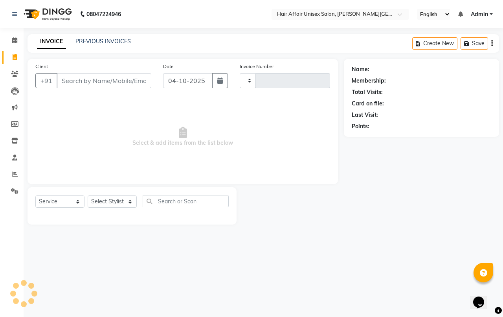
type input "1953"
select select "6225"
click at [100, 39] on link "PREVIOUS INVOICES" at bounding box center [102, 41] width 55 height 7
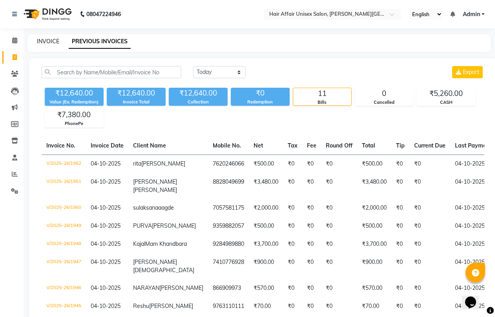
click at [44, 38] on link "INVOICE" at bounding box center [48, 41] width 22 height 7
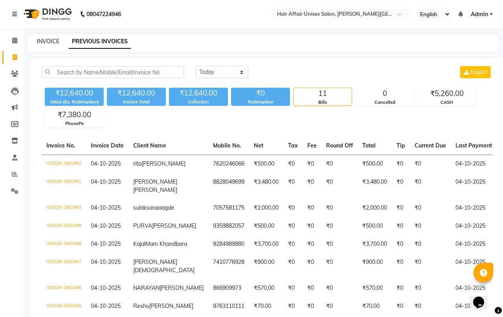
select select "6225"
select select "service"
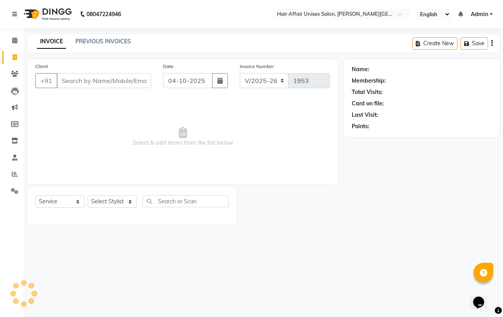
click at [84, 80] on input "Client" at bounding box center [104, 80] width 95 height 15
click at [93, 42] on link "PREVIOUS INVOICES" at bounding box center [102, 41] width 55 height 7
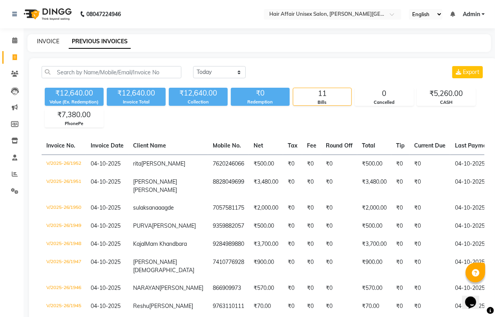
click at [47, 44] on link "INVOICE" at bounding box center [48, 41] width 22 height 7
select select "6225"
select select "service"
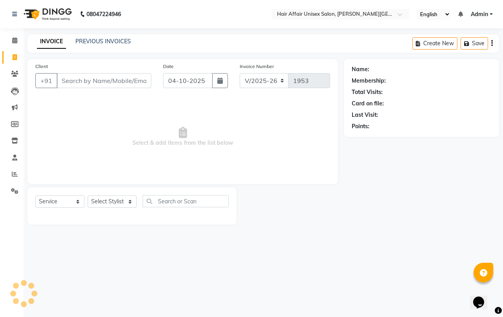
click at [69, 83] on input "Client" at bounding box center [104, 80] width 95 height 15
click at [16, 174] on icon at bounding box center [15, 174] width 6 height 6
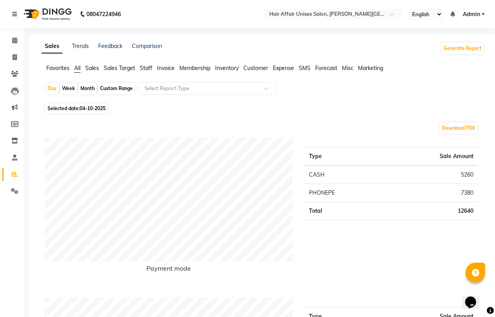
click at [90, 88] on div "Month" at bounding box center [88, 88] width 18 height 11
select select "10"
select select "2025"
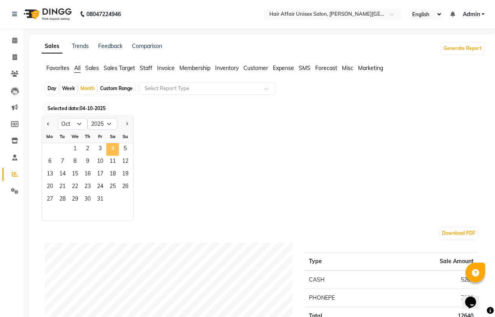
click at [114, 148] on span "4" at bounding box center [112, 149] width 13 height 13
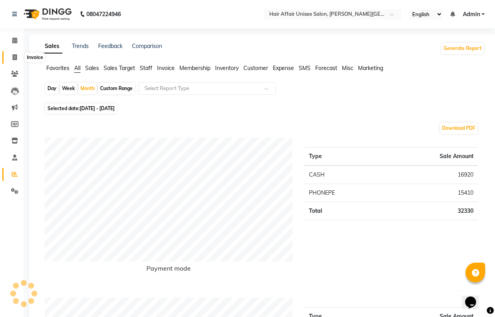
click at [15, 58] on icon at bounding box center [15, 57] width 4 height 6
select select "service"
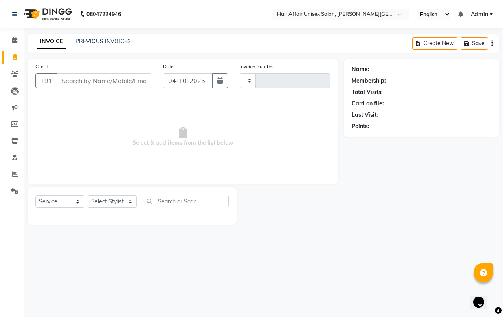
type input "1953"
select select "6225"
click at [65, 81] on input "Client" at bounding box center [104, 80] width 95 height 15
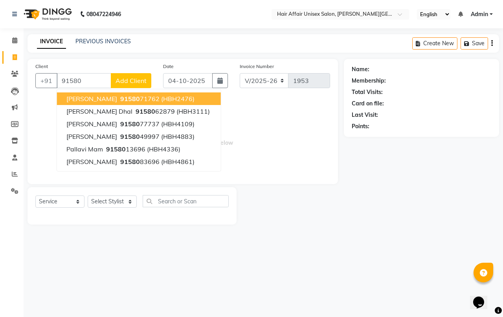
click at [90, 101] on span "prashant dhodare" at bounding box center [91, 99] width 51 height 8
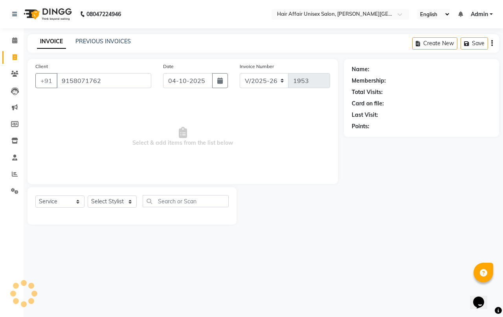
type input "9158071762"
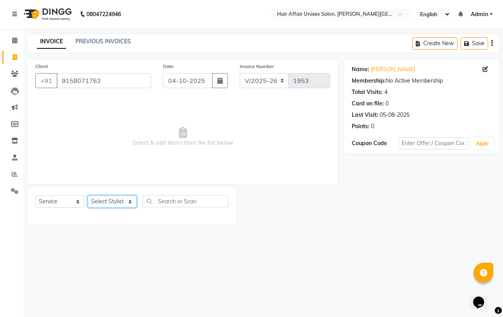
click at [114, 201] on select "Select Stylist [PERSON_NAME] kajal Kunal [PERSON_NAME] [PERSON_NAME] [PERSON_NA…" at bounding box center [112, 201] width 49 height 12
select select "66024"
click at [88, 195] on select "Select Stylist [PERSON_NAME] kajal Kunal [PERSON_NAME] [PERSON_NAME] [PERSON_NA…" at bounding box center [112, 201] width 49 height 12
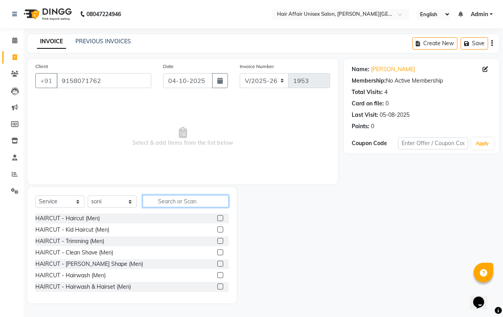
click at [154, 199] on input "text" at bounding box center [186, 201] width 86 height 12
click at [160, 201] on input "text" at bounding box center [186, 201] width 86 height 12
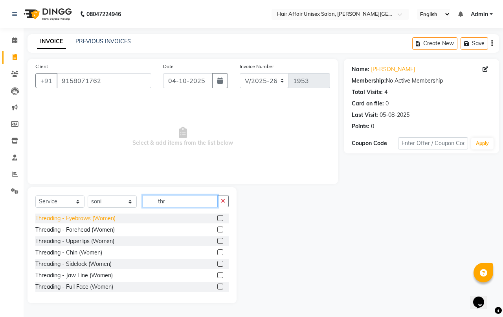
type input "thr"
click at [113, 220] on div "Threading - Eyebrows (Women)" at bounding box center [75, 218] width 80 height 8
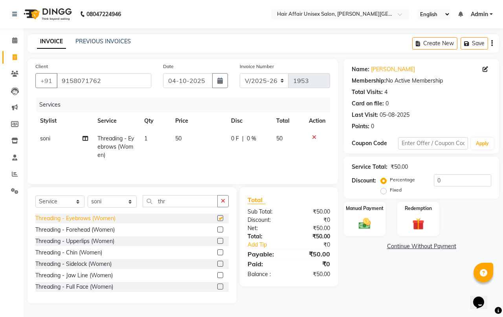
checkbox input "false"
click at [370, 224] on img at bounding box center [364, 223] width 20 height 15
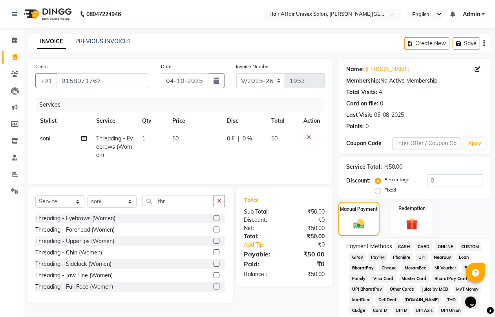
click at [403, 256] on span "PhonePe" at bounding box center [402, 257] width 22 height 9
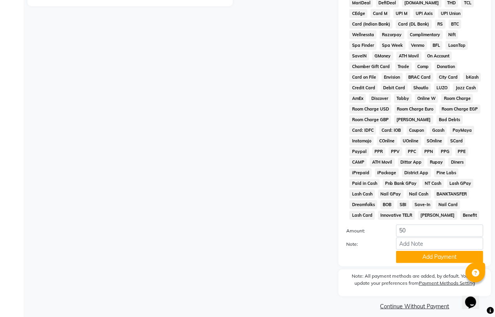
scroll to position [302, 0]
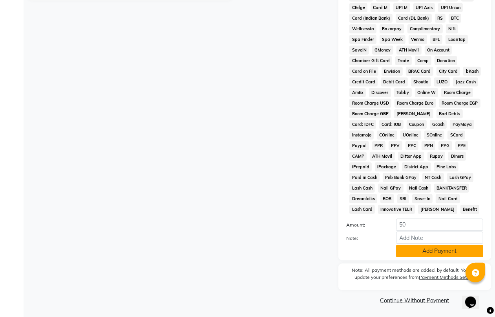
click at [405, 245] on button "Add Payment" at bounding box center [439, 251] width 87 height 12
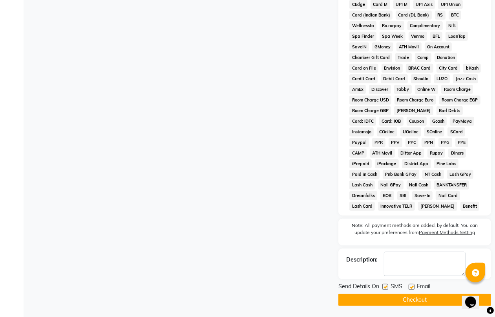
scroll to position [306, 0]
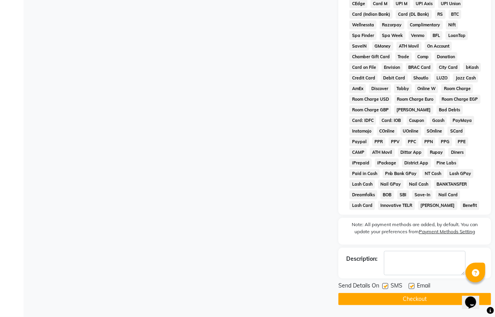
click at [406, 295] on button "Checkout" at bounding box center [415, 299] width 153 height 12
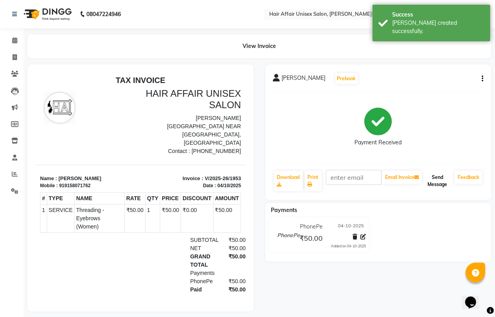
click at [436, 179] on button "Send Message" at bounding box center [438, 180] width 28 height 20
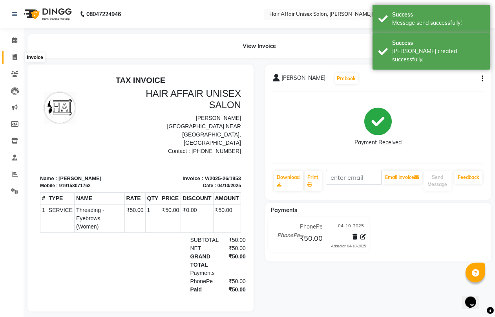
click at [16, 56] on icon at bounding box center [15, 57] width 4 height 6
select select "service"
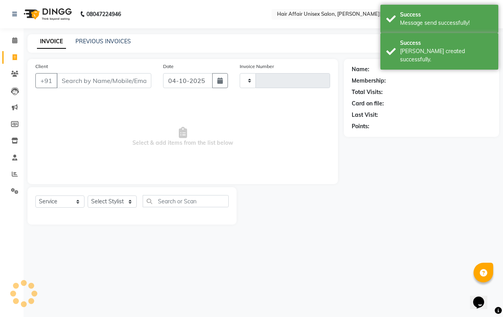
type input "1954"
select select "6225"
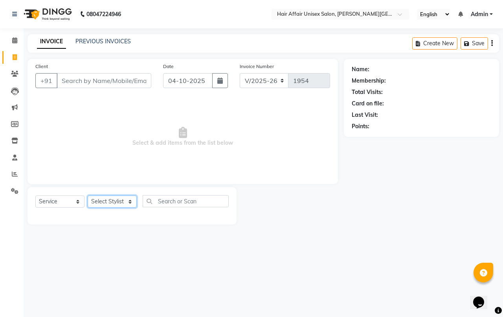
click at [117, 204] on select "Select Stylist [PERSON_NAME] kajal Kunal [PERSON_NAME] [PERSON_NAME] [PERSON_NA…" at bounding box center [112, 201] width 49 height 12
select select "45995"
click at [88, 195] on select "Select Stylist [PERSON_NAME] kajal Kunal [PERSON_NAME] [PERSON_NAME] [PERSON_NA…" at bounding box center [112, 201] width 49 height 12
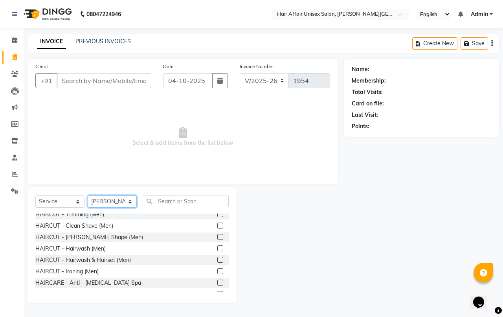
scroll to position [49, 0]
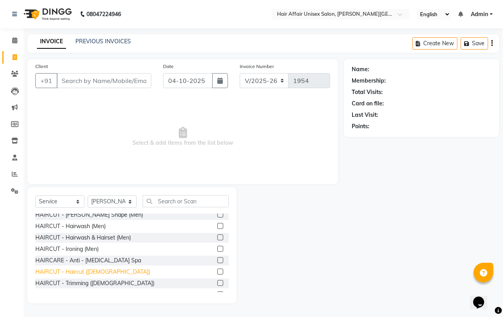
click at [91, 273] on div "HAIRCUT - Haircut ([DEMOGRAPHIC_DATA])" at bounding box center [92, 271] width 115 height 8
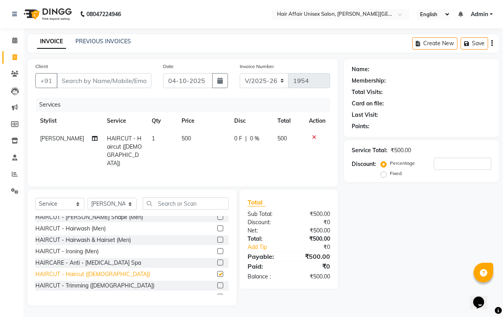
checkbox input "false"
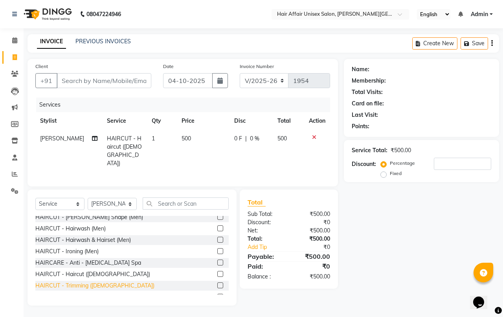
click at [74, 284] on div "HAIRCUT - Trimming ([DEMOGRAPHIC_DATA])" at bounding box center [94, 285] width 119 height 8
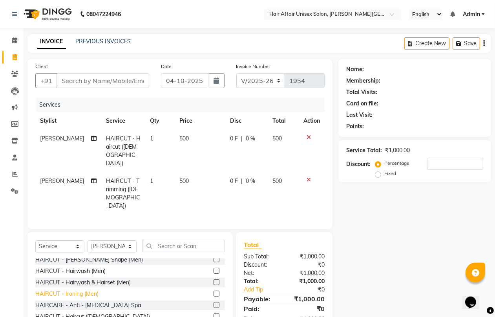
checkbox input "false"
click at [308, 177] on icon at bounding box center [309, 179] width 4 height 5
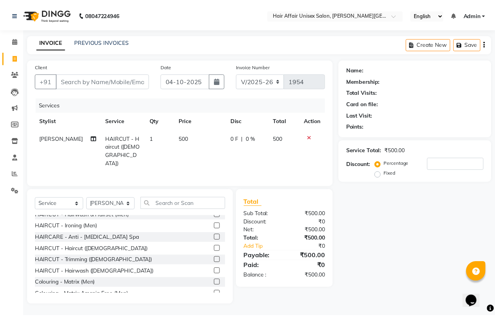
scroll to position [98, 0]
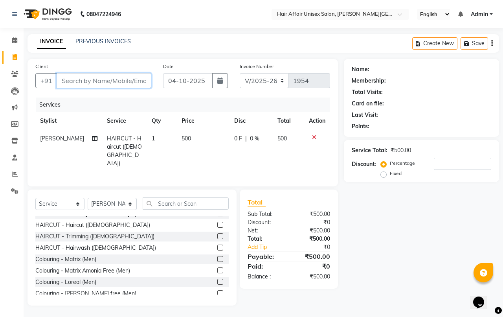
click at [64, 81] on input "Client" at bounding box center [104, 80] width 95 height 15
type input "8"
type input "0"
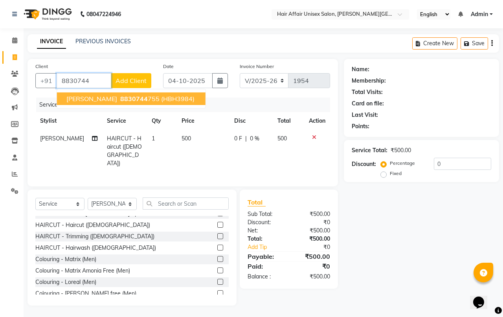
click at [120, 97] on span "8830744" at bounding box center [133, 99] width 27 height 8
type input "8830744755"
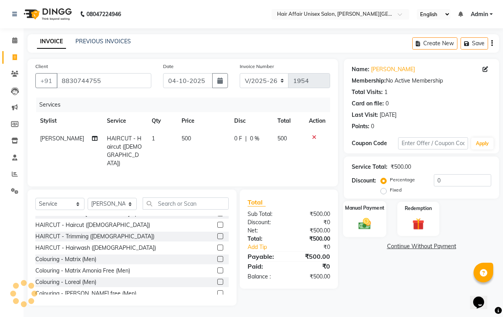
click at [360, 215] on div "Manual Payment" at bounding box center [365, 219] width 44 height 36
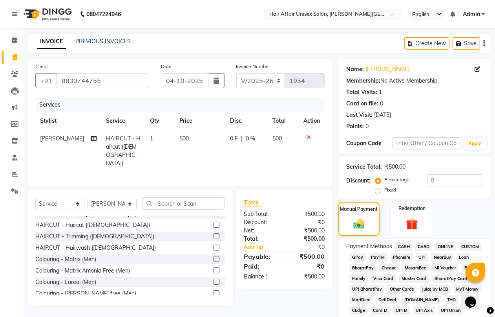
click at [405, 245] on span "CASH" at bounding box center [404, 246] width 17 height 9
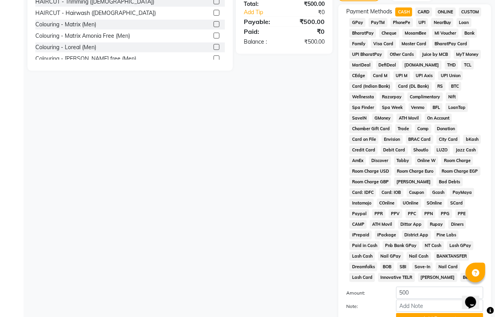
scroll to position [302, 0]
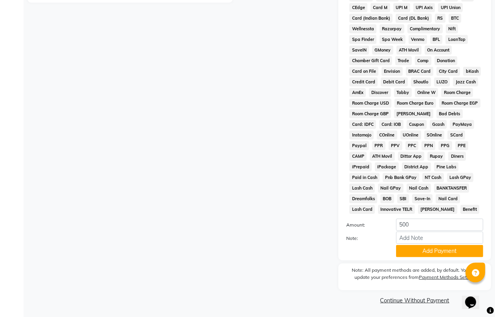
click at [405, 245] on button "Add Payment" at bounding box center [439, 251] width 87 height 12
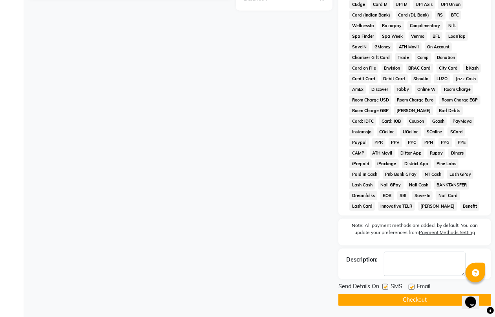
scroll to position [306, 0]
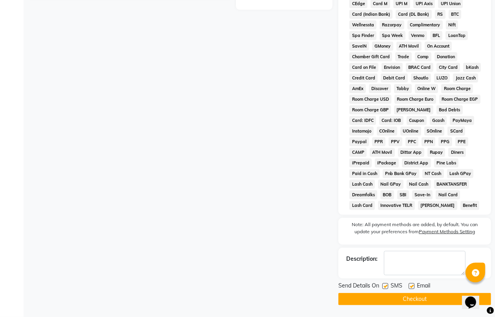
click at [403, 297] on button "Checkout" at bounding box center [415, 299] width 153 height 12
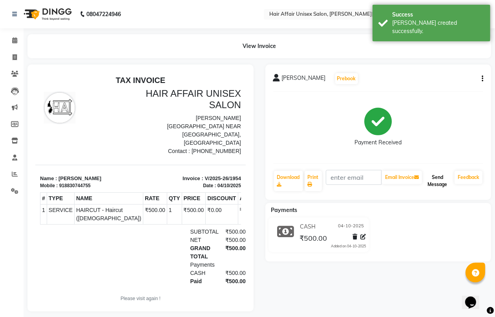
click at [431, 181] on button "Send Message" at bounding box center [438, 180] width 28 height 20
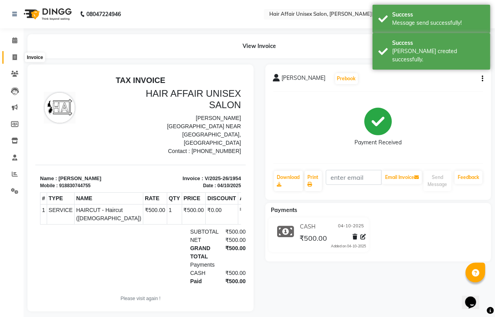
click at [14, 57] on icon at bounding box center [15, 57] width 4 height 6
select select "service"
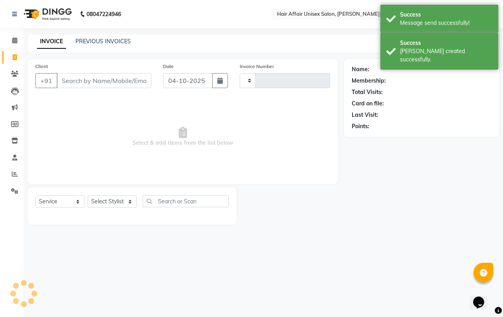
type input "1955"
select select "6225"
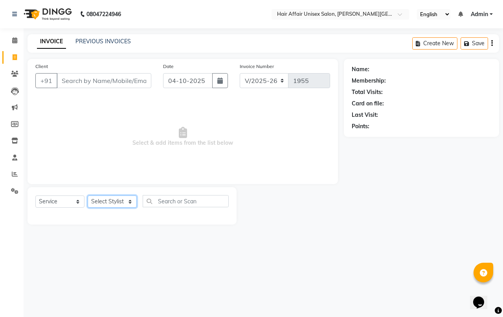
click at [117, 203] on select "Select Stylist [PERSON_NAME] kajal Kunal [PERSON_NAME] [PERSON_NAME] [PERSON_NA…" at bounding box center [112, 201] width 49 height 12
select select "66023"
click at [88, 195] on select "Select Stylist [PERSON_NAME] kajal Kunal [PERSON_NAME] [PERSON_NAME] [PERSON_NA…" at bounding box center [112, 201] width 49 height 12
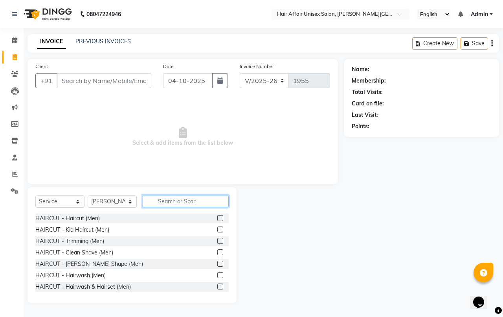
click at [158, 198] on input "text" at bounding box center [186, 201] width 86 height 12
type input "t"
click at [67, 77] on input "Client" at bounding box center [104, 80] width 95 height 15
click at [65, 79] on input "Client" at bounding box center [104, 80] width 95 height 15
click at [132, 205] on select "Select Stylist [PERSON_NAME] kajal Kunal [PERSON_NAME] [PERSON_NAME] [PERSON_NA…" at bounding box center [112, 201] width 49 height 12
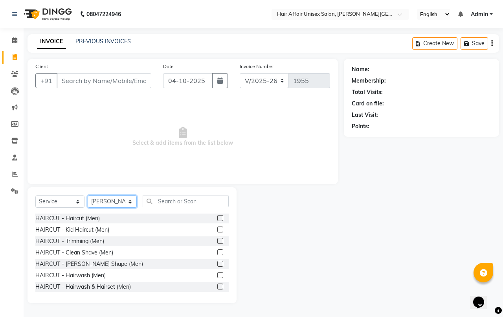
select select "66024"
click at [88, 195] on select "Select Stylist [PERSON_NAME] kajal Kunal [PERSON_NAME] [PERSON_NAME] [PERSON_NA…" at bounding box center [112, 201] width 49 height 12
click at [161, 195] on div "Select Service Product Membership Package Voucher Prepaid Gift Card Select Styl…" at bounding box center [131, 245] width 209 height 116
click at [159, 201] on input "text" at bounding box center [186, 201] width 86 height 12
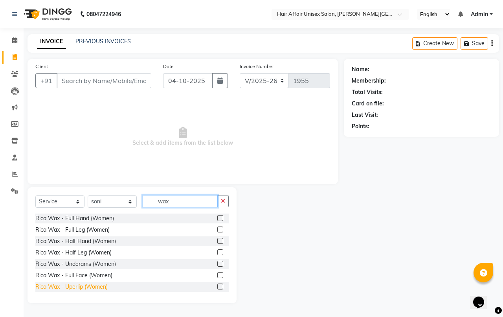
type input "wax"
click at [71, 284] on div "Rica Wax - Uperlip (Women)" at bounding box center [71, 286] width 72 height 8
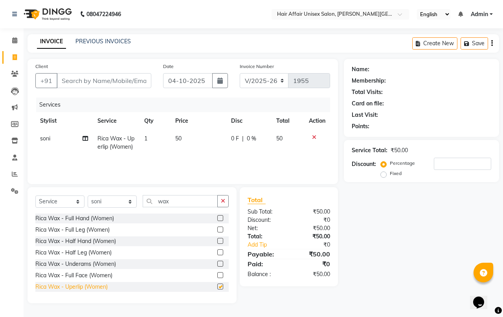
checkbox input "false"
click at [183, 136] on td "50" at bounding box center [198, 143] width 56 height 26
select select "66024"
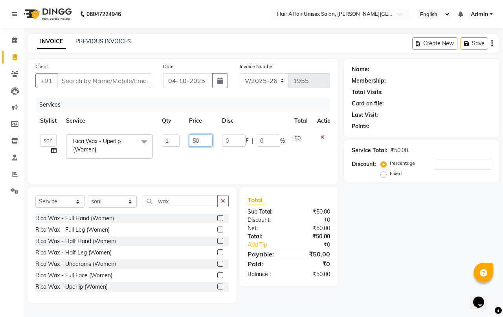
click at [205, 140] on input "50" at bounding box center [201, 140] width 24 height 12
type input "5"
type input "70"
click at [217, 161] on div "Services Stylist Service Qty Price Disc Total Action Anand harpal kajal Kunal M…" at bounding box center [182, 136] width 295 height 79
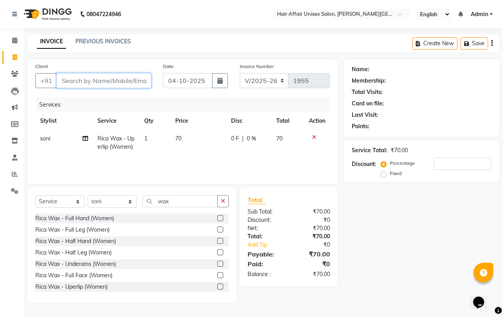
click at [70, 81] on input "Client" at bounding box center [104, 80] width 95 height 15
type input "l"
type input "0"
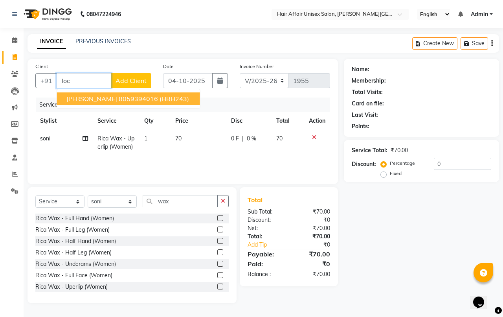
click at [81, 101] on span "Anand Lochak" at bounding box center [91, 99] width 51 height 8
type input "8059394016"
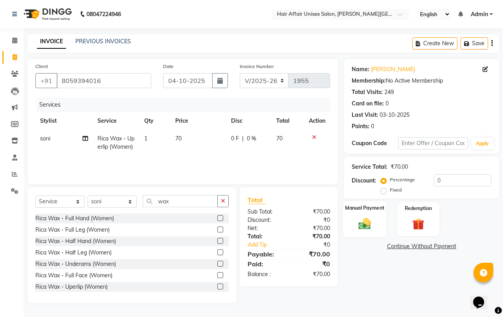
click at [372, 222] on img at bounding box center [364, 223] width 20 height 15
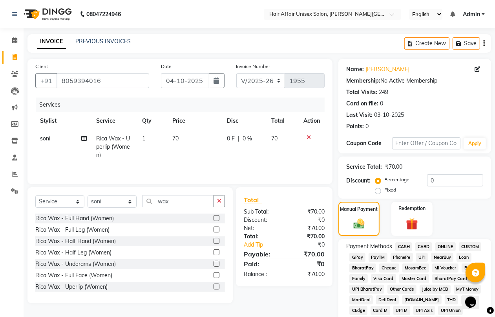
click at [404, 245] on span "CASH" at bounding box center [404, 246] width 17 height 9
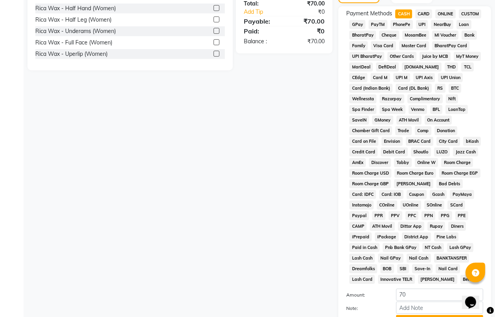
scroll to position [302, 0]
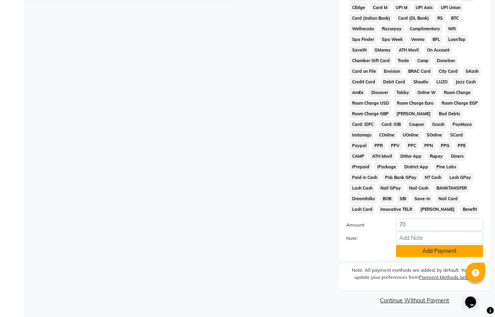
click at [426, 248] on button "Add Payment" at bounding box center [439, 251] width 87 height 12
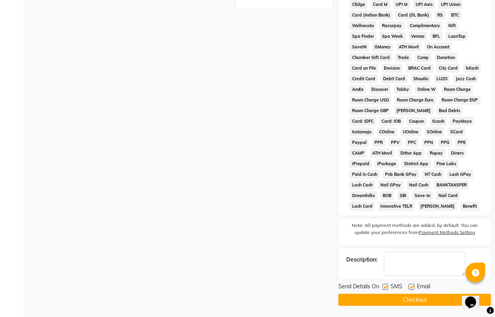
scroll to position [306, 0]
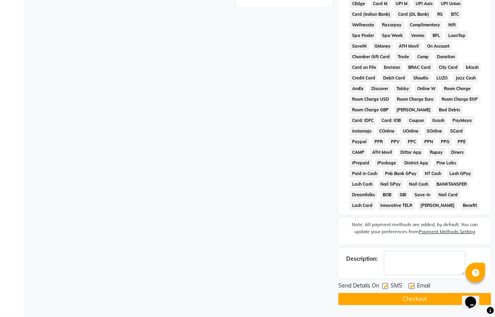
click at [421, 294] on button "Checkout" at bounding box center [415, 299] width 153 height 12
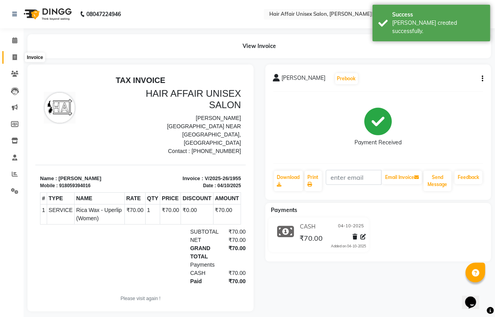
click at [15, 57] on icon at bounding box center [15, 57] width 4 height 6
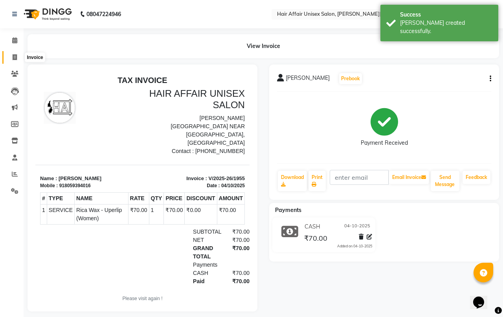
select select "service"
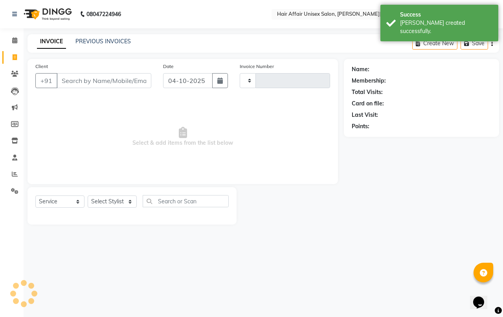
type input "1956"
select select "6225"
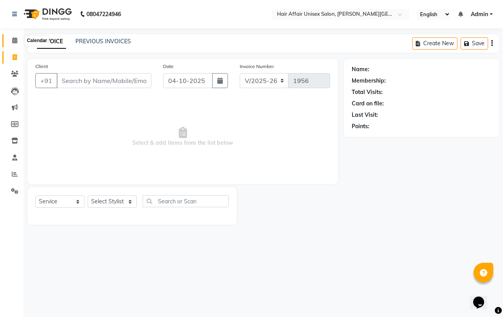
click at [16, 38] on icon at bounding box center [14, 40] width 5 height 6
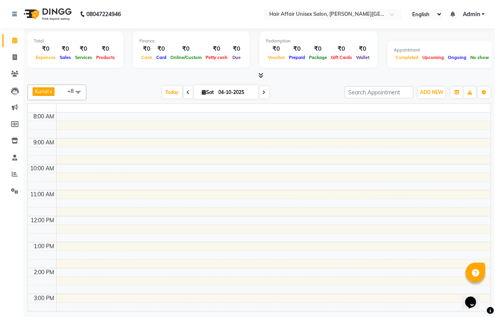
click at [16, 38] on icon at bounding box center [14, 40] width 5 height 6
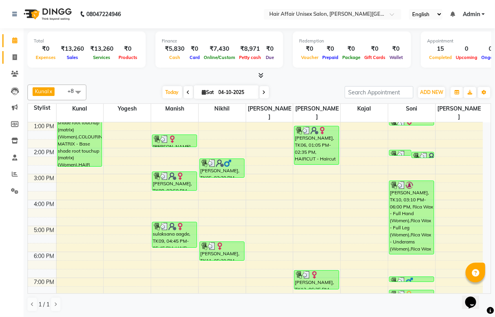
scroll to position [147, 0]
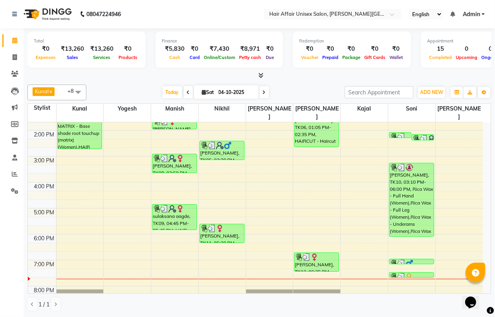
click at [191, 92] on div "Today Sat 04-10-2025" at bounding box center [216, 92] width 108 height 12
click at [188, 91] on span at bounding box center [188, 92] width 9 height 12
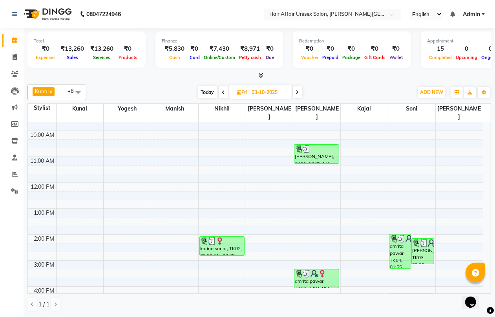
scroll to position [67, 0]
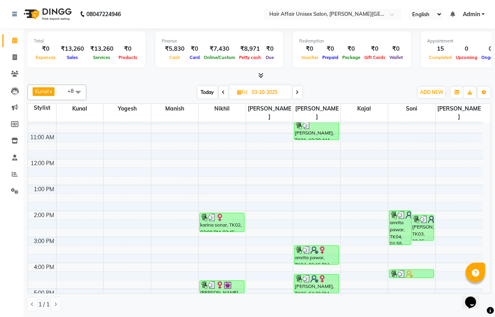
click at [300, 96] on span at bounding box center [297, 92] width 9 height 12
type input "04-10-2025"
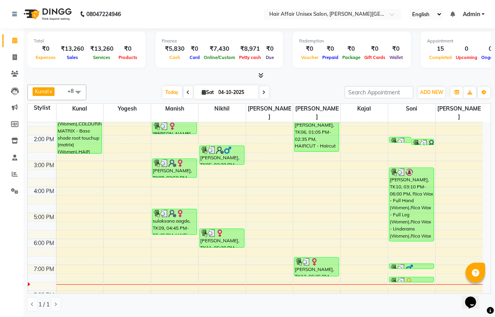
scroll to position [214, 0]
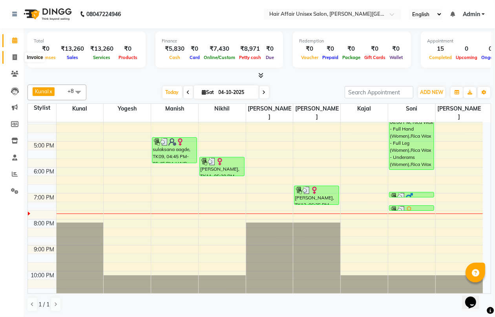
click at [13, 55] on icon at bounding box center [15, 57] width 4 height 6
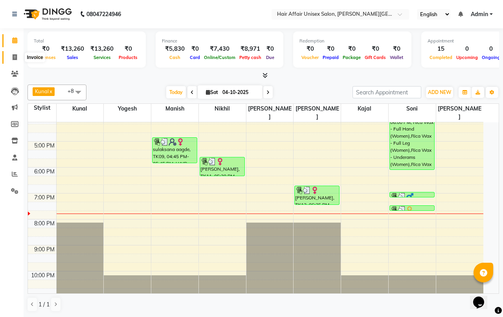
select select "service"
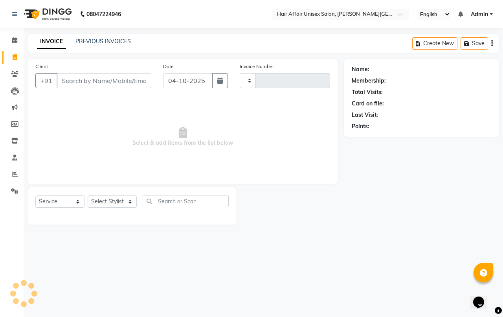
click at [76, 80] on input "Client" at bounding box center [104, 80] width 95 height 15
type input "1956"
select select "6225"
drag, startPoint x: 121, startPoint y: 205, endPoint x: 121, endPoint y: 199, distance: 5.5
click at [121, 205] on select "Select Stylist [PERSON_NAME] kajal Kunal [PERSON_NAME] [PERSON_NAME] [PERSON_NA…" at bounding box center [112, 201] width 49 height 12
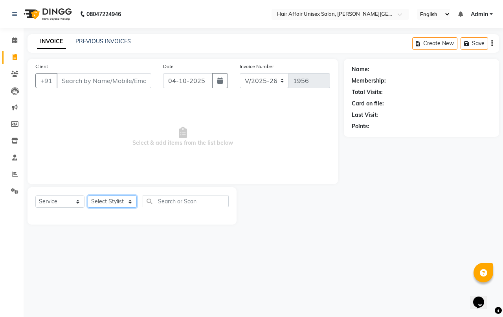
select select "51190"
click at [88, 195] on select "Select Stylist [PERSON_NAME] kajal Kunal [PERSON_NAME] [PERSON_NAME] [PERSON_NA…" at bounding box center [112, 201] width 49 height 12
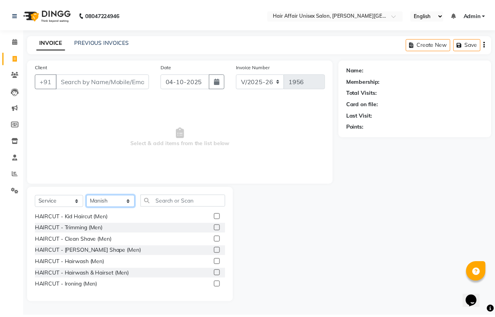
scroll to position [49, 0]
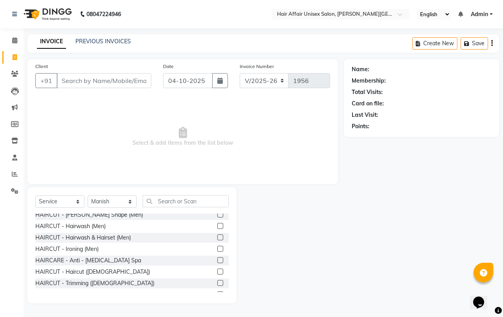
click at [217, 271] on label at bounding box center [220, 271] width 6 height 6
click at [217, 271] on input "checkbox" at bounding box center [219, 271] width 5 height 5
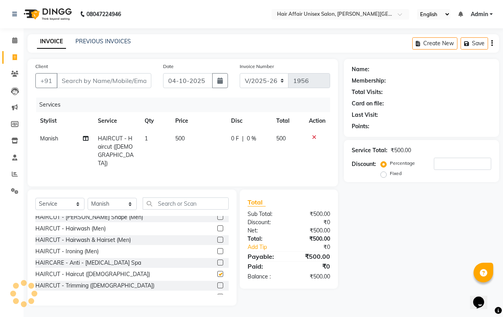
checkbox input "false"
click at [103, 199] on select "Select Stylist [PERSON_NAME] kajal Kunal [PERSON_NAME] [PERSON_NAME] [PERSON_NA…" at bounding box center [112, 204] width 49 height 12
select select "45995"
click at [88, 198] on select "Select Stylist [PERSON_NAME] kajal Kunal [PERSON_NAME] [PERSON_NAME] [PERSON_NA…" at bounding box center [112, 204] width 49 height 12
click at [217, 271] on label at bounding box center [220, 274] width 6 height 6
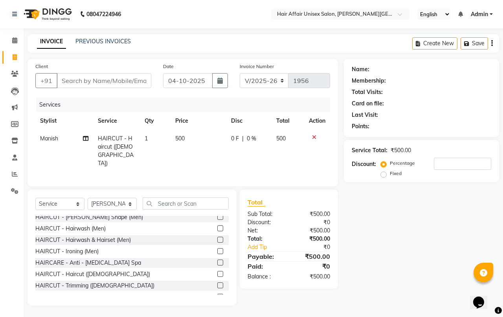
click at [217, 271] on input "checkbox" at bounding box center [219, 273] width 5 height 5
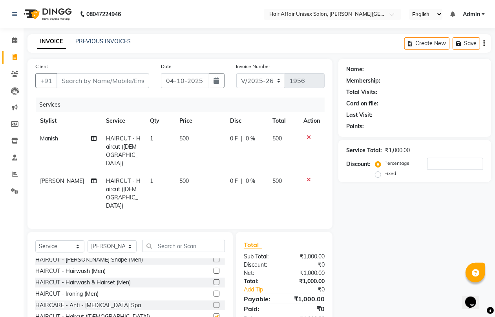
checkbox input "false"
click at [104, 79] on input "Client" at bounding box center [103, 80] width 93 height 15
type input "0"
click at [16, 40] on icon at bounding box center [14, 40] width 5 height 6
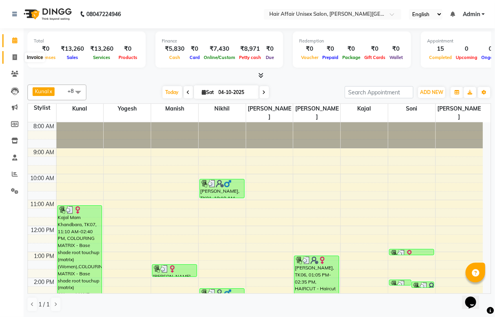
click at [14, 55] on icon at bounding box center [15, 57] width 4 height 6
select select "service"
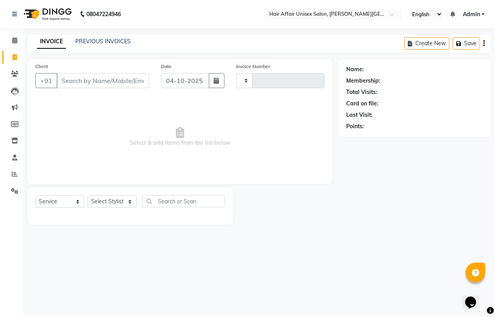
type input "1956"
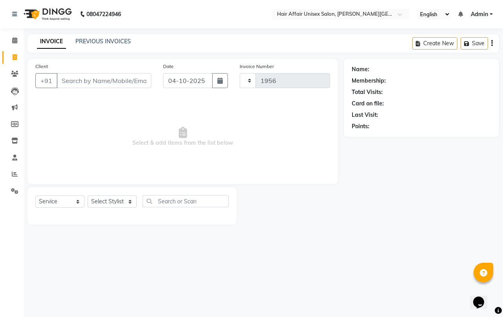
select select "6225"
click at [71, 79] on input "Client" at bounding box center [104, 80] width 95 height 15
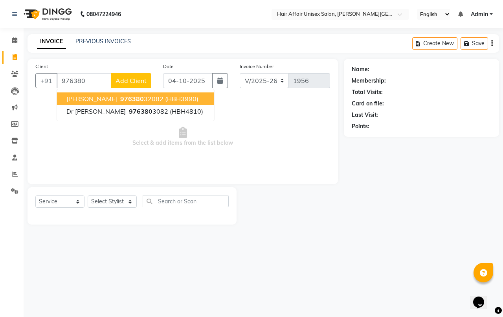
click at [120, 98] on span "976380" at bounding box center [132, 99] width 24 height 8
type input "97638032082"
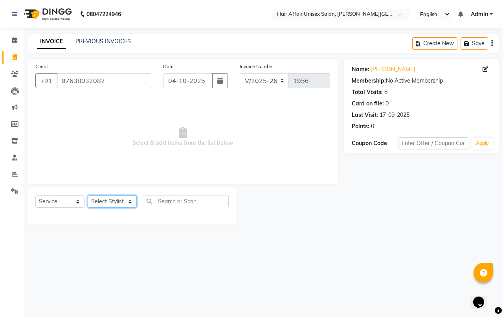
click at [126, 198] on select "Select Stylist [PERSON_NAME] kajal Kunal [PERSON_NAME] [PERSON_NAME] [PERSON_NA…" at bounding box center [112, 201] width 49 height 12
select select "66024"
click at [88, 195] on select "Select Stylist [PERSON_NAME] kajal Kunal [PERSON_NAME] [PERSON_NAME] [PERSON_NA…" at bounding box center [112, 201] width 49 height 12
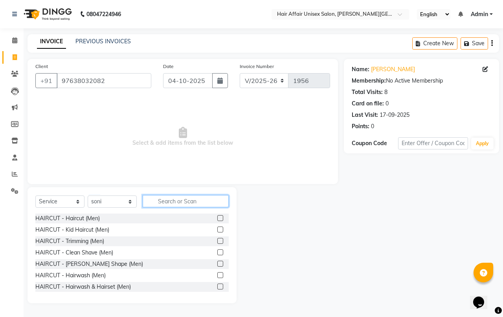
click at [159, 201] on input "text" at bounding box center [186, 201] width 86 height 12
type input "wax"
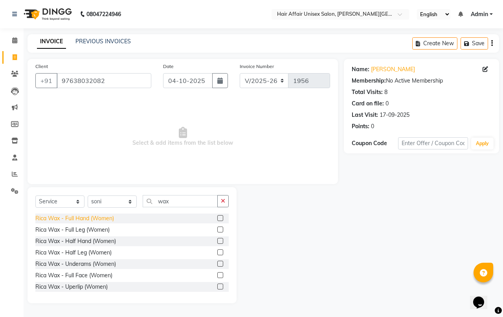
click at [92, 218] on div "Rica Wax - Full Hand (Women)" at bounding box center [74, 218] width 79 height 8
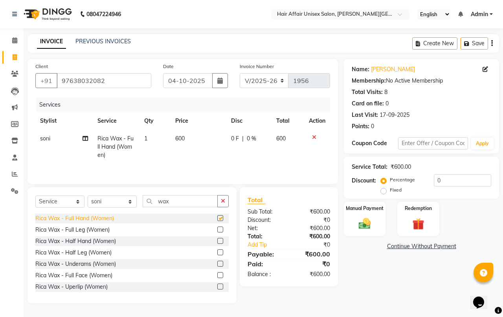
checkbox input "false"
click at [86, 266] on div "Rica Wax - Underams (Women)" at bounding box center [75, 264] width 81 height 8
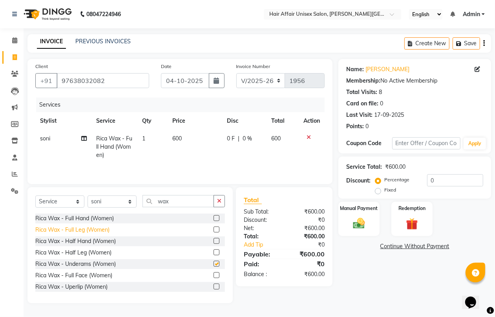
checkbox input "false"
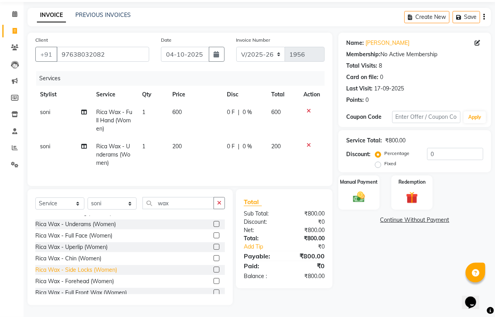
scroll to position [20, 0]
click at [79, 266] on div "Rica Wax - Uperlip (Women)" at bounding box center [71, 268] width 72 height 8
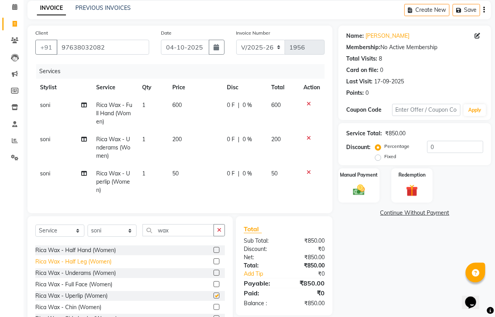
checkbox input "false"
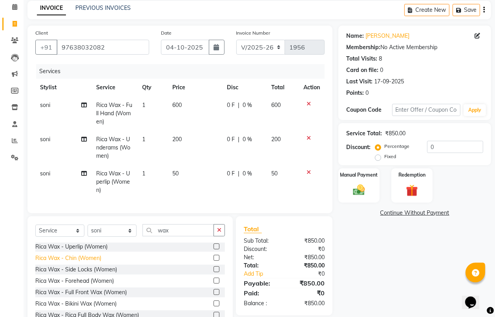
click at [83, 262] on div "Rica Wax - Chin (Women)" at bounding box center [68, 258] width 66 height 8
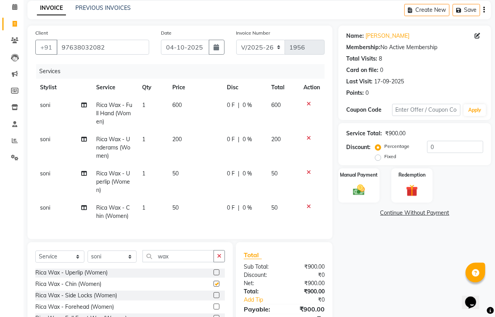
checkbox input "false"
click at [170, 261] on input "wax" at bounding box center [178, 256] width 71 height 12
type input "w"
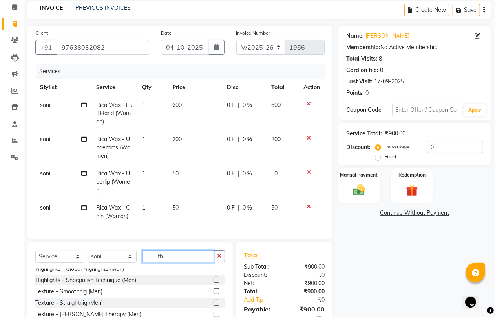
scroll to position [0, 0]
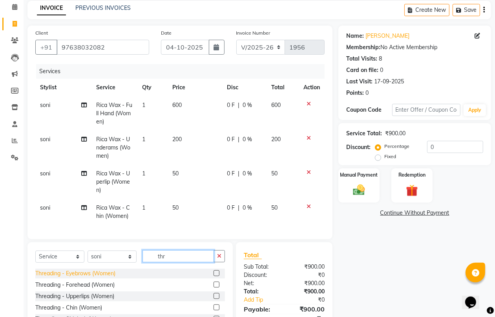
type input "thr"
click at [101, 277] on div "Threading - Eyebrows (Women)" at bounding box center [75, 273] width 80 height 8
checkbox input "false"
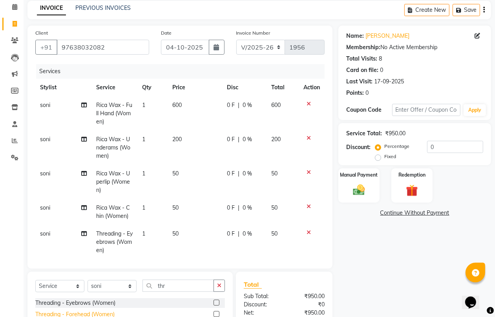
click at [99, 314] on div "Threading - Forehead (Women)" at bounding box center [74, 314] width 79 height 8
checkbox input "false"
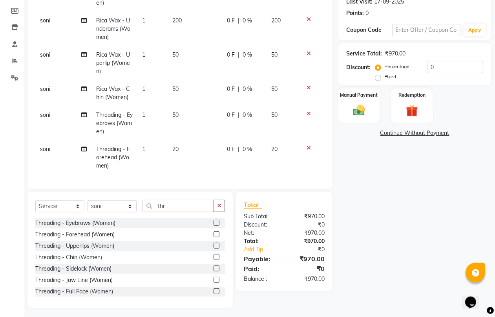
scroll to position [116, 0]
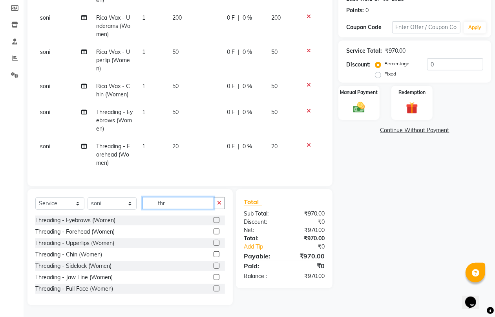
click at [166, 200] on input "thr" at bounding box center [178, 203] width 71 height 12
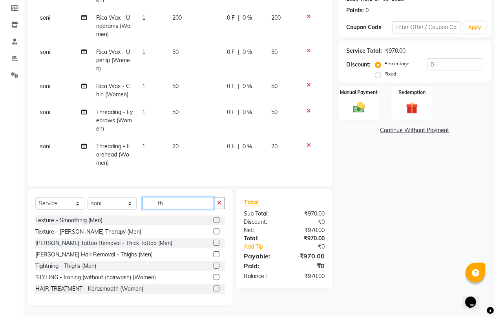
type input "t"
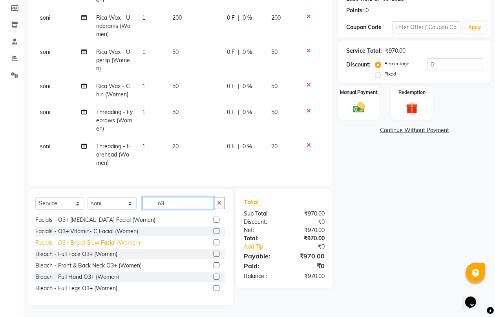
scroll to position [49, 0]
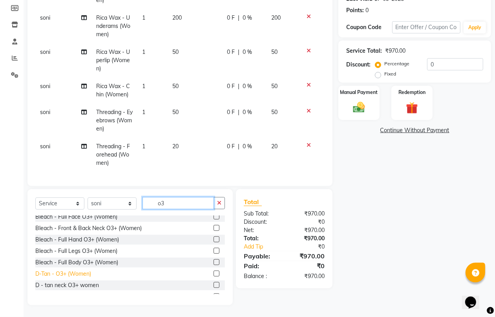
type input "o3"
click at [59, 274] on div "D-Tan - O3+ (Women)" at bounding box center [63, 273] width 56 height 8
checkbox input "false"
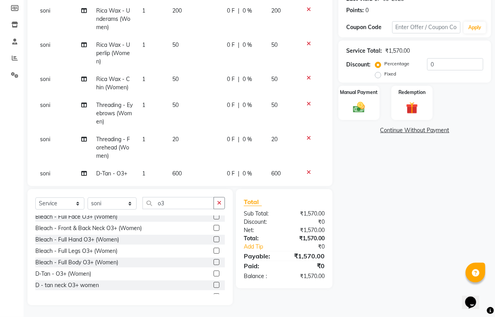
scroll to position [72, 0]
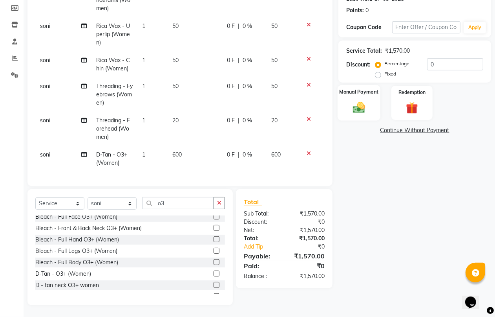
drag, startPoint x: 366, startPoint y: 109, endPoint x: 365, endPoint y: 113, distance: 3.9
click at [365, 110] on img at bounding box center [359, 107] width 20 height 14
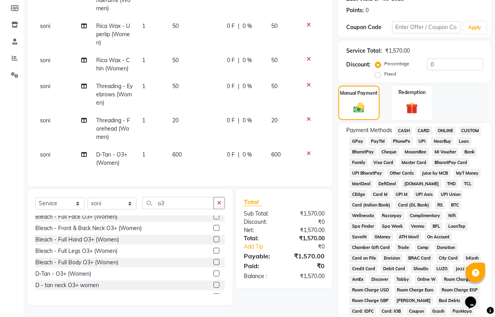
click at [408, 139] on span "PhonePe" at bounding box center [402, 141] width 22 height 9
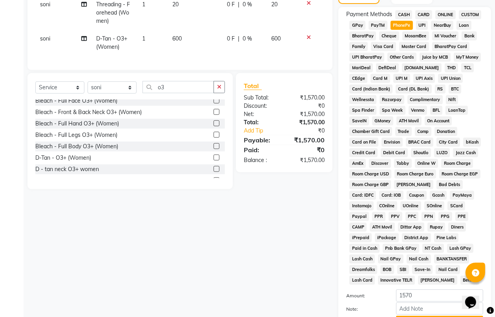
scroll to position [302, 0]
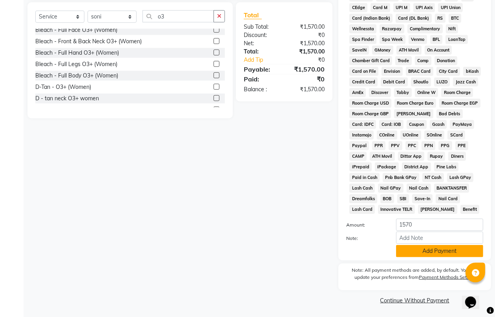
click at [424, 245] on button "Add Payment" at bounding box center [439, 251] width 87 height 12
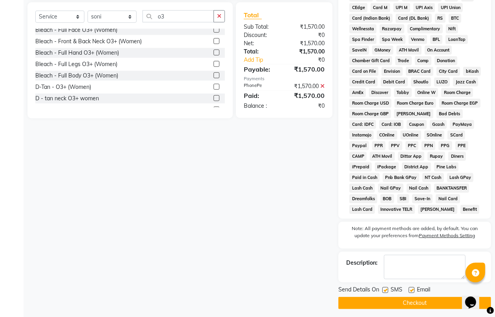
scroll to position [306, 0]
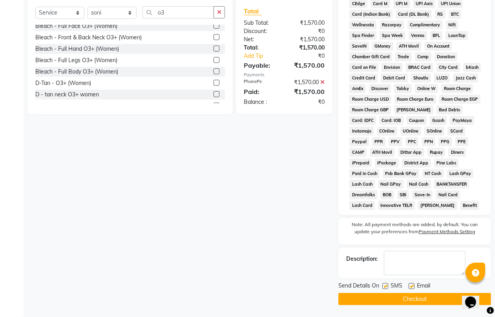
click at [409, 297] on button "Checkout" at bounding box center [415, 299] width 153 height 12
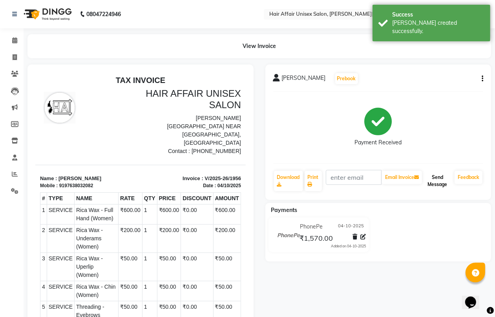
click at [437, 181] on button "Send Message" at bounding box center [438, 180] width 28 height 20
